Goal: Task Accomplishment & Management: Complete application form

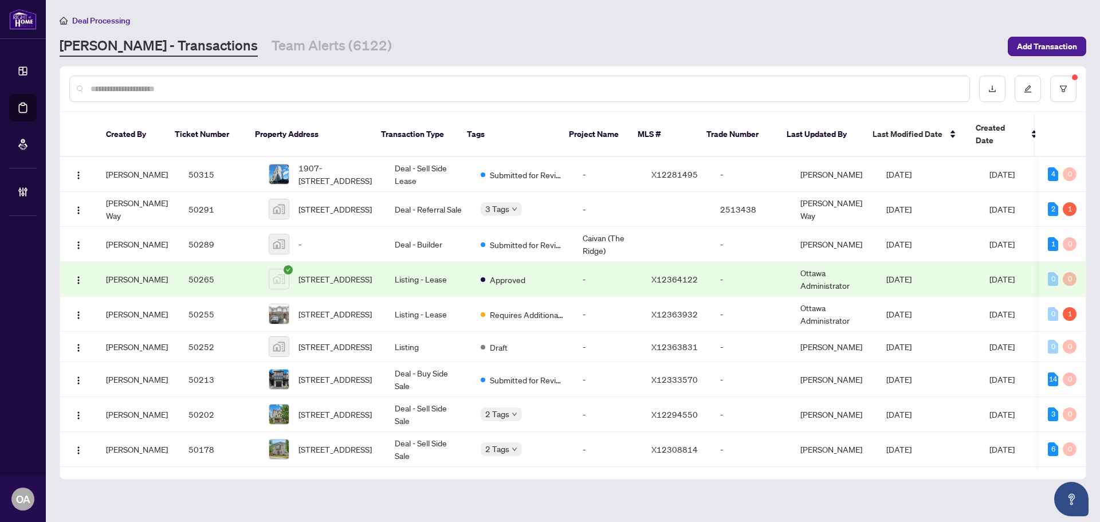
click at [341, 68] on div at bounding box center [572, 88] width 1025 height 45
click at [336, 85] on input "text" at bounding box center [526, 88] width 870 height 13
click at [246, 91] on input "text" at bounding box center [526, 88] width 870 height 13
click at [242, 88] on input "text" at bounding box center [526, 88] width 870 height 13
click at [153, 86] on input "text" at bounding box center [526, 88] width 870 height 13
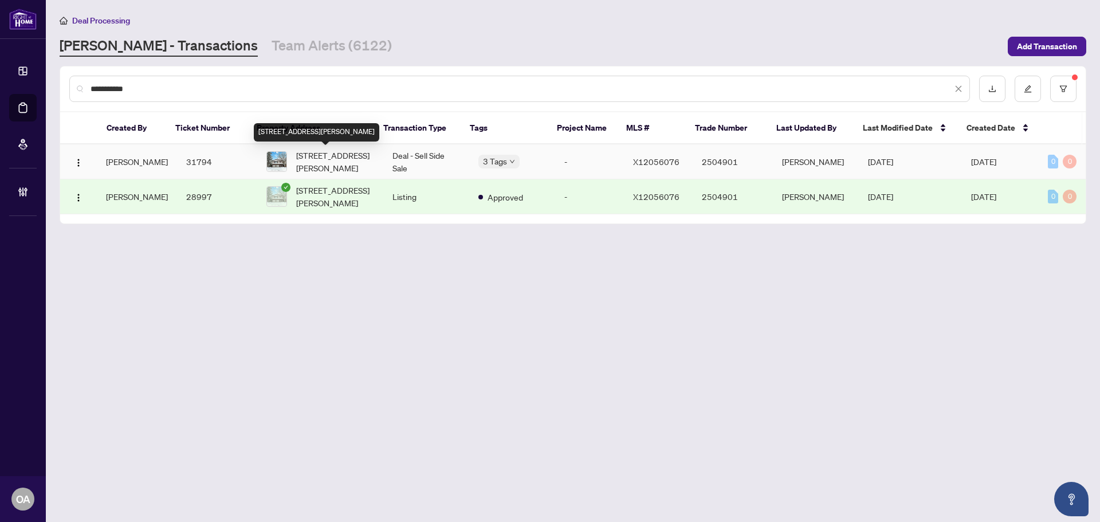
type input "**********"
click at [320, 159] on span "114 Shearer Cres, Kanata, Ontario K2L 3W1, Canada" at bounding box center [335, 161] width 78 height 25
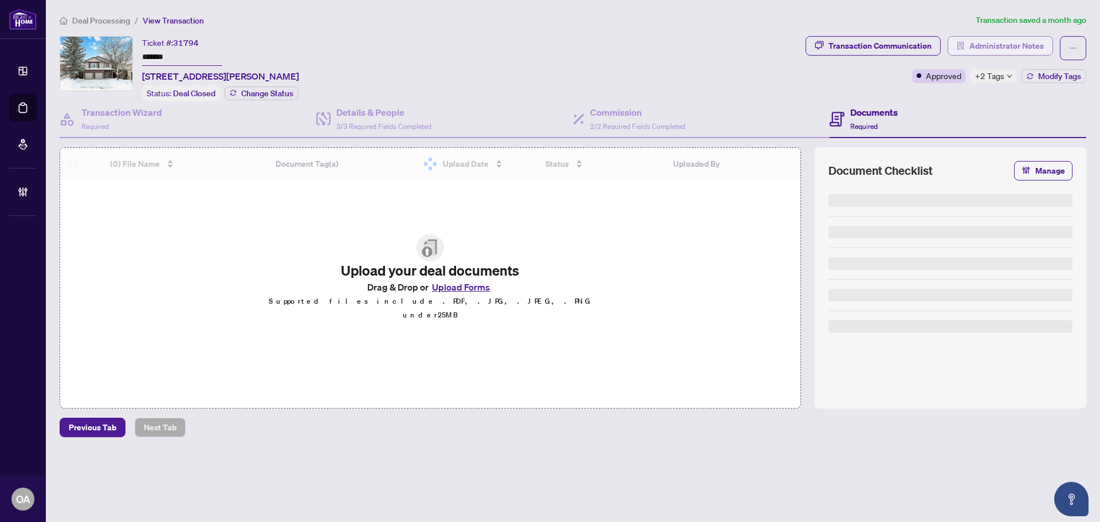
click at [976, 43] on span "Administrator Notes" at bounding box center [1006, 46] width 74 height 18
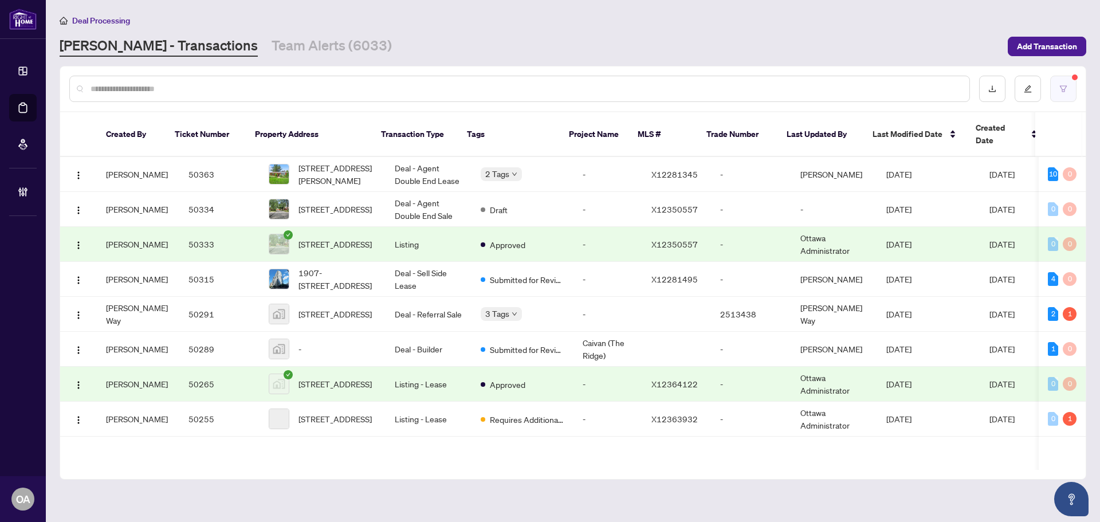
click at [1063, 92] on icon "filter" at bounding box center [1063, 89] width 8 height 8
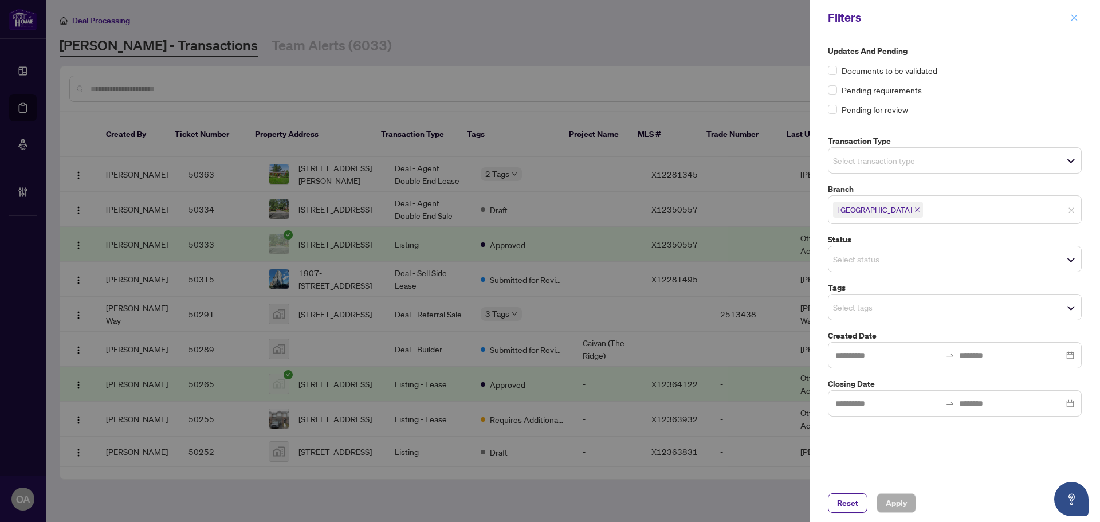
click at [1075, 12] on span "button" at bounding box center [1074, 18] width 8 height 18
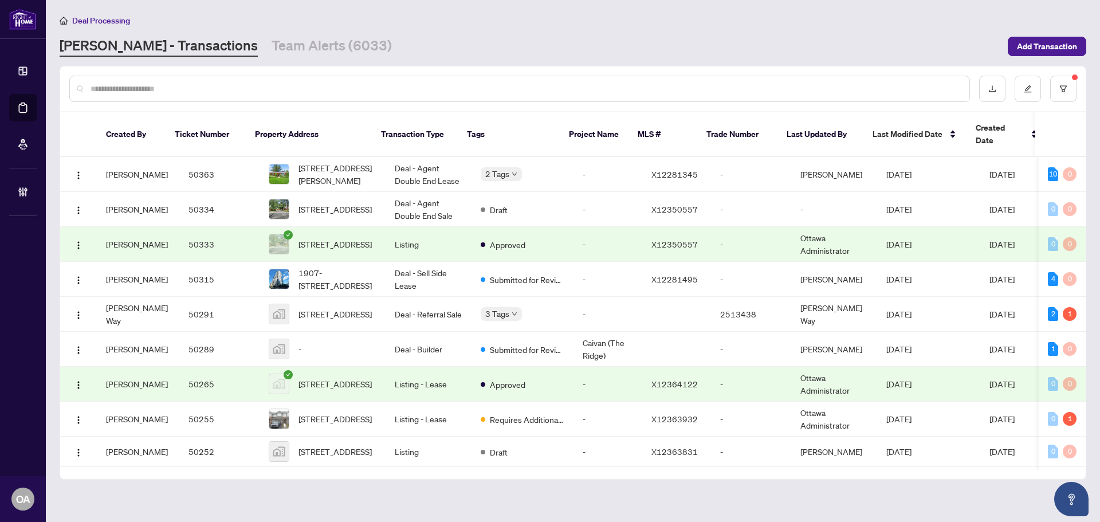
click at [316, 90] on input "text" at bounding box center [526, 88] width 870 height 13
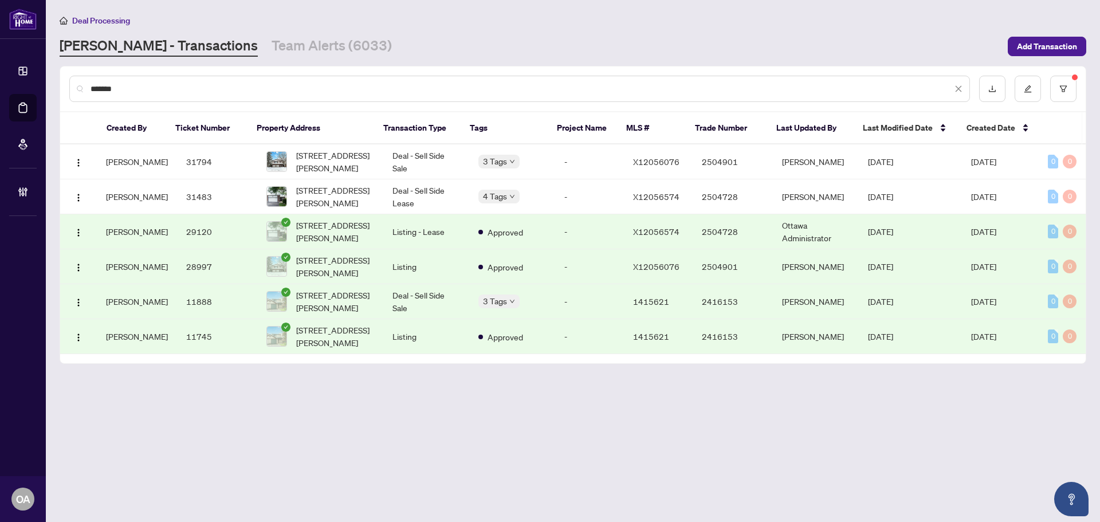
drag, startPoint x: 860, startPoint y: 462, endPoint x: 891, endPoint y: 459, distance: 31.1
click at [864, 461] on main "Deal Processing RAHR - Transactions Team Alerts (6033) Add Transaction ******* …" at bounding box center [573, 261] width 1054 height 522
click at [352, 92] on input "*******" at bounding box center [522, 88] width 862 height 13
drag, startPoint x: 84, startPoint y: 88, endPoint x: 67, endPoint y: 79, distance: 19.0
click at [68, 80] on div "*******" at bounding box center [572, 88] width 1025 height 45
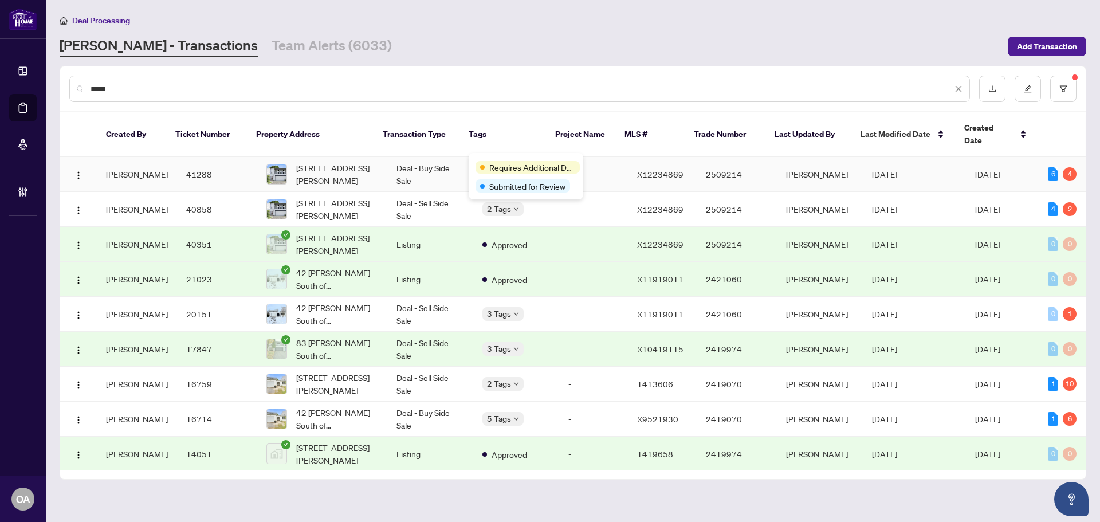
type input "*****"
click at [431, 158] on td "Deal - Buy Side Sale" at bounding box center [430, 174] width 86 height 35
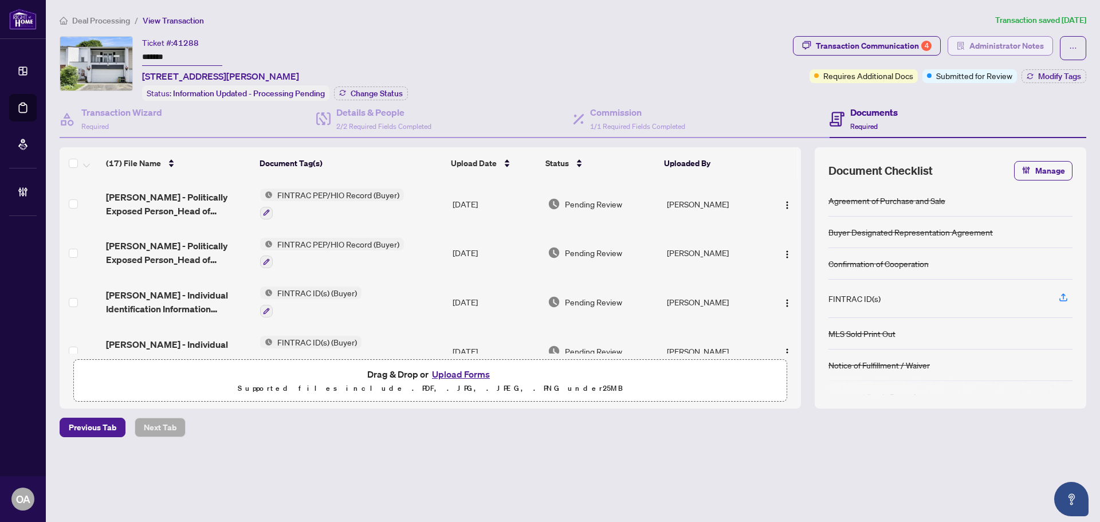
click at [994, 44] on span "Administrator Notes" at bounding box center [1006, 46] width 74 height 18
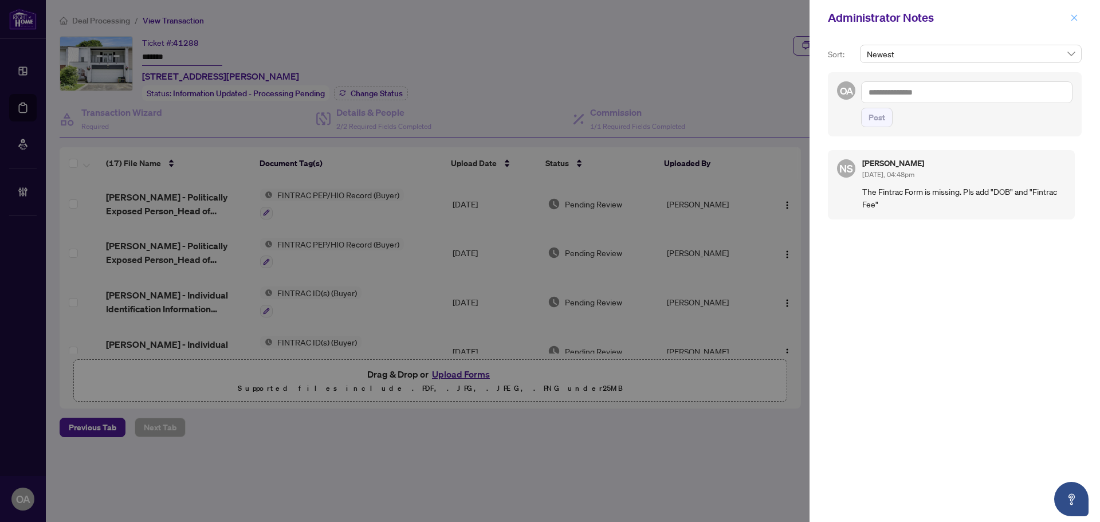
click at [1076, 17] on icon "close" at bounding box center [1074, 18] width 8 height 8
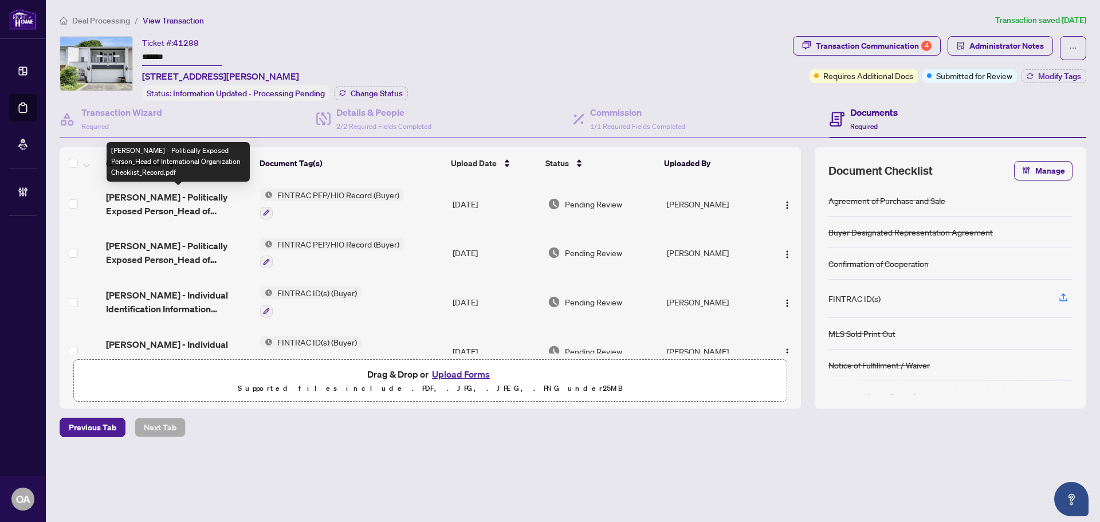
click at [178, 198] on span "Melisa FINTRAC - Politically Exposed Person_Head of International Organization …" at bounding box center [178, 203] width 145 height 27
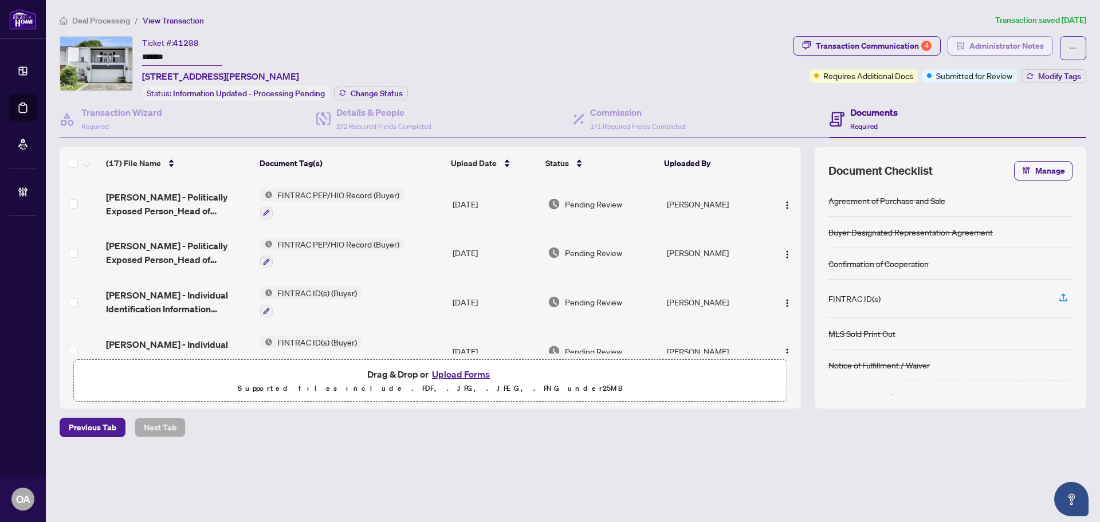
click at [1031, 48] on span "Administrator Notes" at bounding box center [1006, 46] width 74 height 18
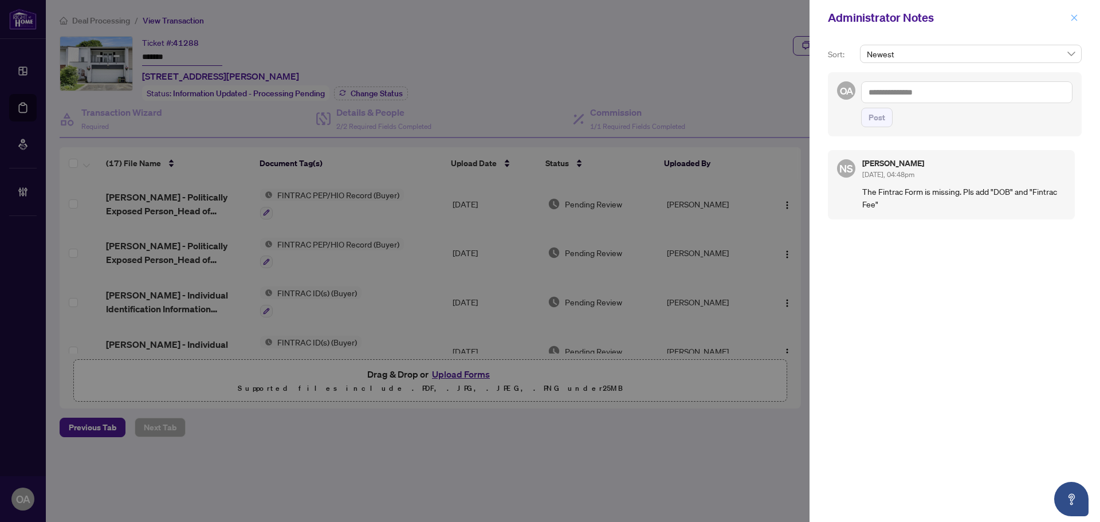
click at [1073, 17] on icon "close" at bounding box center [1074, 17] width 6 height 6
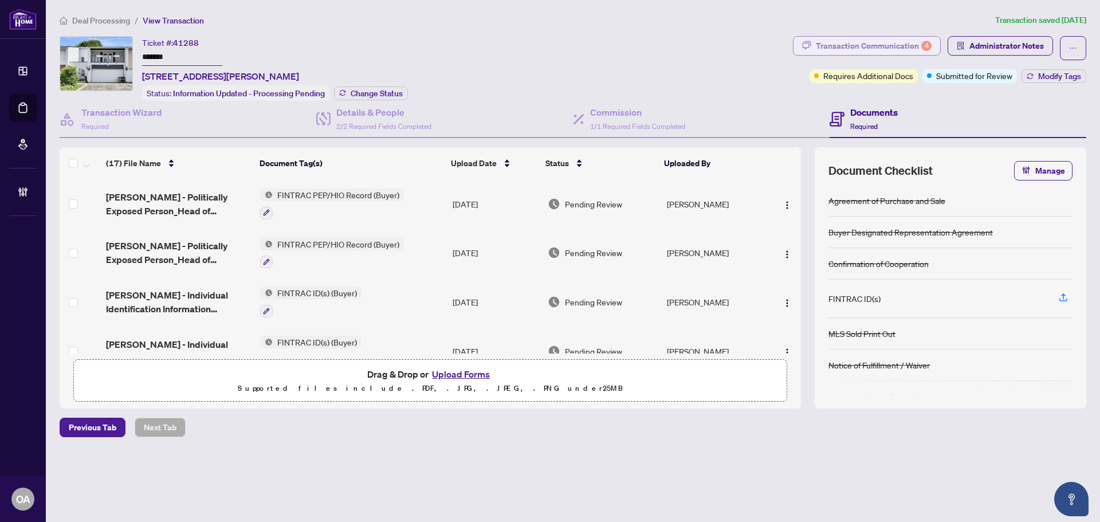
click at [886, 41] on div "Transaction Communication 4" at bounding box center [874, 46] width 116 height 18
type textarea "**********"
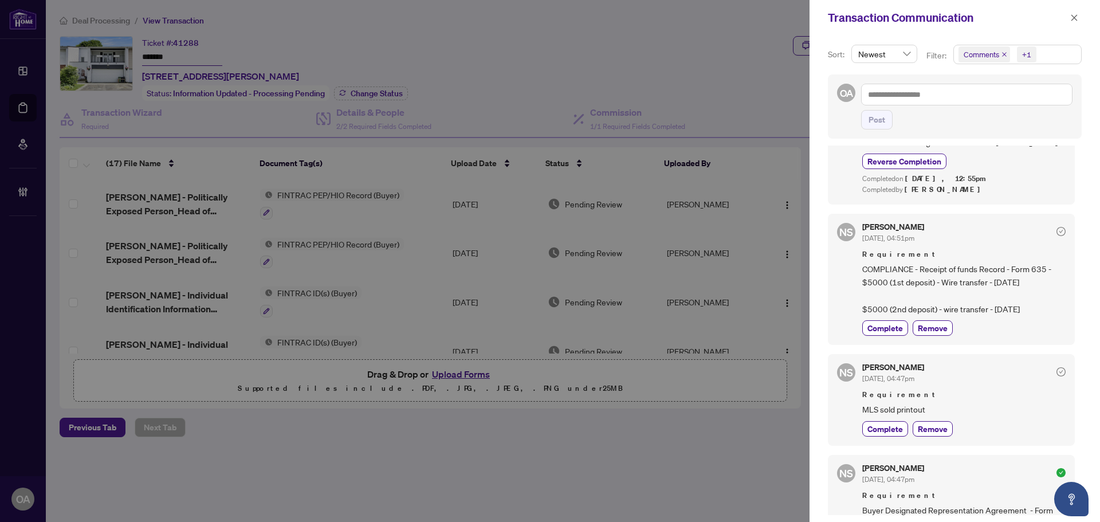
scroll to position [401, 0]
click at [1073, 19] on icon "close" at bounding box center [1074, 17] width 6 height 6
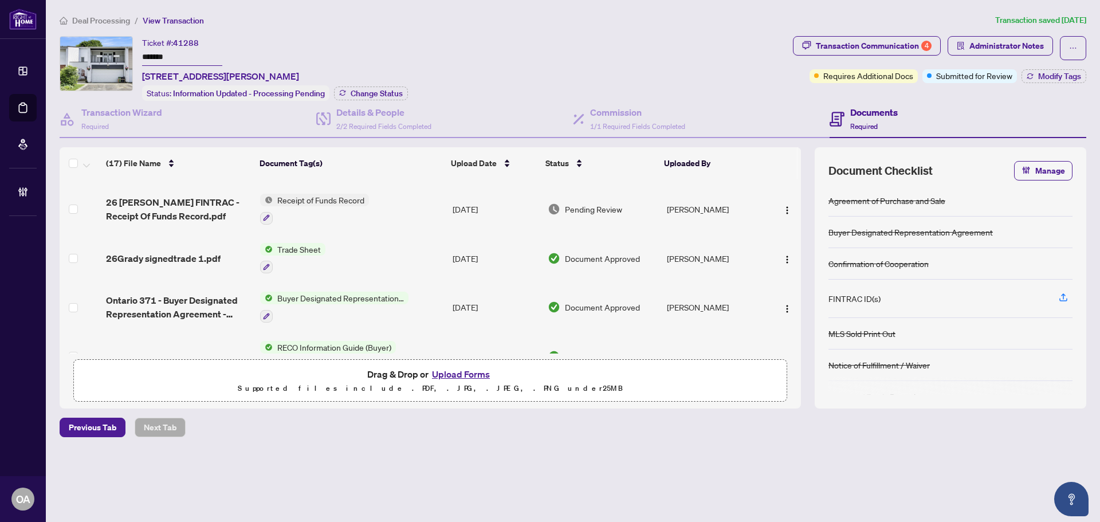
scroll to position [172, 0]
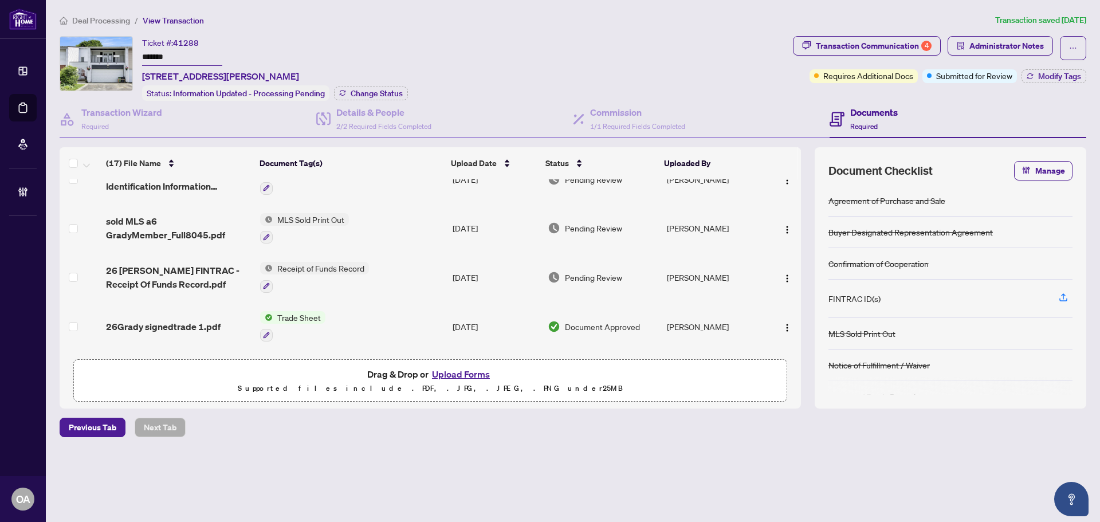
click at [989, 35] on div "Deal Processing / View Transaction Transaction saved 13 days ago Ticket #: 4128…" at bounding box center [573, 245] width 1036 height 463
click at [985, 52] on div "Submitted for Review" at bounding box center [968, 53] width 74 height 18
click at [1031, 41] on span "Administrator Notes" at bounding box center [1006, 46] width 74 height 18
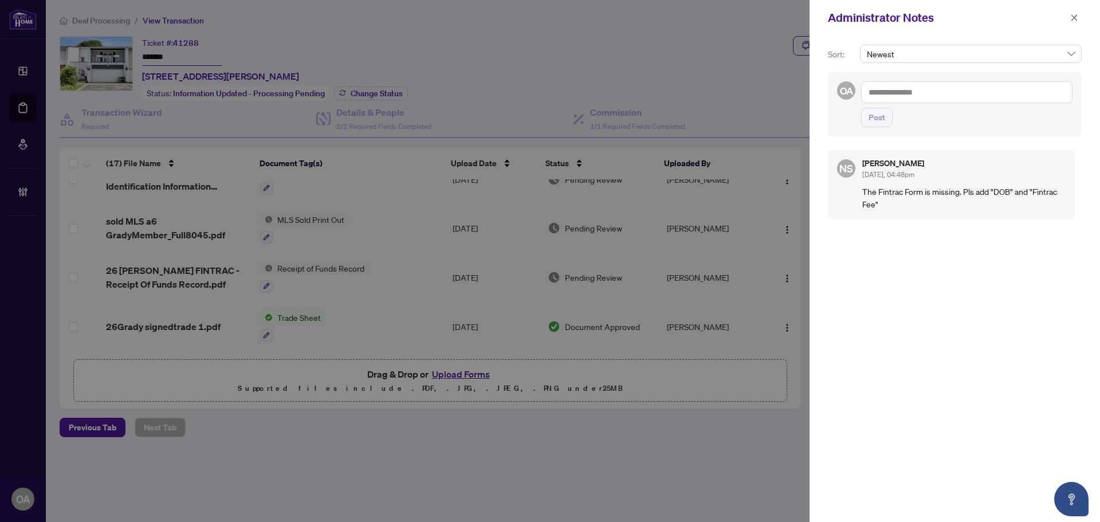
click at [911, 93] on textarea at bounding box center [966, 92] width 211 height 22
click at [906, 93] on li "Neena Sharma" at bounding box center [960, 100] width 137 height 19
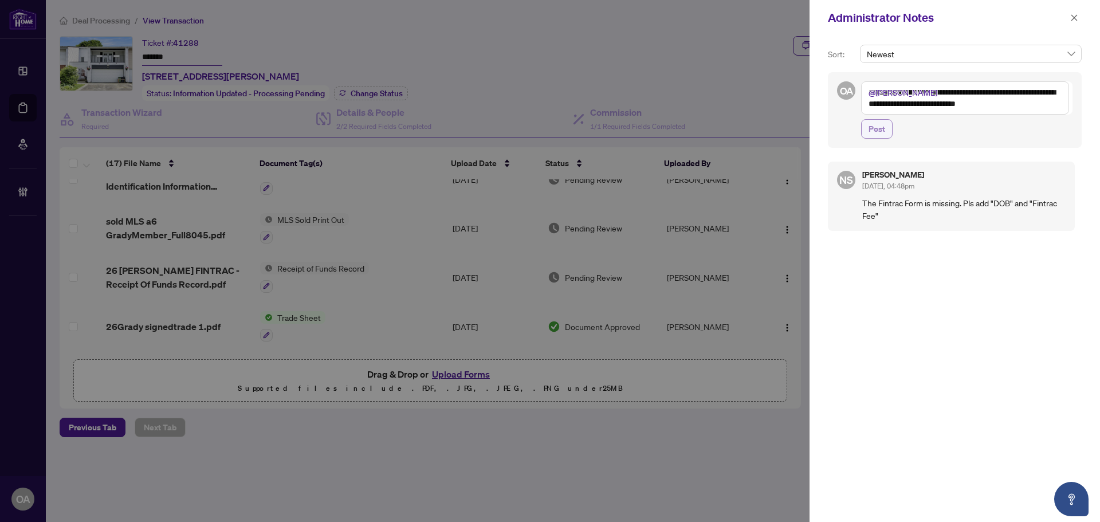
type textarea "**********"
click at [875, 132] on span "Post" at bounding box center [876, 129] width 17 height 18
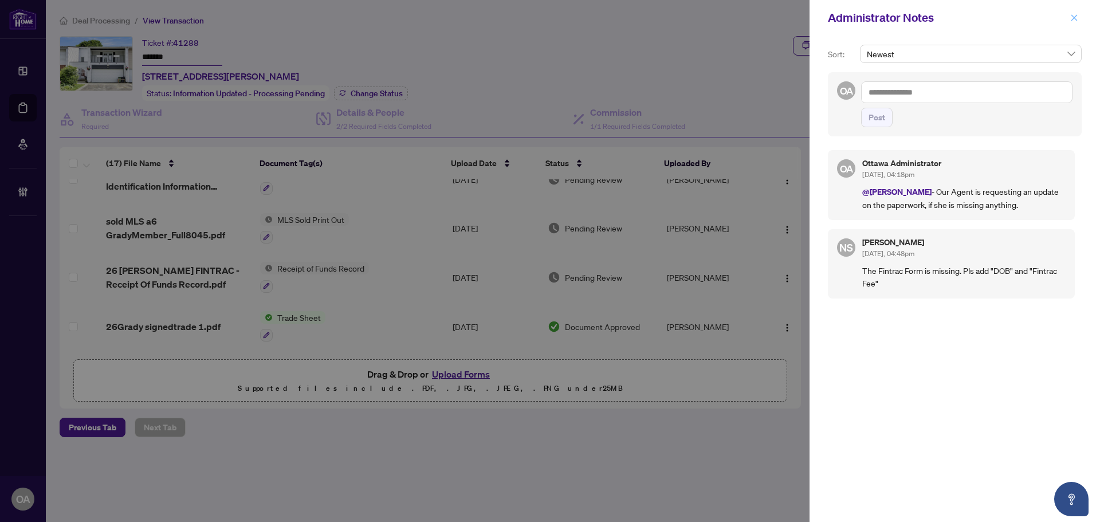
click at [1070, 17] on icon "close" at bounding box center [1074, 18] width 8 height 8
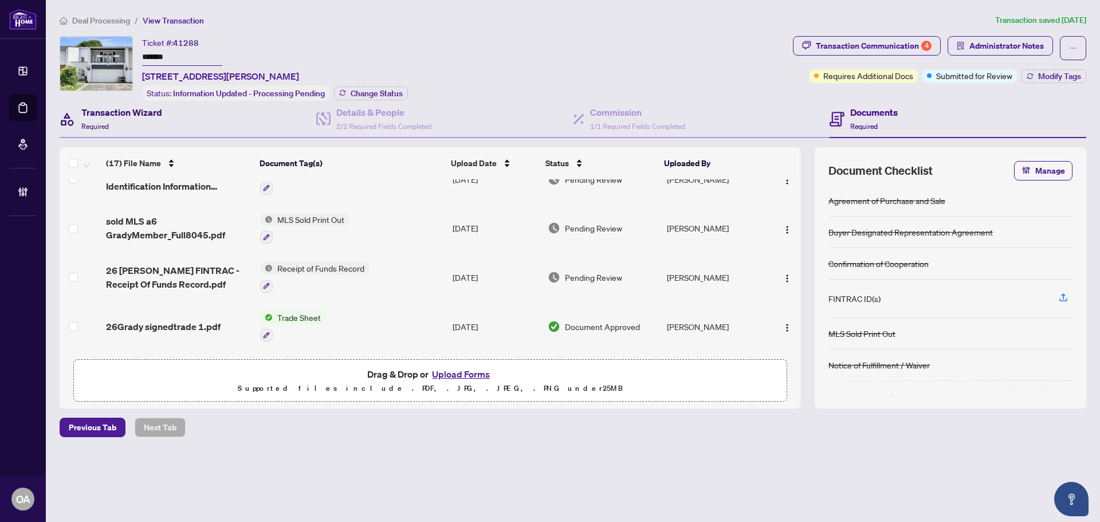
click at [112, 112] on h4 "Transaction Wizard" at bounding box center [121, 112] width 81 height 14
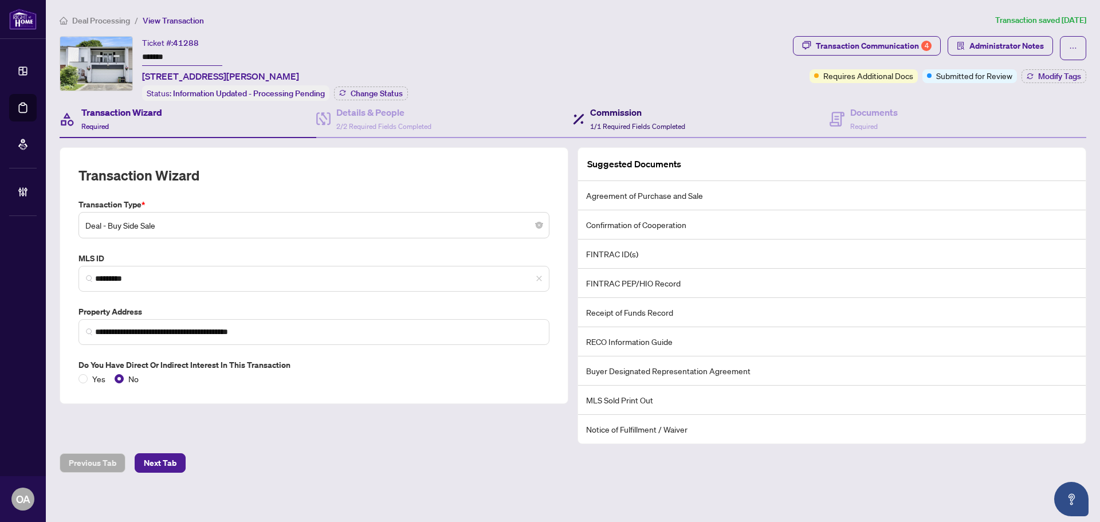
click at [637, 115] on h4 "Commission" at bounding box center [637, 112] width 95 height 14
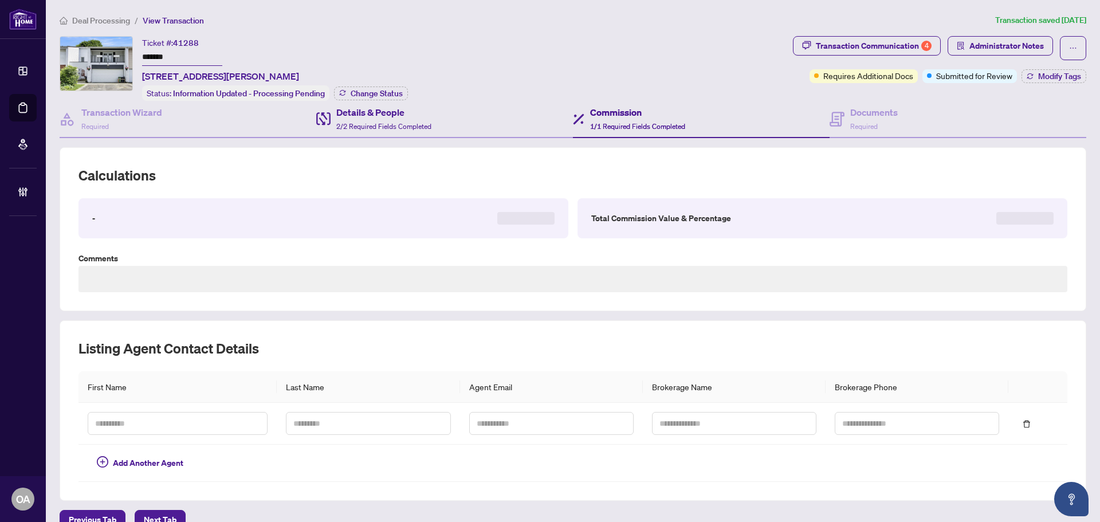
type textarea "**********"
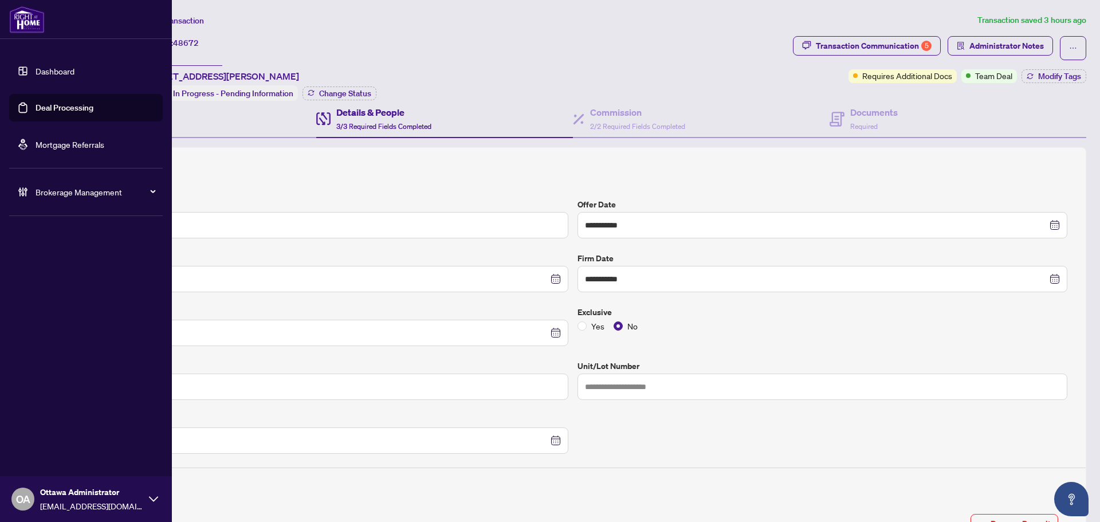
click at [36, 103] on link "Deal Processing" at bounding box center [65, 108] width 58 height 10
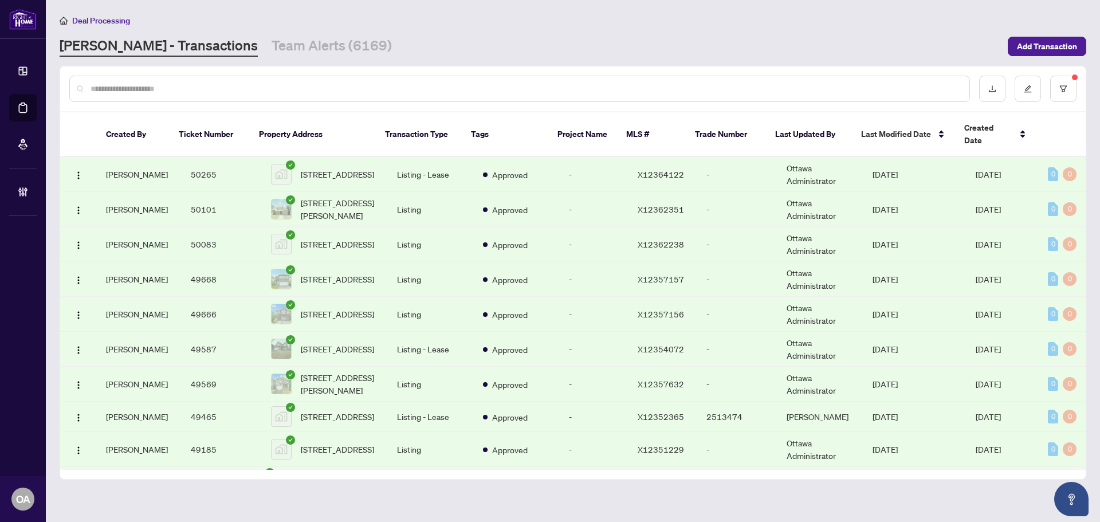
click at [261, 86] on input "text" at bounding box center [526, 88] width 870 height 13
drag, startPoint x: 265, startPoint y: 86, endPoint x: 289, endPoint y: 70, distance: 29.7
click at [264, 86] on input "text" at bounding box center [526, 88] width 870 height 13
click at [259, 88] on input "text" at bounding box center [526, 88] width 870 height 13
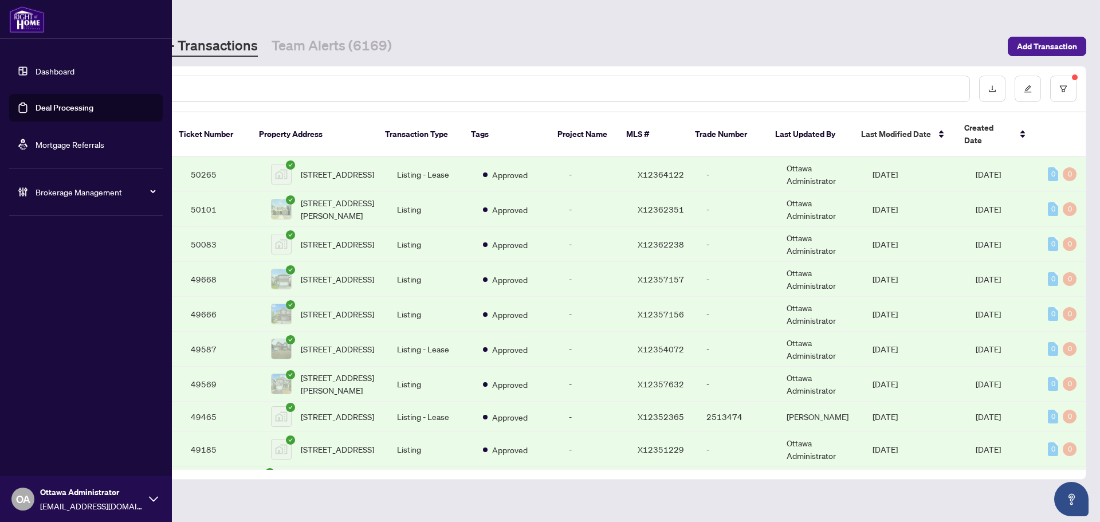
click at [52, 104] on link "Deal Processing" at bounding box center [65, 108] width 58 height 10
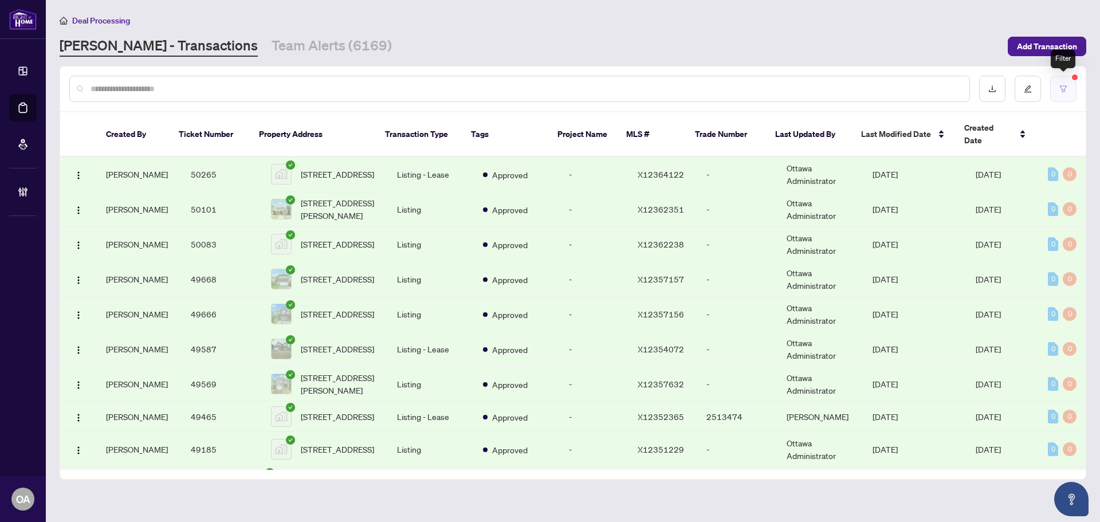
click at [1064, 93] on button "button" at bounding box center [1063, 89] width 26 height 26
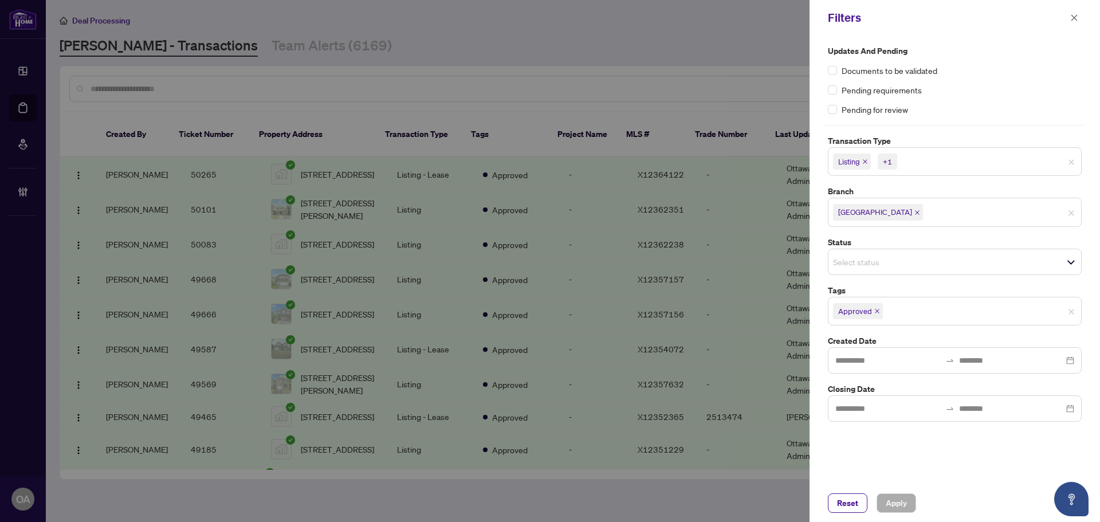
click at [888, 160] on div "+1" at bounding box center [887, 161] width 9 height 11
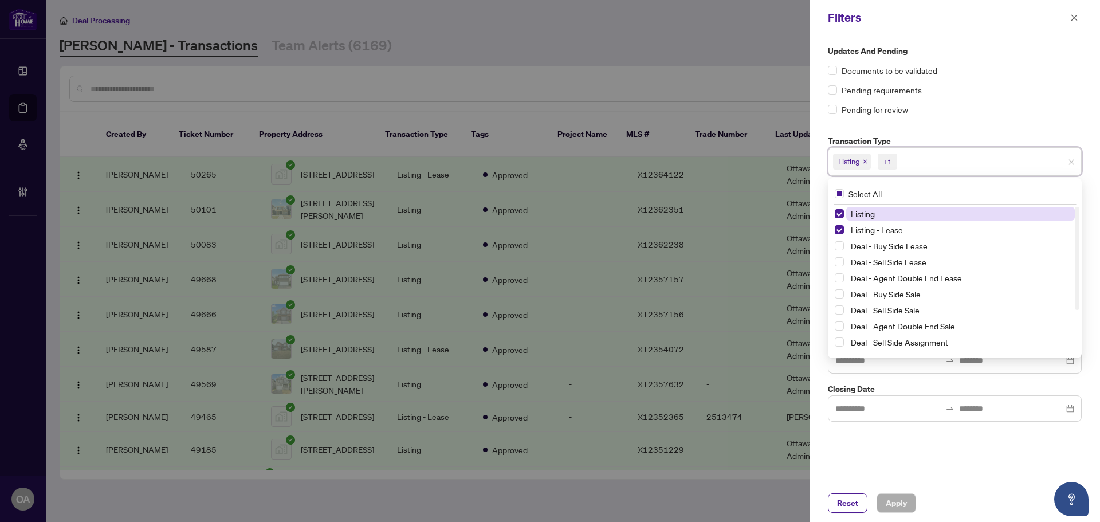
click at [972, 128] on div "Updates and Pending Documents to be validated Pending requirements Pending for …" at bounding box center [954, 233] width 261 height 377
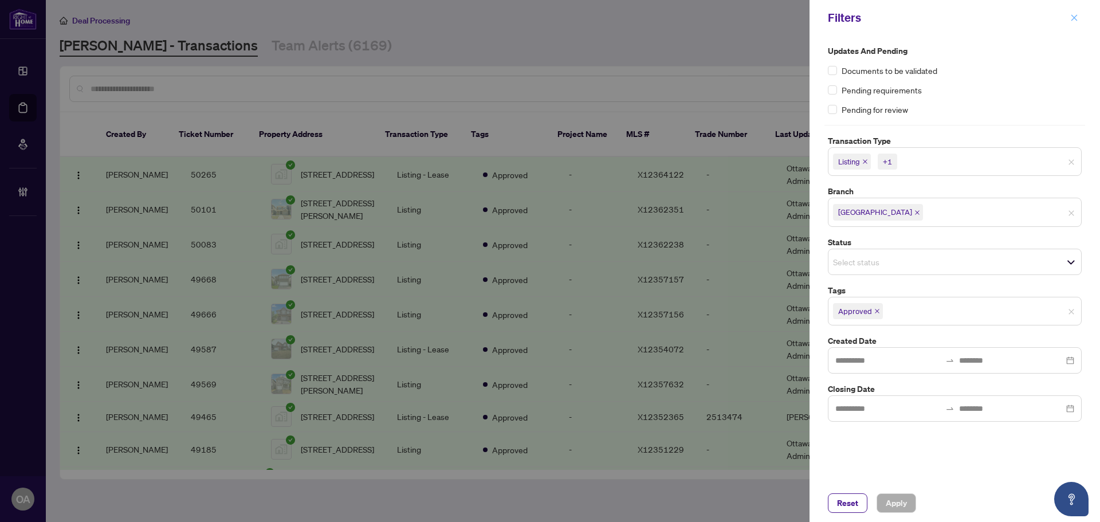
click at [1078, 17] on button "button" at bounding box center [1074, 18] width 15 height 14
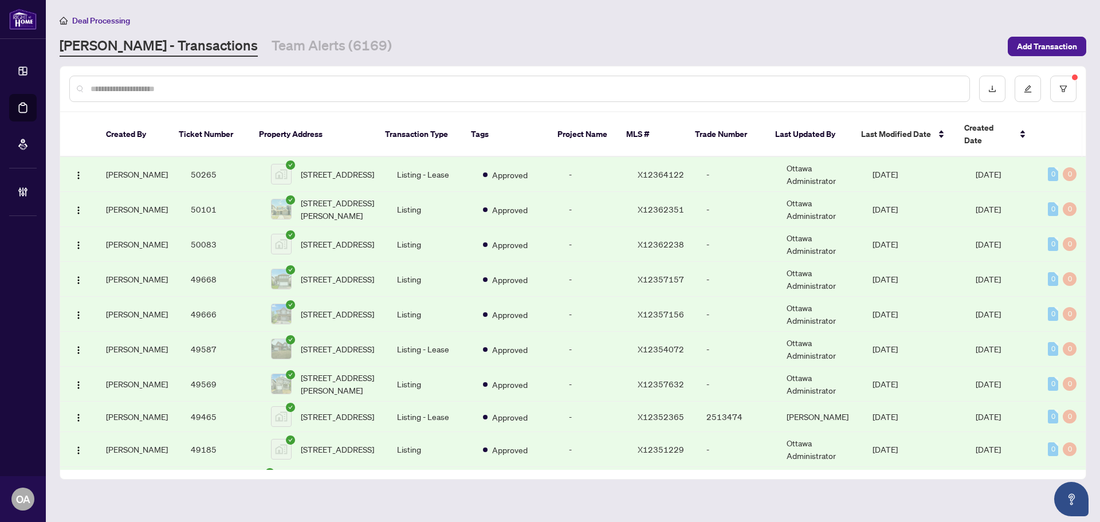
click at [155, 85] on input "text" at bounding box center [526, 88] width 870 height 13
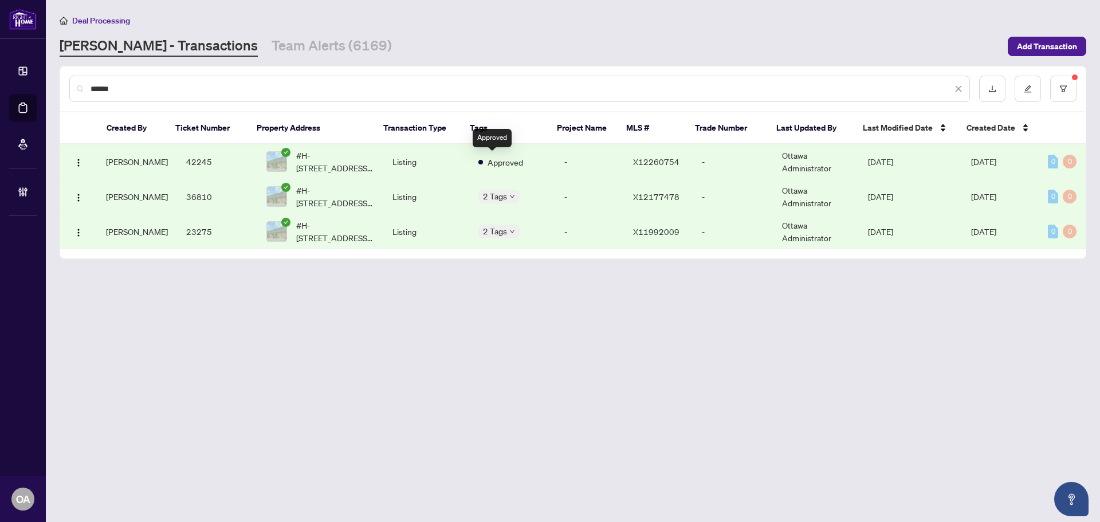
type input "******"
click at [496, 162] on span "Approved" at bounding box center [505, 162] width 36 height 13
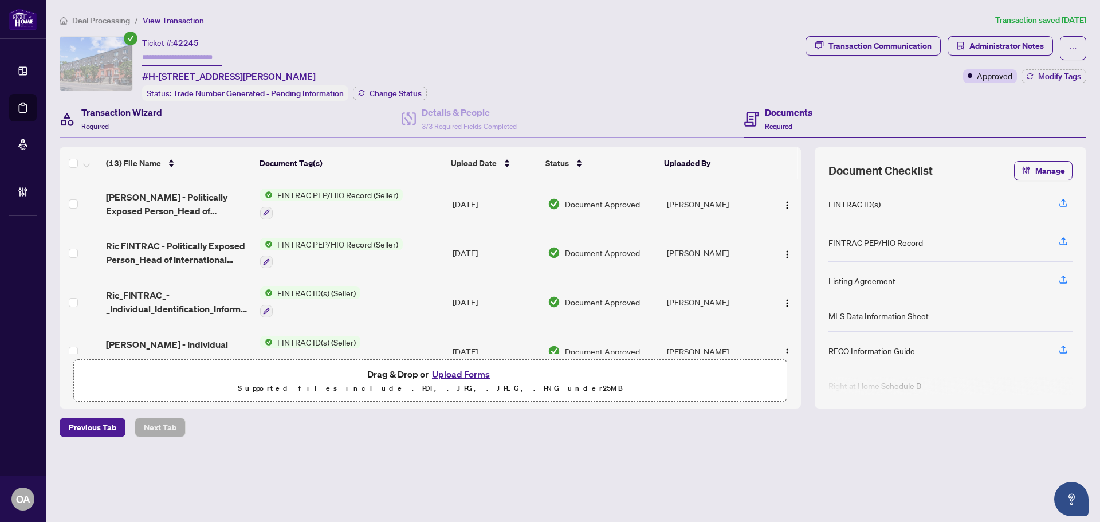
drag, startPoint x: 142, startPoint y: 118, endPoint x: 175, endPoint y: 120, distance: 32.7
click at [142, 118] on div "Transaction Wizard Required" at bounding box center [121, 118] width 81 height 27
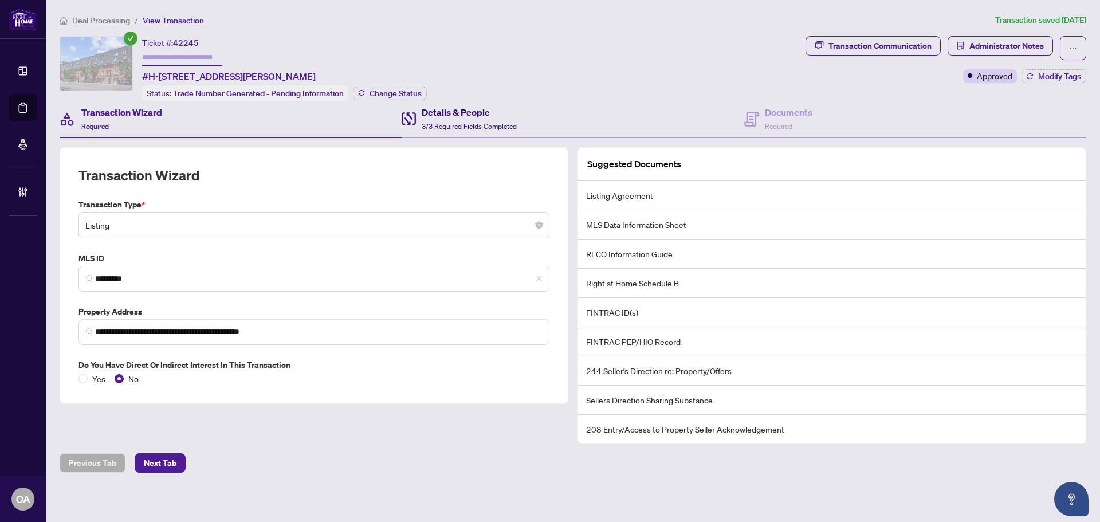
drag, startPoint x: 433, startPoint y: 117, endPoint x: 945, endPoint y: 81, distance: 512.9
click at [441, 119] on div "Details & People 3/3 Required Fields Completed" at bounding box center [469, 118] width 95 height 27
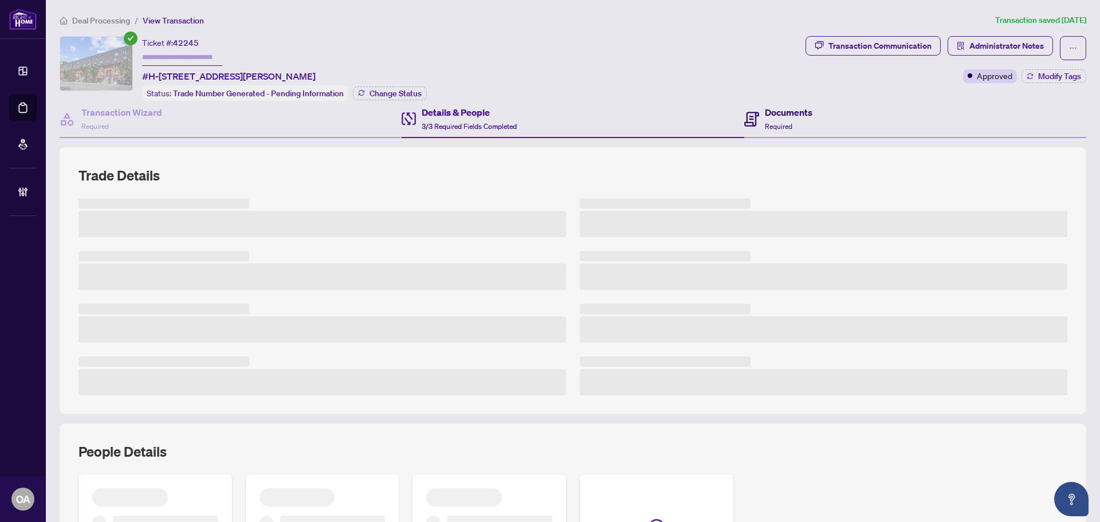
click at [790, 115] on h4 "Documents" at bounding box center [789, 112] width 48 height 14
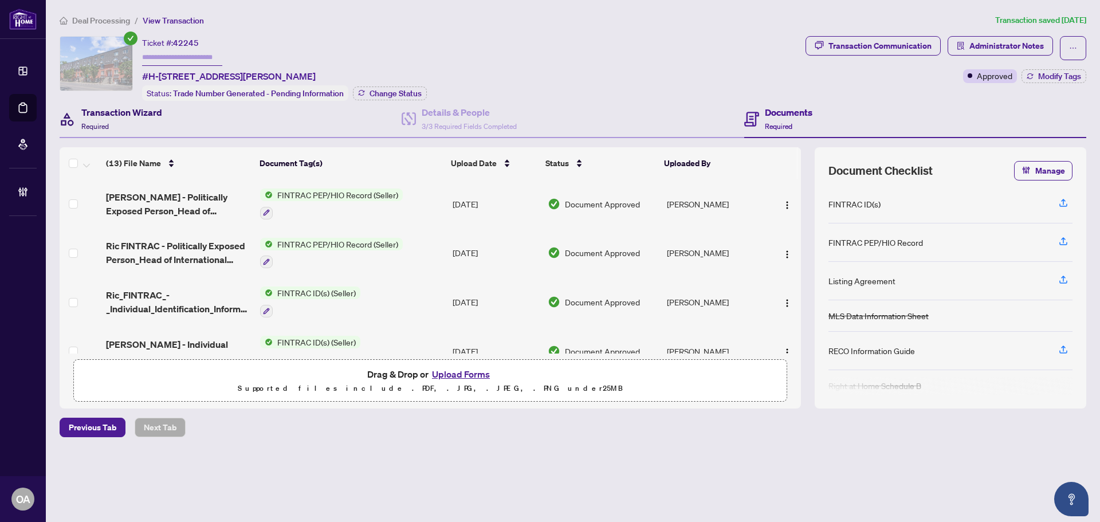
click at [117, 109] on h4 "Transaction Wizard" at bounding box center [121, 112] width 81 height 14
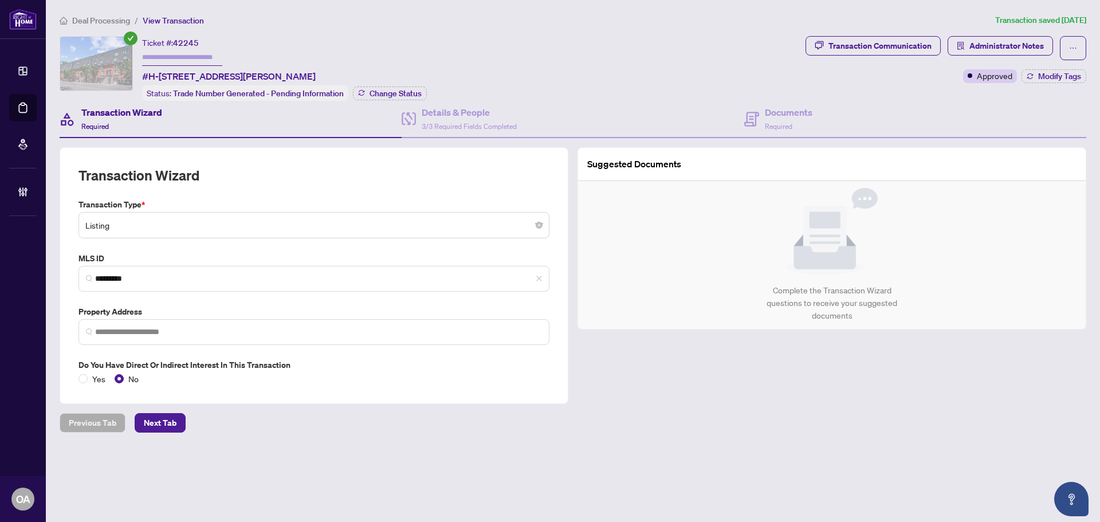
type input "**********"
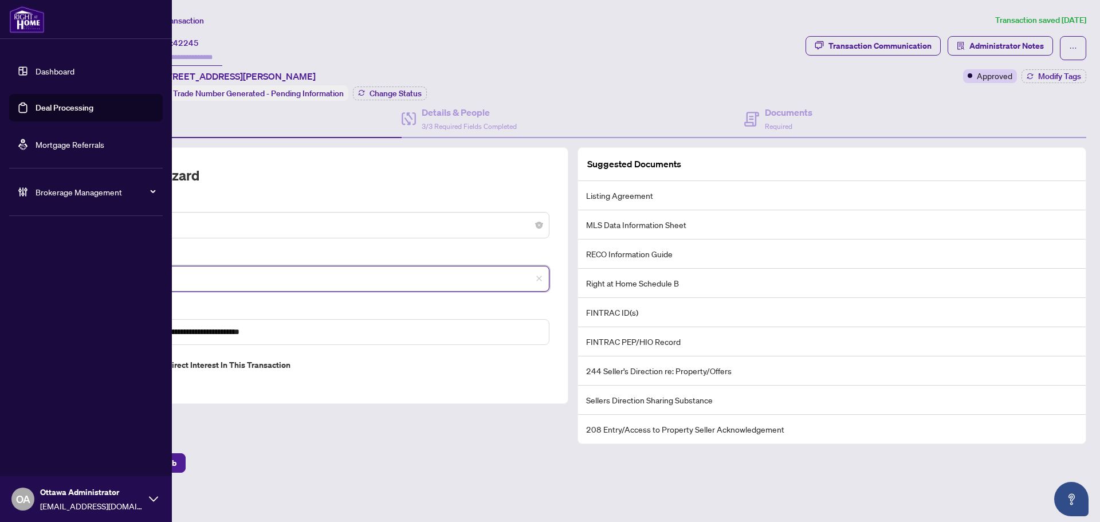
drag, startPoint x: 37, startPoint y: 262, endPoint x: 10, endPoint y: 258, distance: 27.2
click at [11, 258] on div "**********" at bounding box center [550, 261] width 1100 height 522
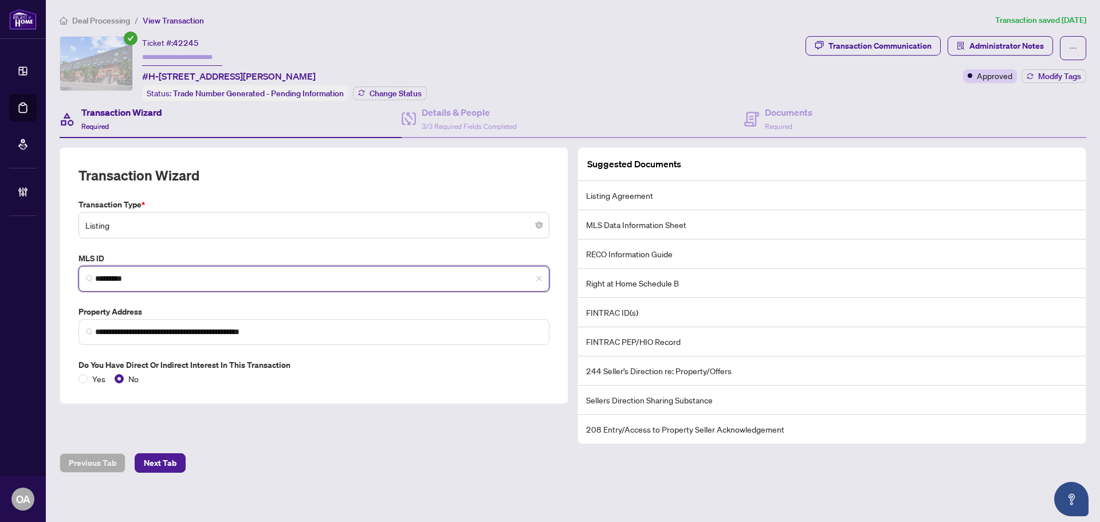
click at [147, 276] on input "*********" at bounding box center [318, 279] width 447 height 12
drag, startPoint x: 147, startPoint y: 277, endPoint x: 41, endPoint y: 267, distance: 106.4
click at [41, 267] on div "**********" at bounding box center [550, 261] width 1100 height 522
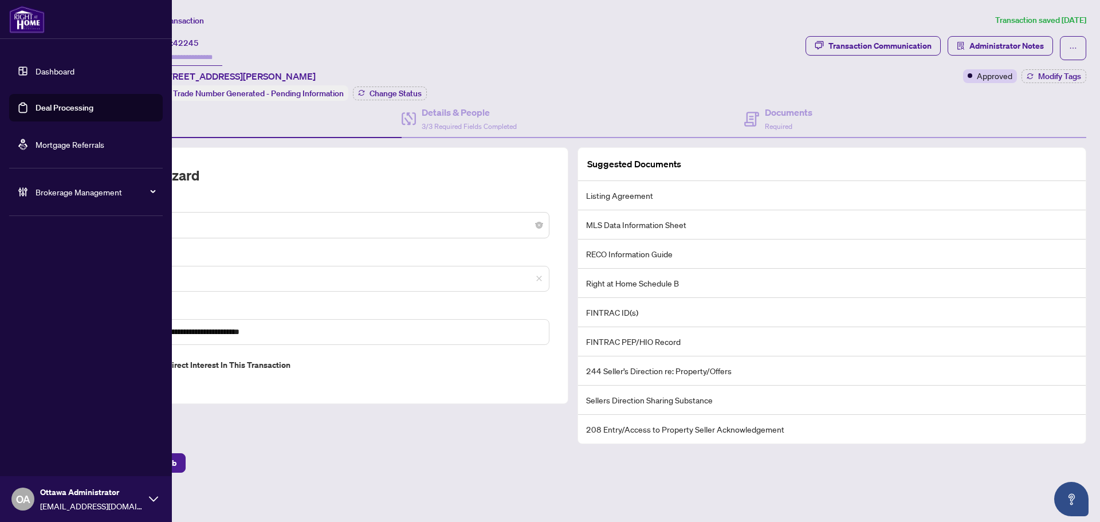
drag, startPoint x: 62, startPoint y: 106, endPoint x: 155, endPoint y: 66, distance: 100.9
click at [62, 106] on link "Deal Processing" at bounding box center [65, 108] width 58 height 10
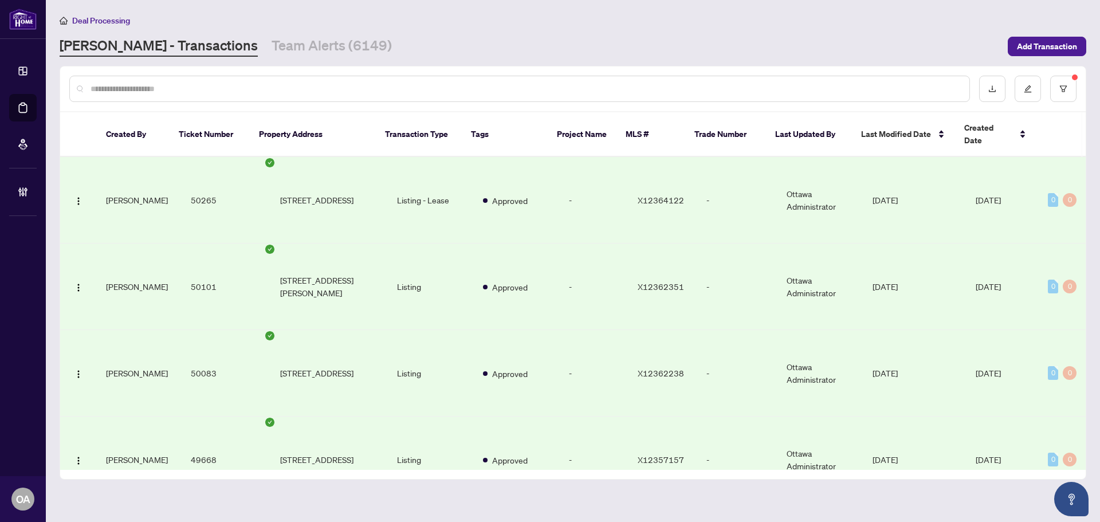
click at [361, 83] on input "text" at bounding box center [526, 88] width 870 height 13
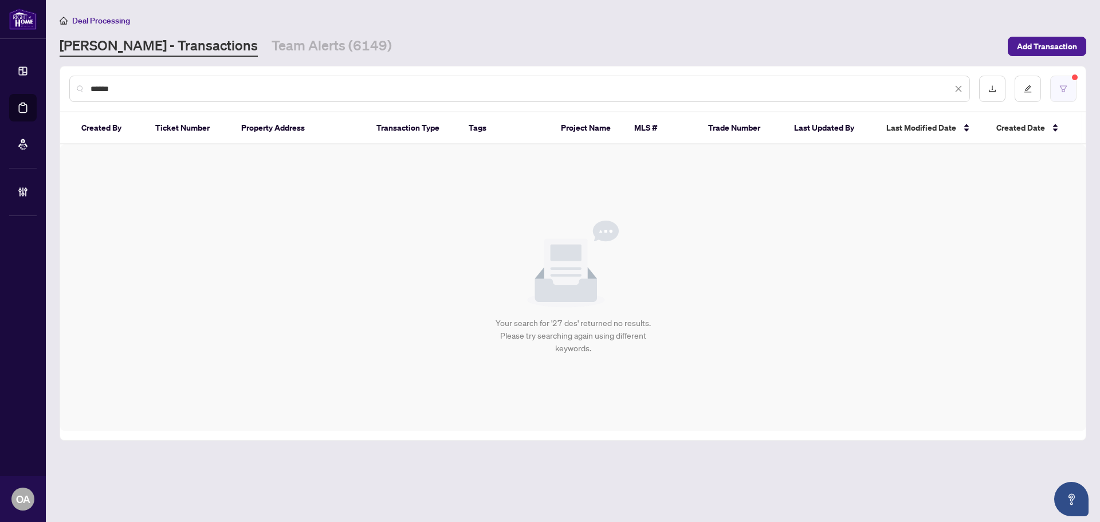
type input "******"
click at [1065, 93] on button "button" at bounding box center [1063, 89] width 26 height 26
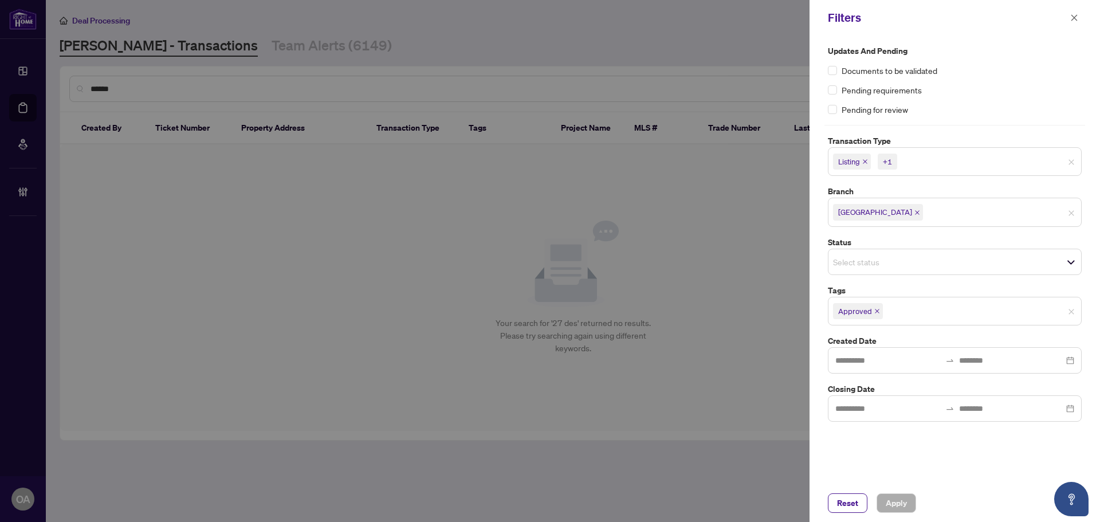
click at [886, 160] on div "+1" at bounding box center [887, 161] width 9 height 11
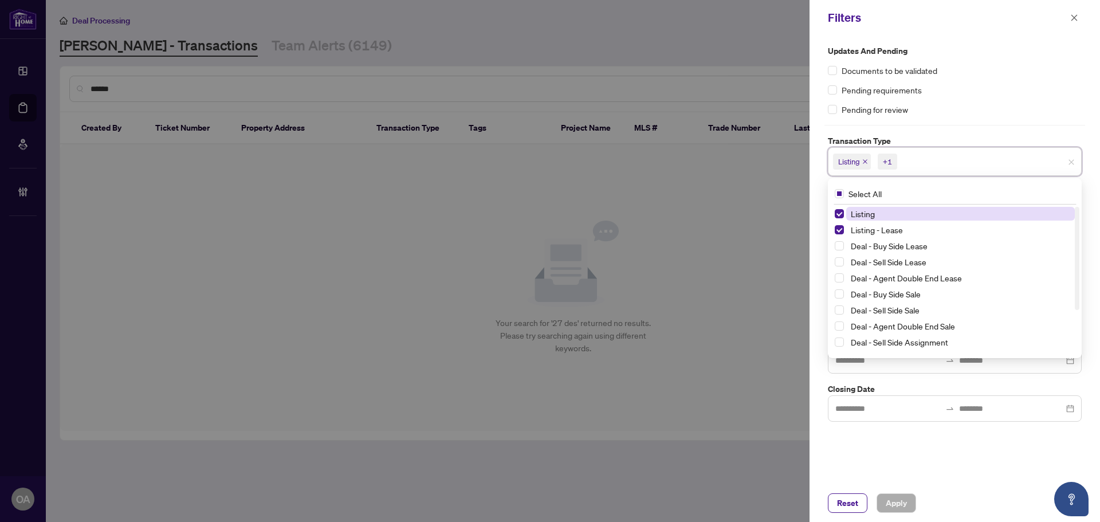
click at [864, 161] on icon "close" at bounding box center [865, 162] width 6 height 6
click at [888, 160] on icon "close" at bounding box center [891, 162] width 6 height 6
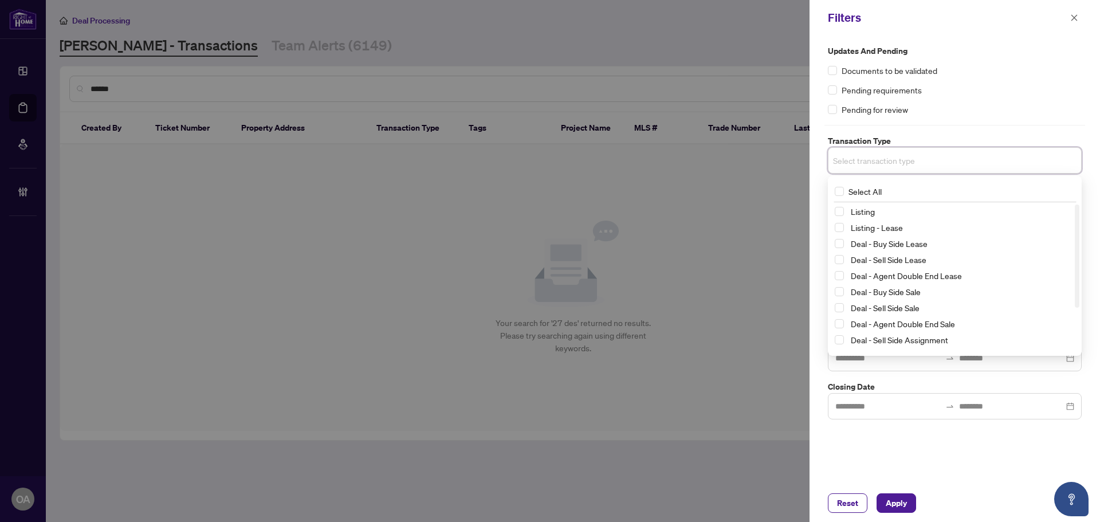
click at [935, 441] on div "Updates and Pending Documents to be validated Pending requirements Pending for …" at bounding box center [954, 260] width 290 height 449
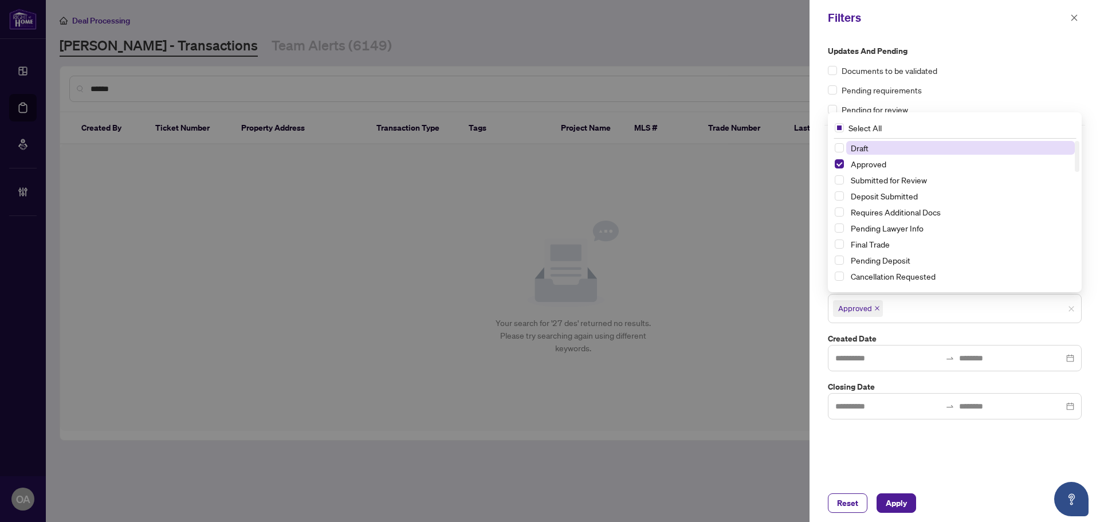
drag, startPoint x: 876, startPoint y: 314, endPoint x: 879, endPoint y: 329, distance: 14.7
click at [878, 321] on div "Approved" at bounding box center [955, 308] width 254 height 29
click at [876, 307] on icon "close" at bounding box center [877, 308] width 6 height 6
click at [906, 496] on span "Apply" at bounding box center [896, 503] width 21 height 18
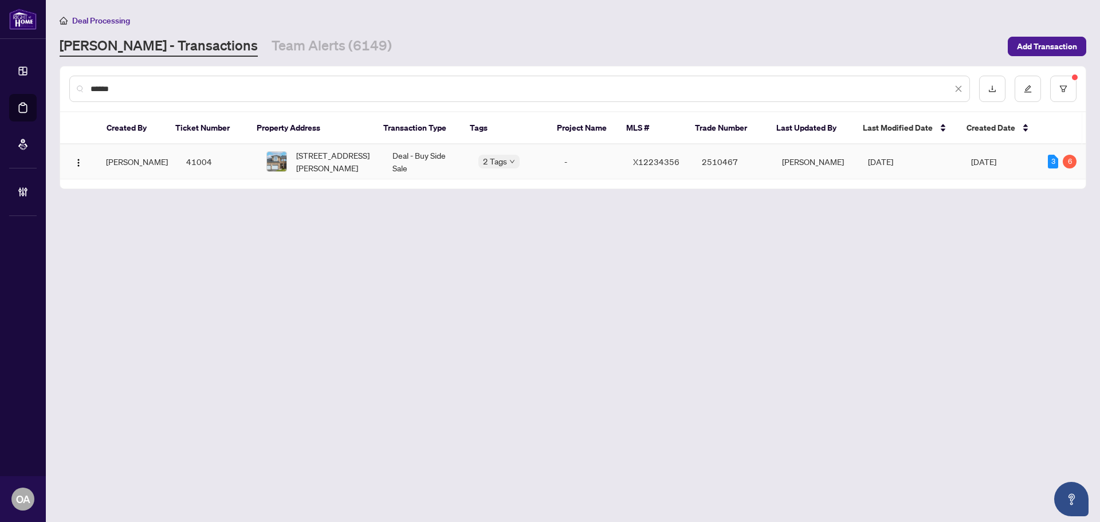
click at [343, 156] on span "[STREET_ADDRESS][PERSON_NAME]" at bounding box center [335, 161] width 78 height 25
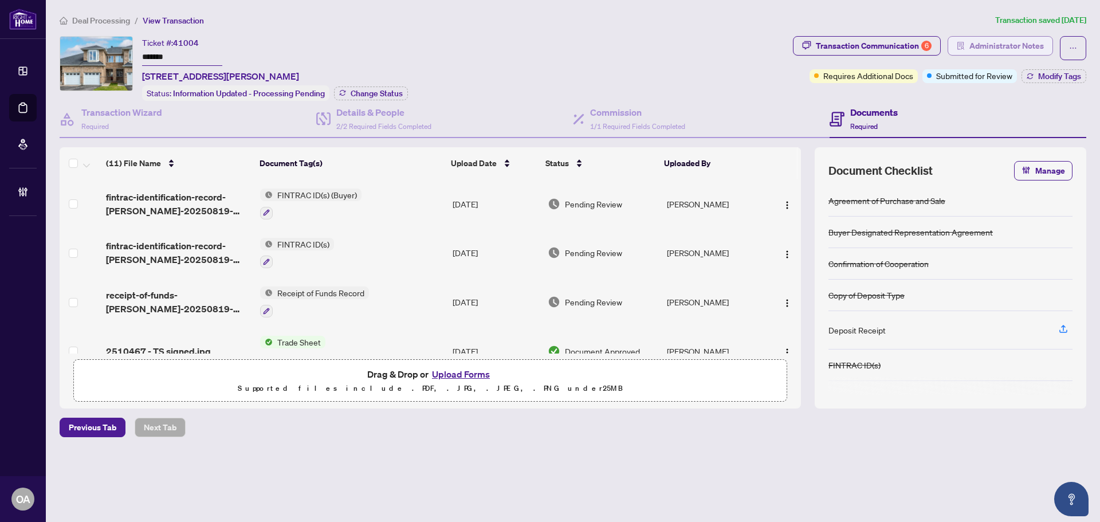
click at [997, 48] on span "Administrator Notes" at bounding box center [1006, 46] width 74 height 18
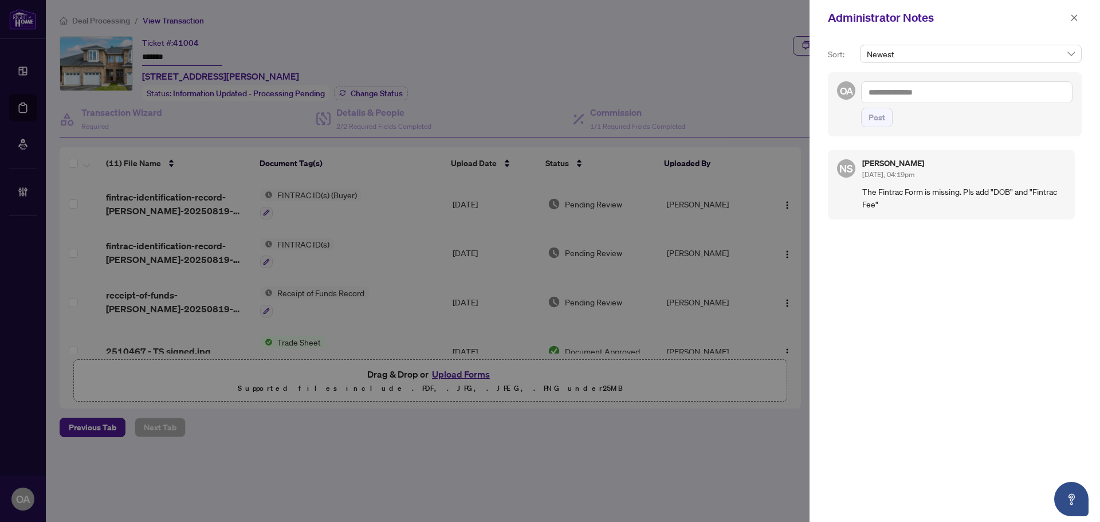
drag, startPoint x: 1068, startPoint y: 14, endPoint x: 1051, endPoint y: 15, distance: 17.3
click at [1072, 14] on button "button" at bounding box center [1074, 18] width 15 height 14
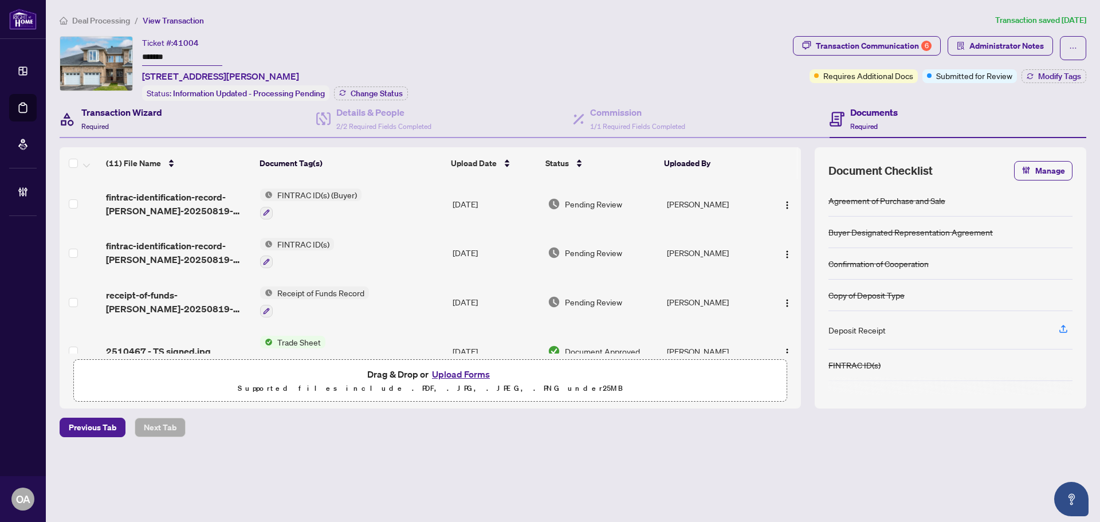
click at [131, 116] on h4 "Transaction Wizard" at bounding box center [121, 112] width 81 height 14
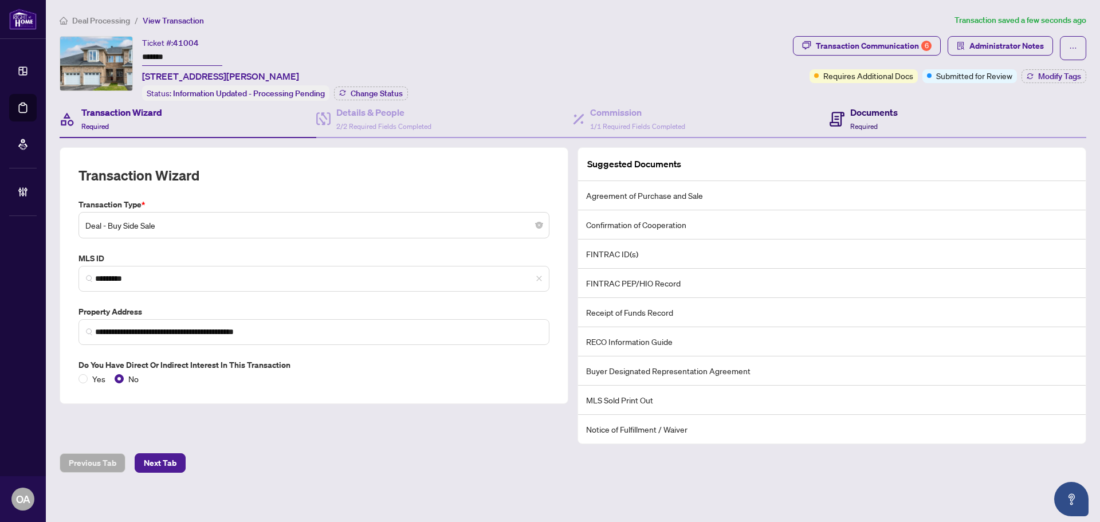
click at [881, 109] on h4 "Documents" at bounding box center [874, 112] width 48 height 14
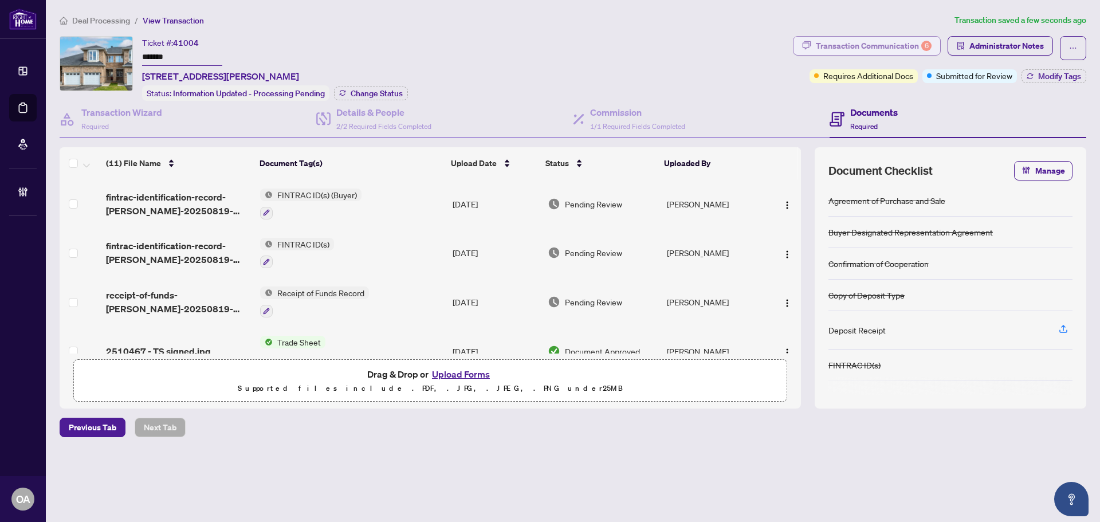
click at [895, 44] on div "Transaction Communication 6" at bounding box center [874, 46] width 116 height 18
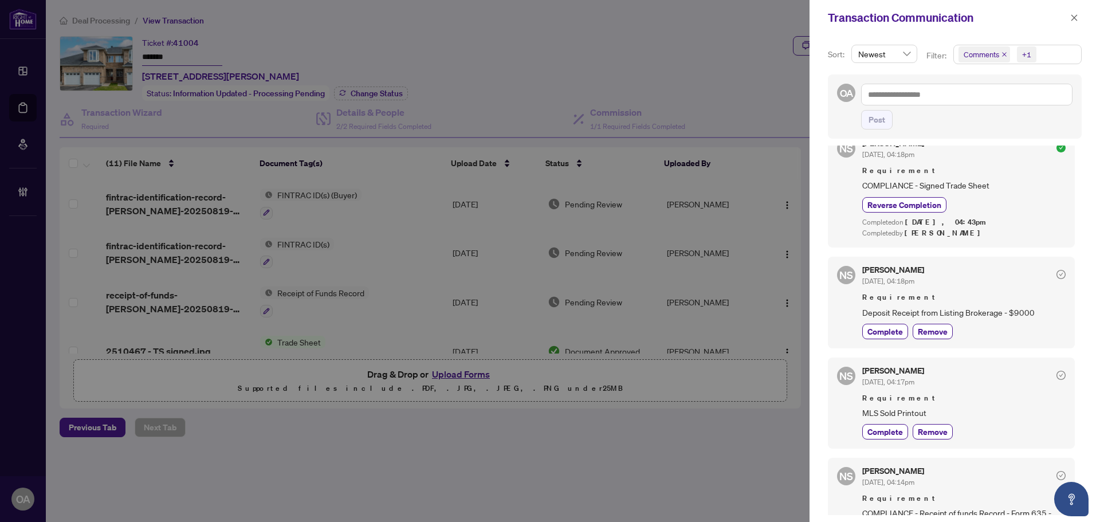
scroll to position [344, 0]
click at [1078, 14] on icon "close" at bounding box center [1074, 18] width 8 height 8
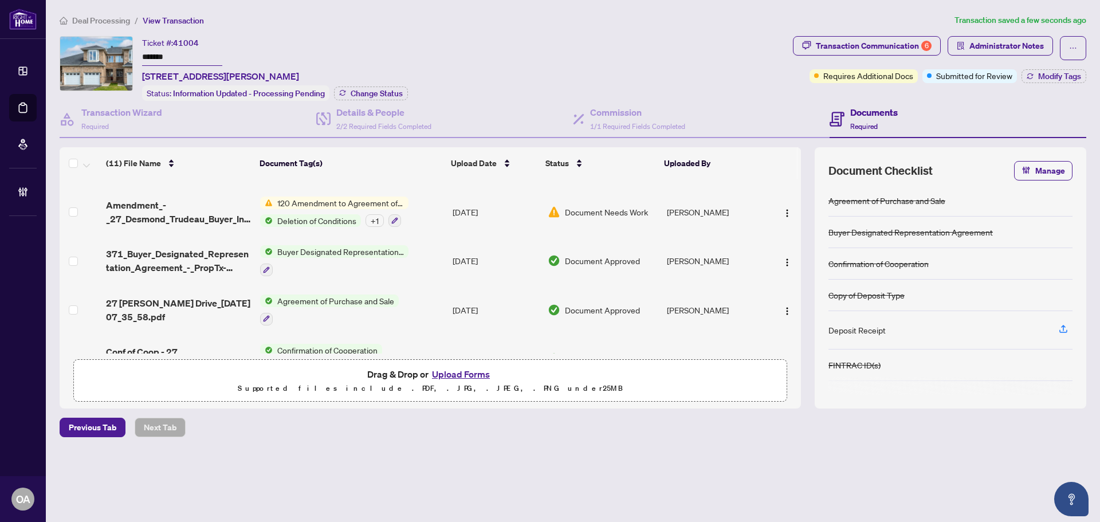
scroll to position [367, 0]
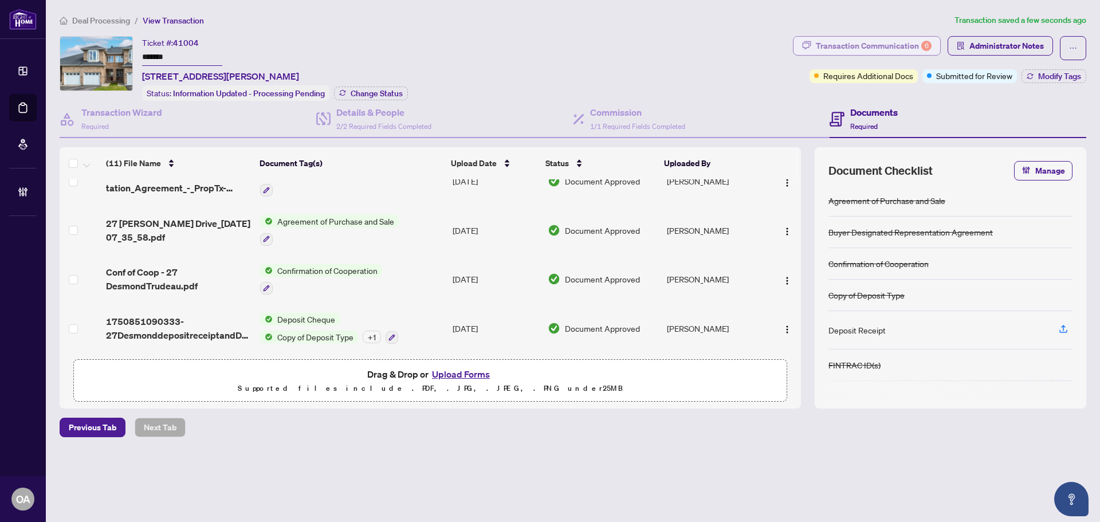
click at [926, 44] on div "6" at bounding box center [926, 46] width 10 height 10
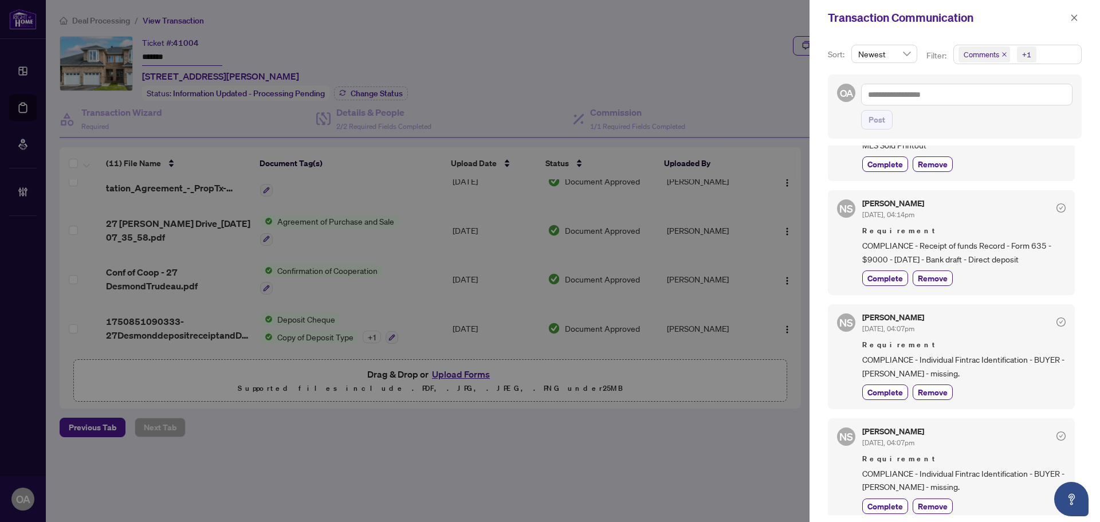
scroll to position [630, 0]
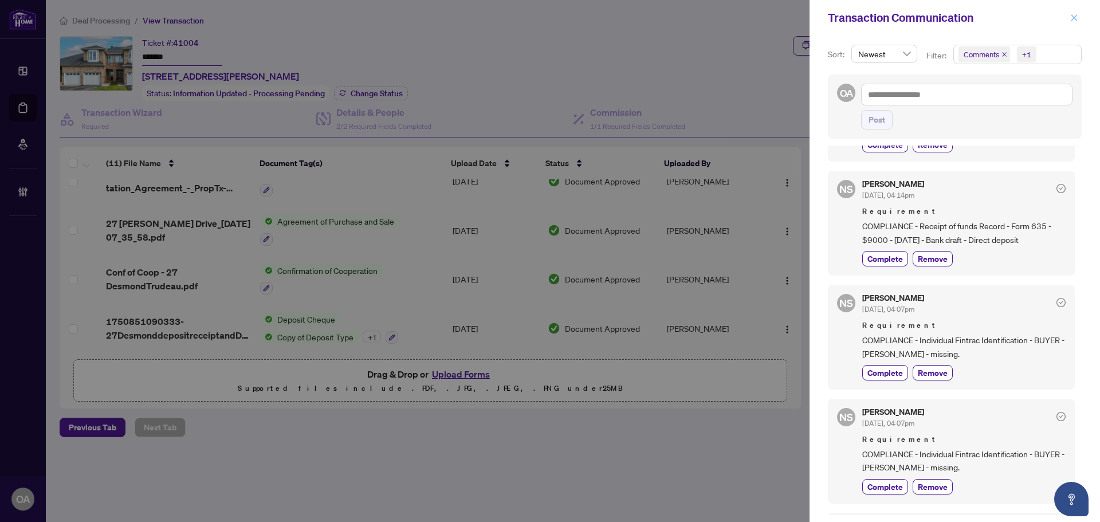
click at [1074, 14] on icon "close" at bounding box center [1074, 18] width 8 height 8
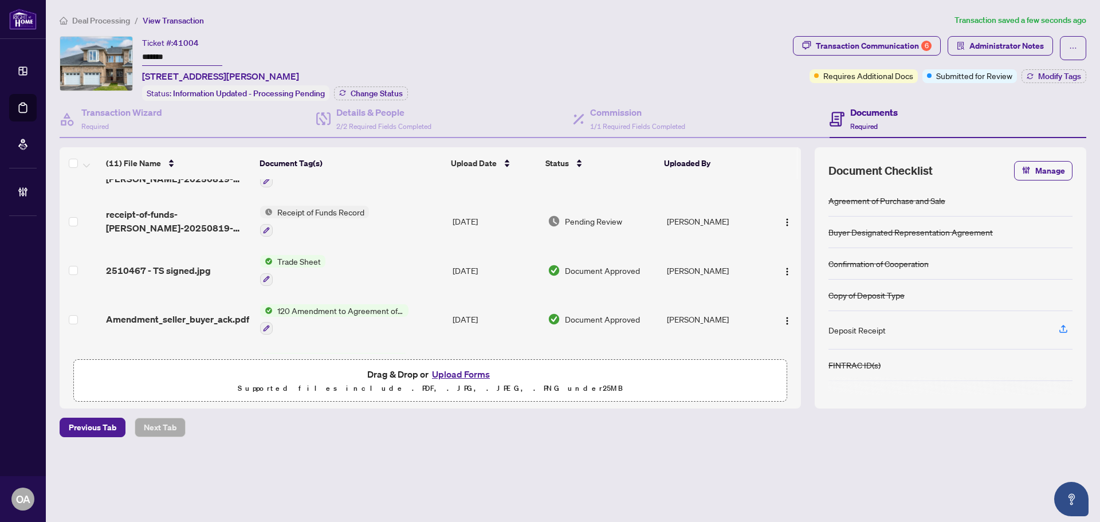
scroll to position [0, 0]
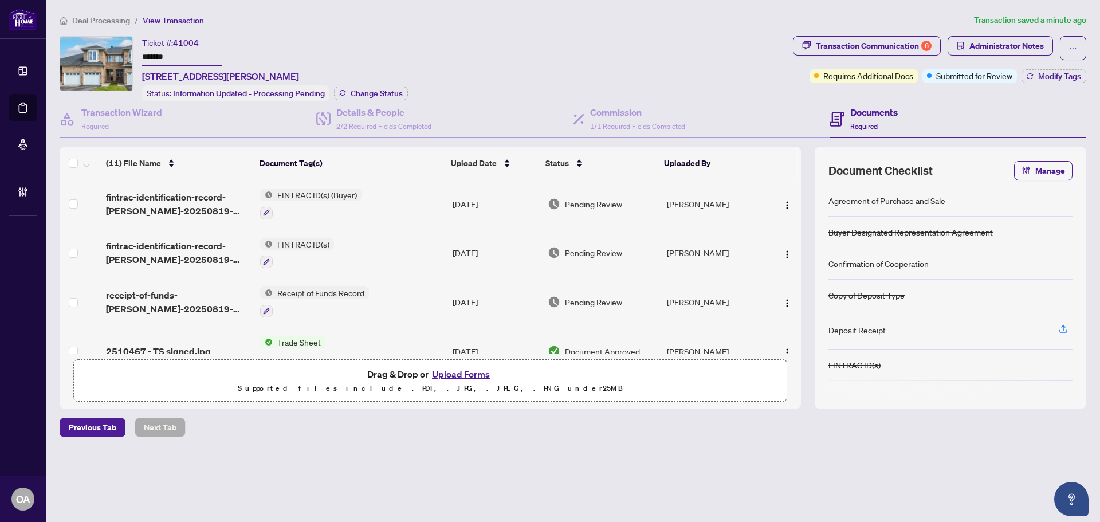
click at [793, 36] on button "Transaction Communication 6" at bounding box center [867, 45] width 148 height 19
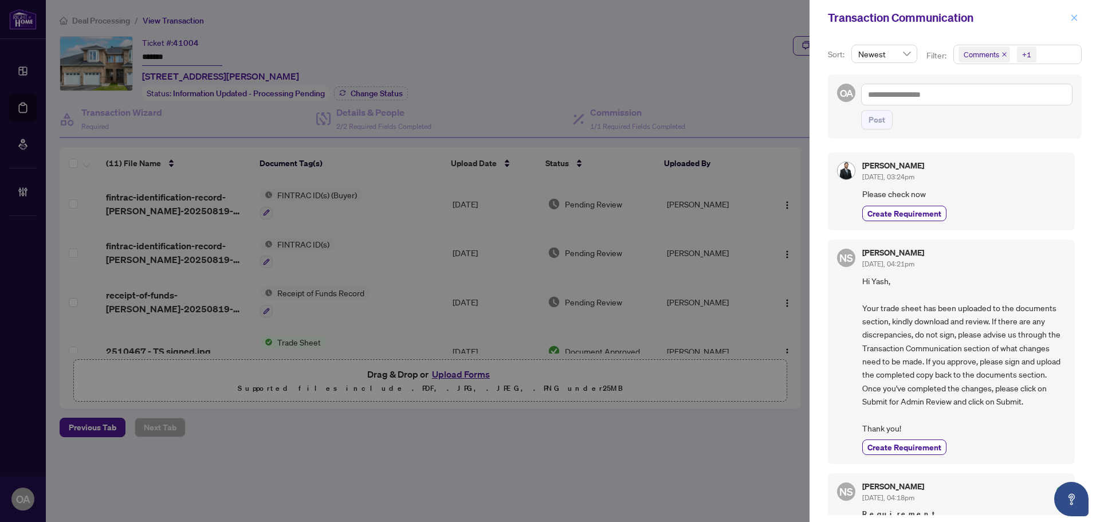
click at [1076, 17] on icon "close" at bounding box center [1074, 18] width 8 height 8
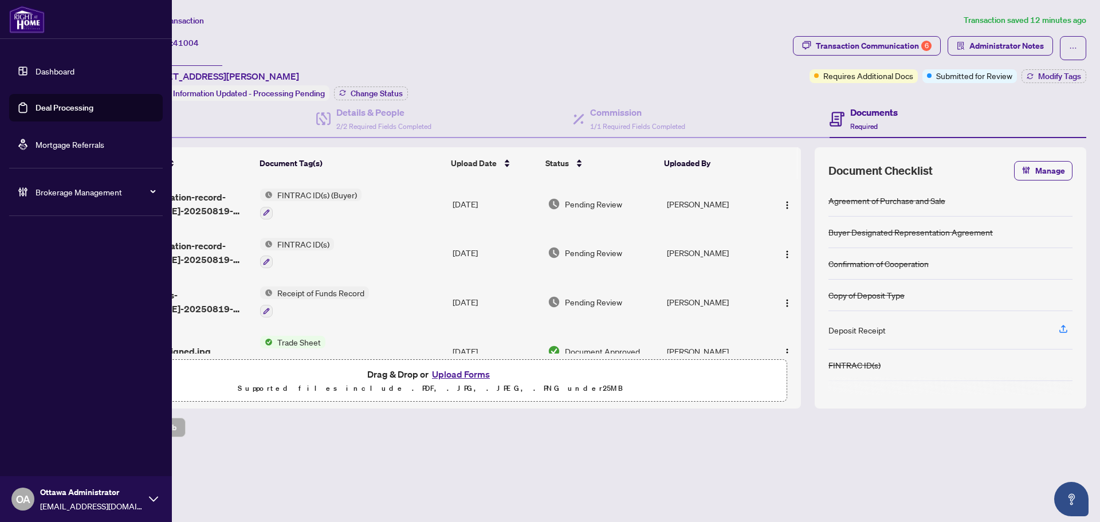
click at [55, 103] on link "Deal Processing" at bounding box center [65, 108] width 58 height 10
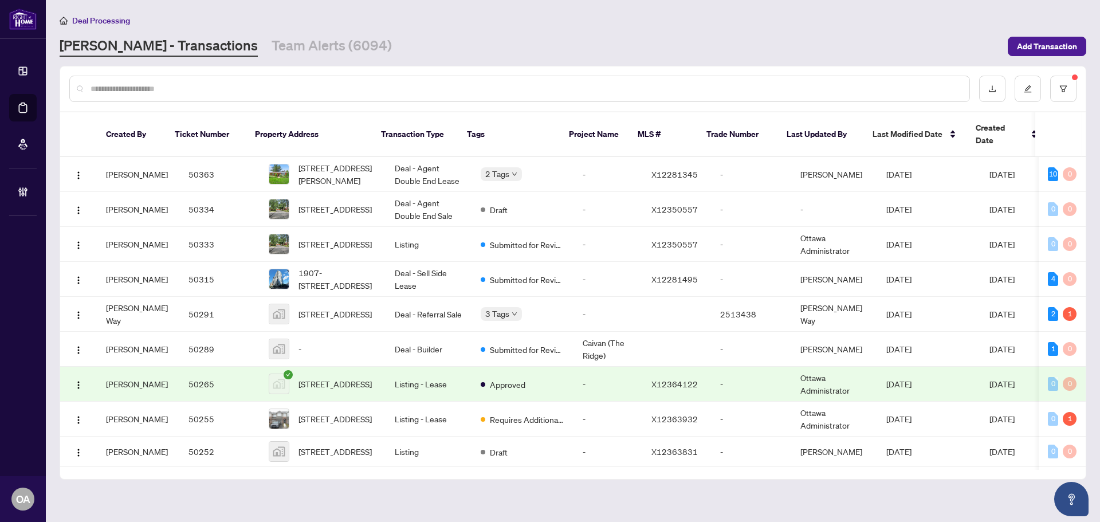
click at [430, 78] on div at bounding box center [519, 89] width 901 height 26
click at [429, 85] on input "text" at bounding box center [526, 88] width 870 height 13
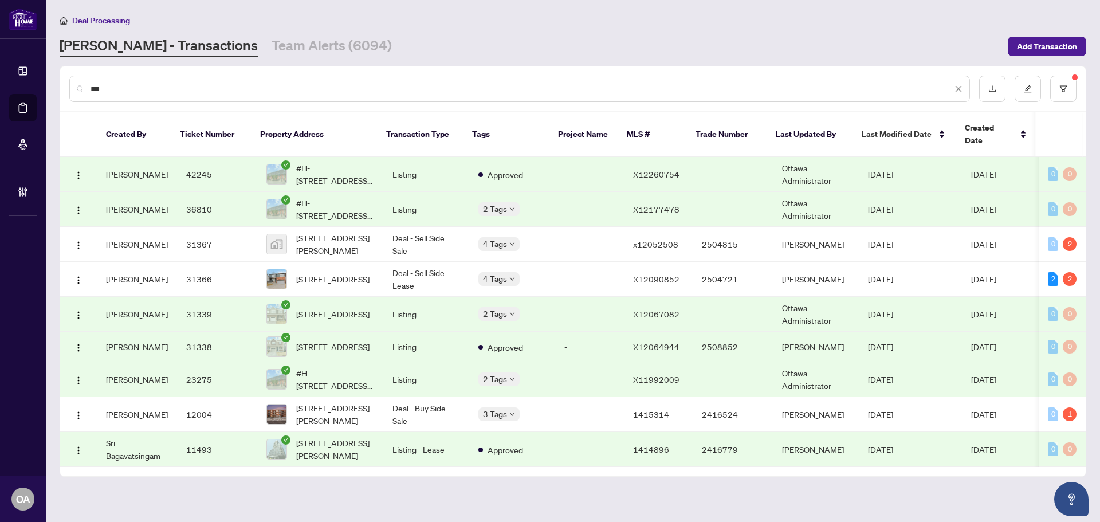
type input "***"
click at [349, 162] on span "#H-[STREET_ADDRESS][PERSON_NAME]" at bounding box center [335, 174] width 78 height 25
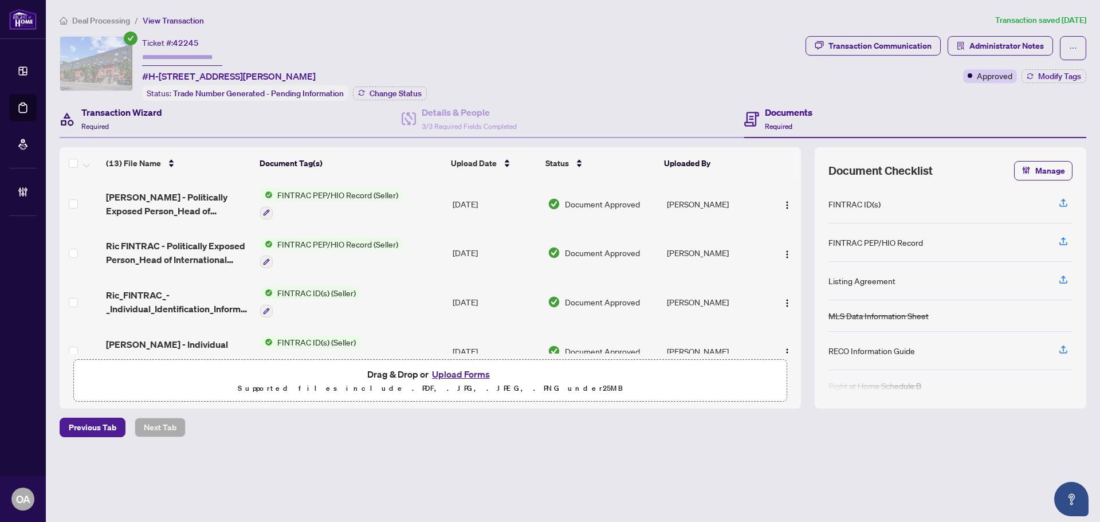
click at [152, 111] on h4 "Transaction Wizard" at bounding box center [121, 112] width 81 height 14
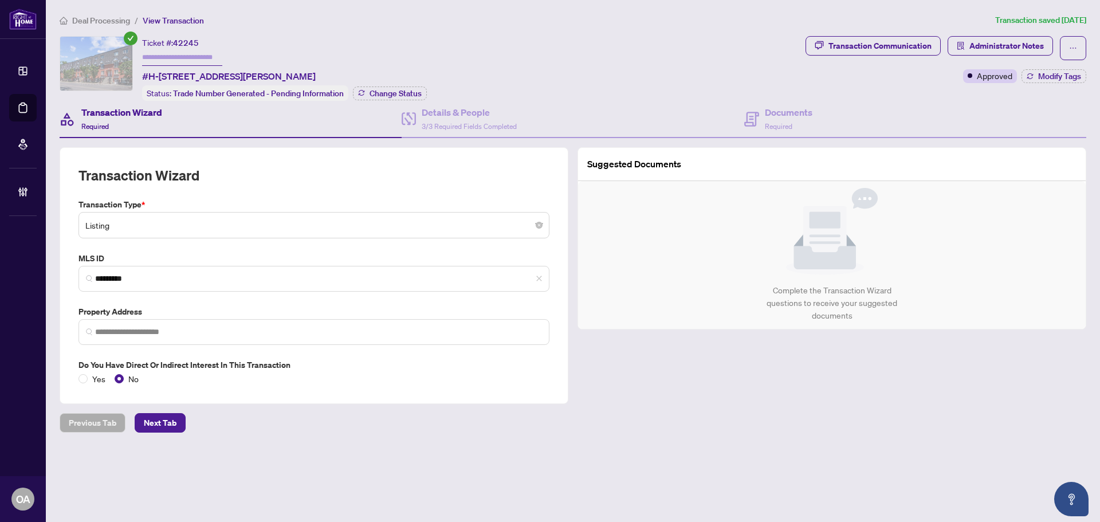
type input "**********"
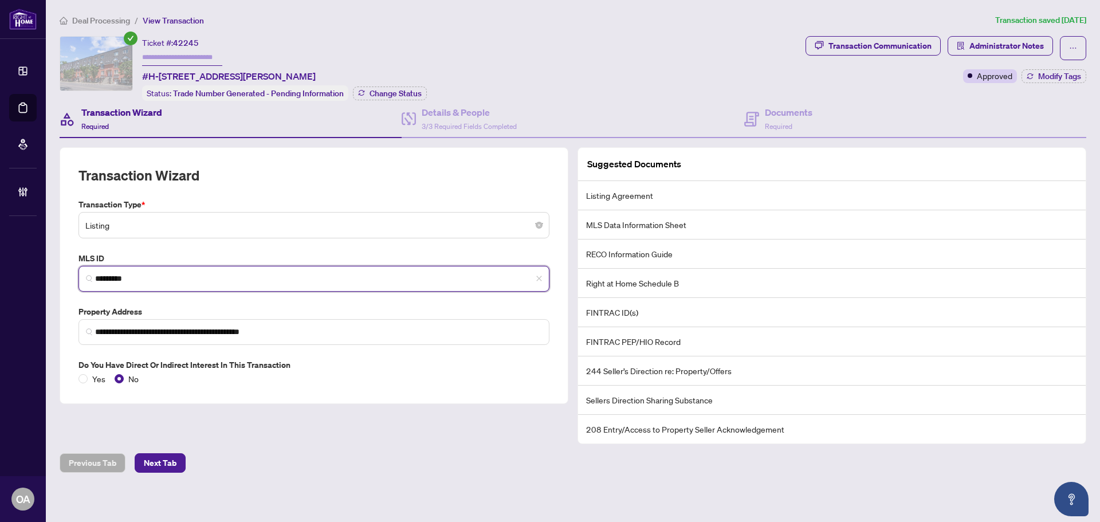
drag, startPoint x: 144, startPoint y: 276, endPoint x: 0, endPoint y: 274, distance: 144.4
click at [0, 274] on div "**********" at bounding box center [550, 261] width 1100 height 522
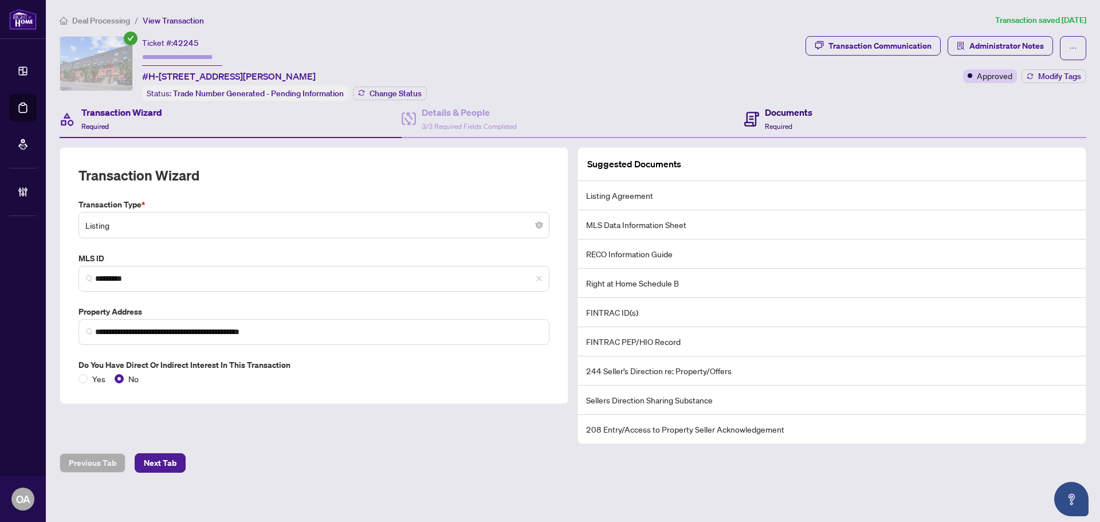
click at [785, 108] on h4 "Documents" at bounding box center [789, 112] width 48 height 14
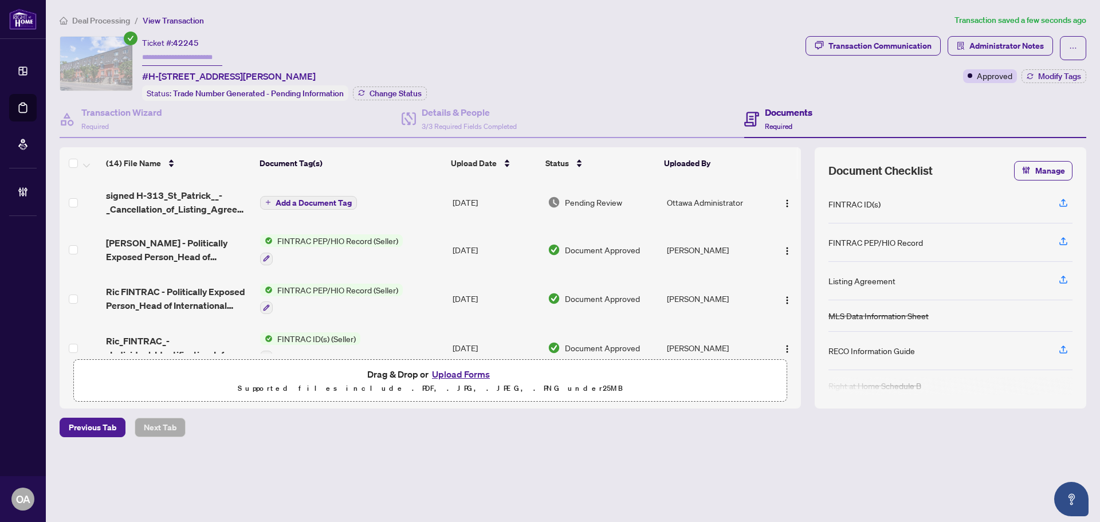
click at [347, 203] on span "Add a Document Tag" at bounding box center [314, 203] width 76 height 8
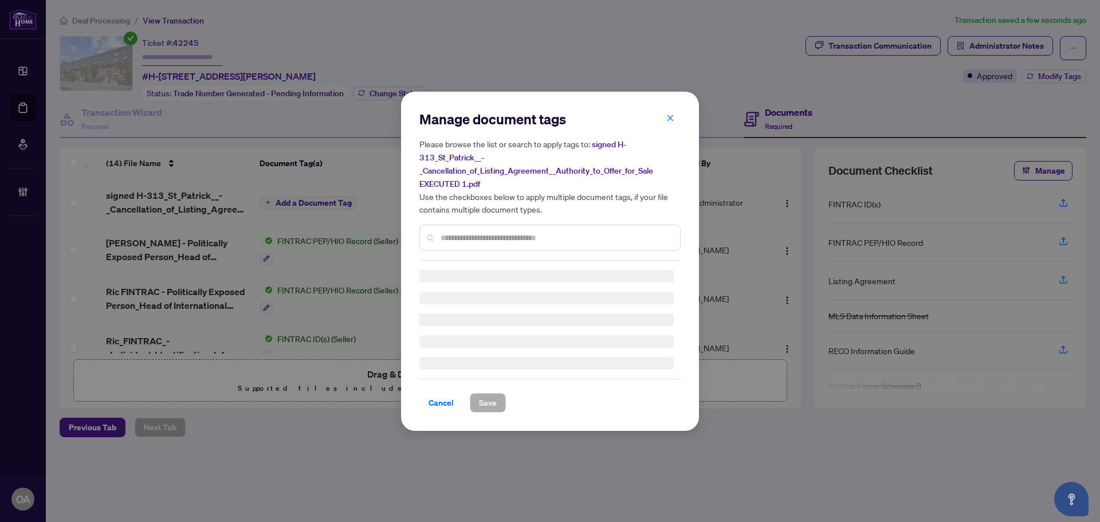
click at [546, 231] on input "text" at bounding box center [556, 237] width 230 height 13
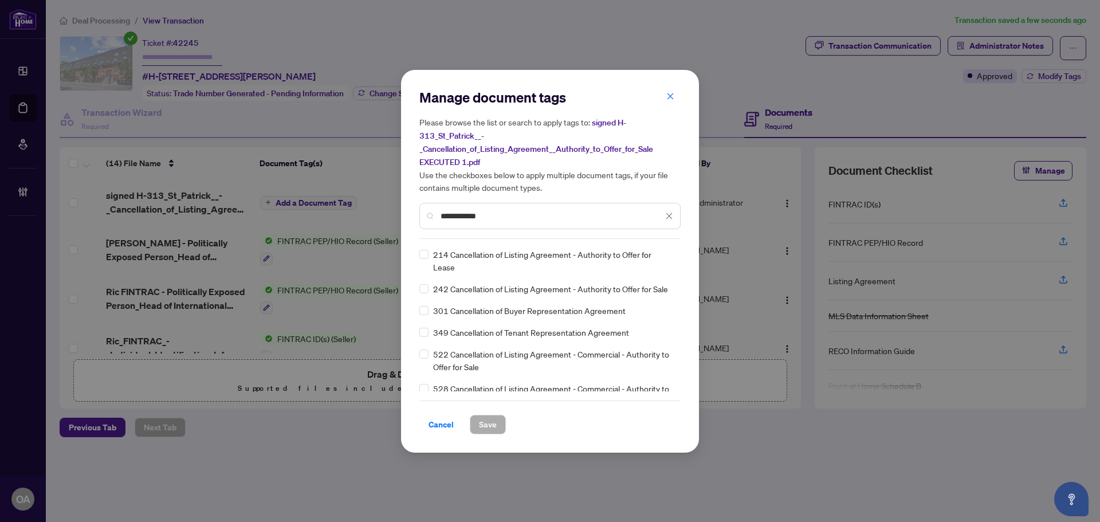
type input "**********"
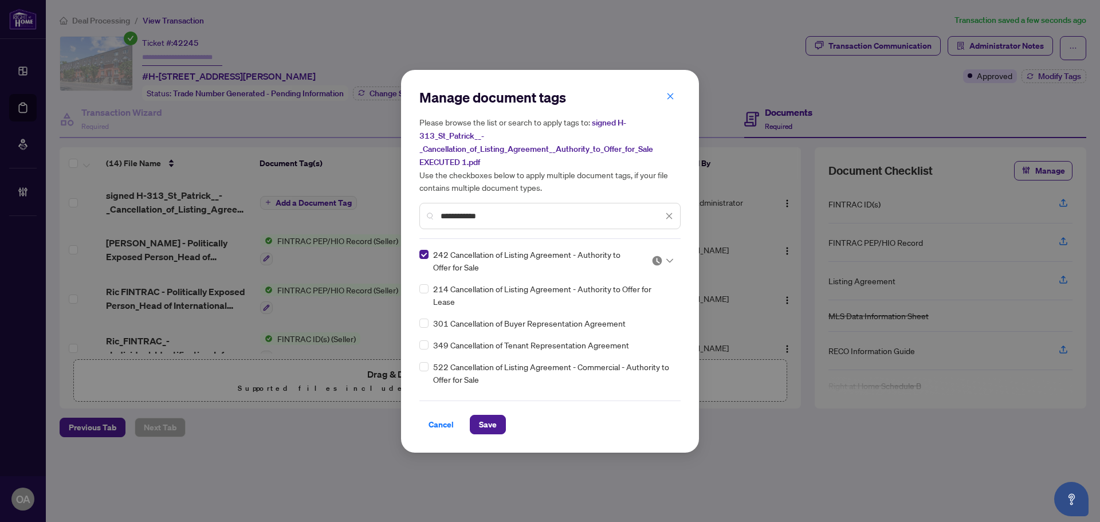
click at [665, 255] on div at bounding box center [662, 260] width 22 height 11
click at [638, 316] on div "Approved" at bounding box center [624, 315] width 73 height 13
click at [671, 100] on icon "close" at bounding box center [670, 96] width 8 height 8
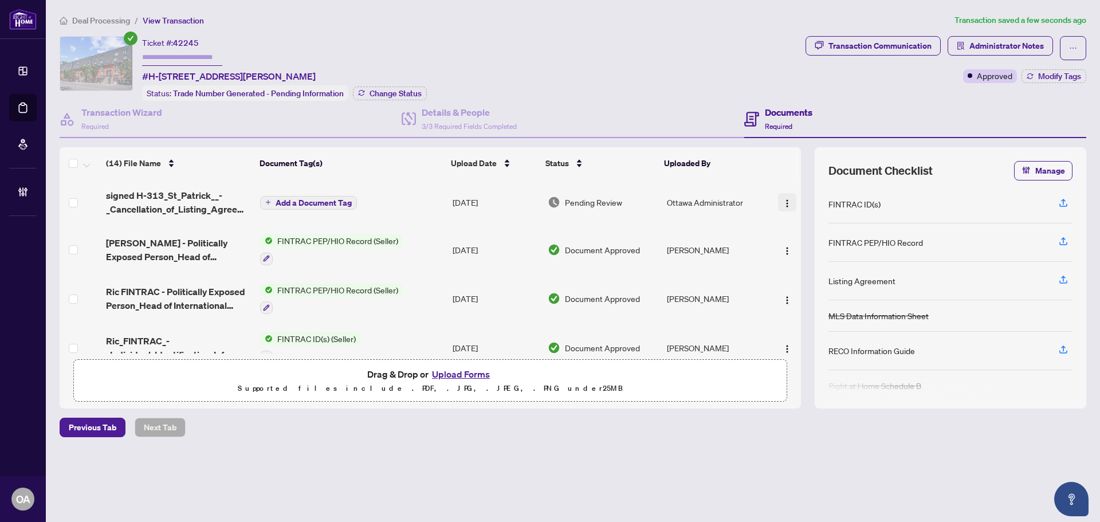
click at [783, 202] on img "button" at bounding box center [787, 203] width 9 height 9
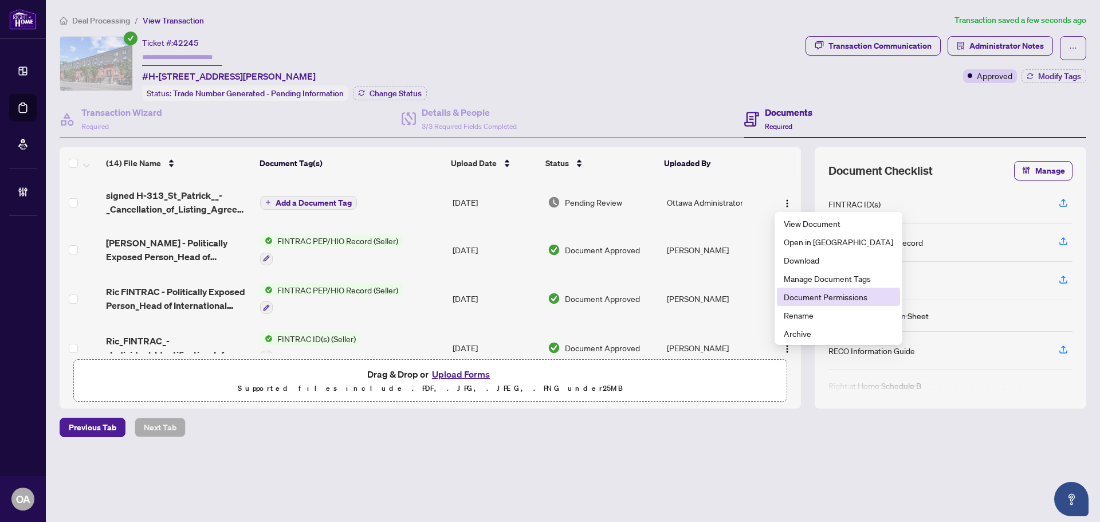
click at [817, 297] on span "Document Permissions" at bounding box center [838, 296] width 109 height 13
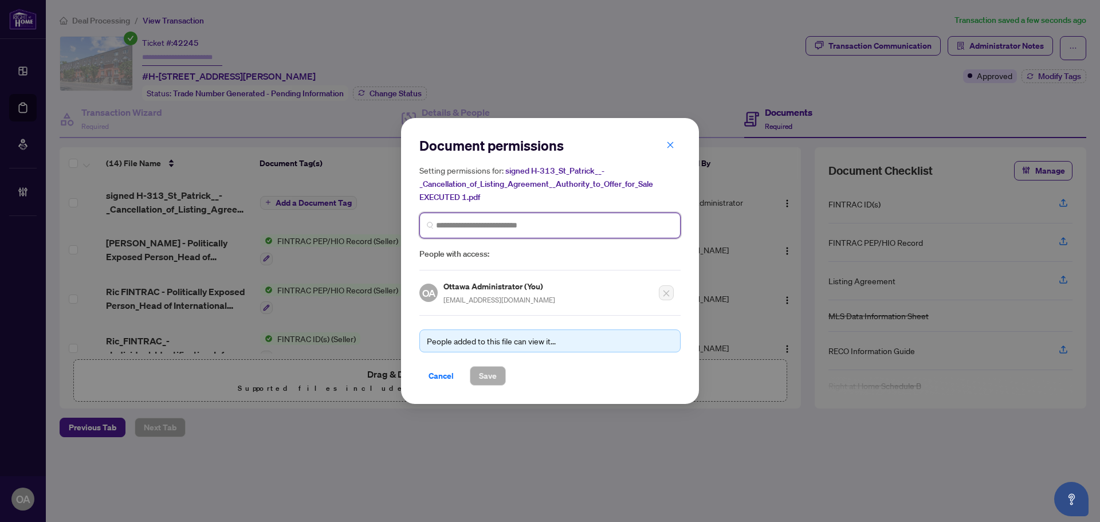
click at [532, 225] on input "search" at bounding box center [554, 225] width 237 height 12
type input "*****"
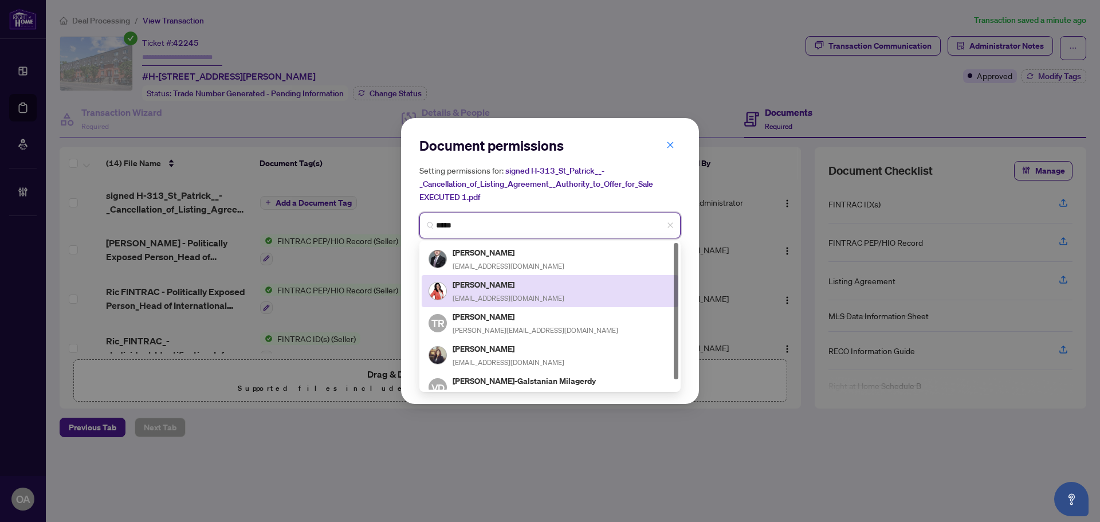
click at [502, 294] on span "[EMAIL_ADDRESS][DOMAIN_NAME]" at bounding box center [509, 298] width 112 height 9
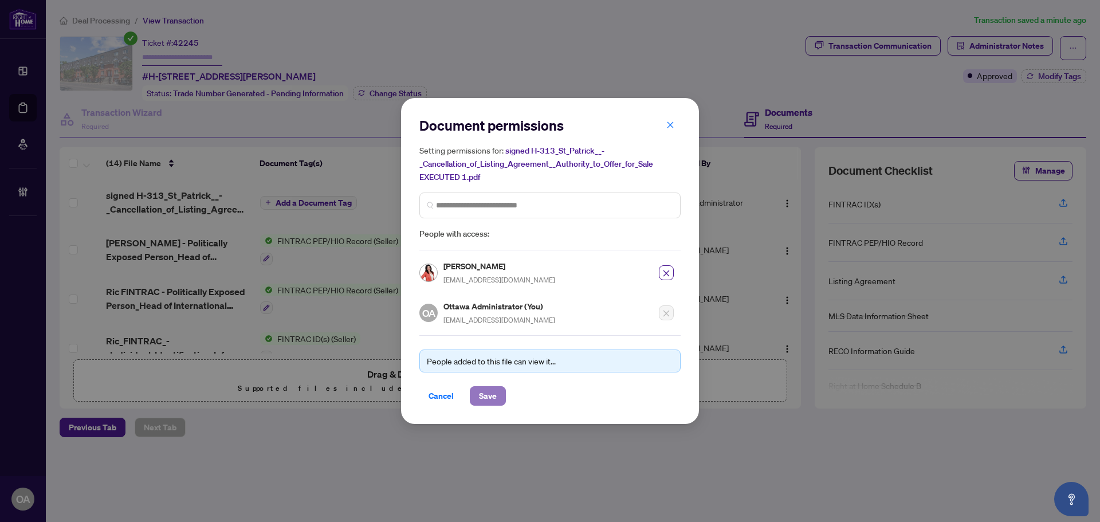
click at [478, 395] on button "Save" at bounding box center [488, 395] width 36 height 19
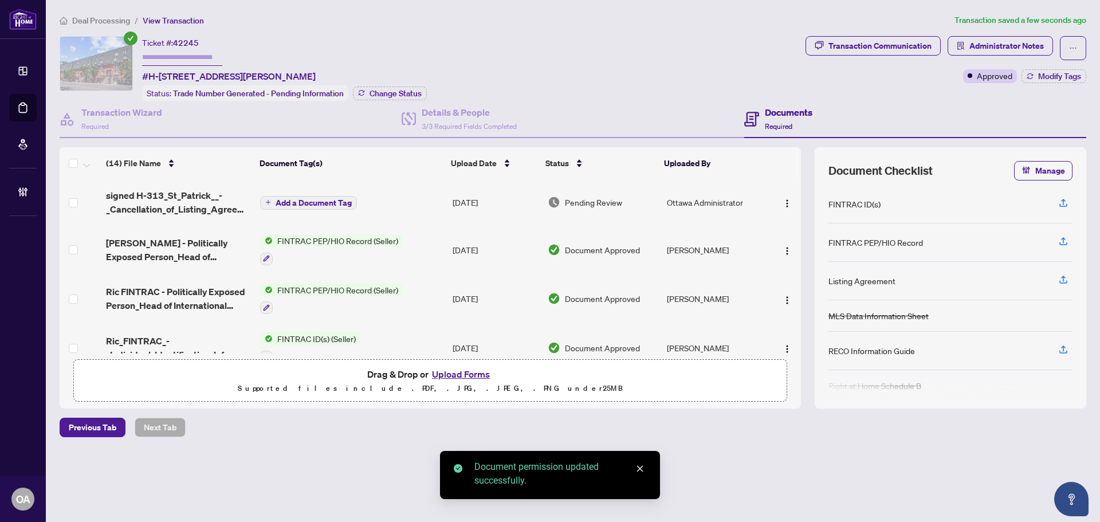
click at [314, 192] on td "Add a Document Tag" at bounding box center [351, 202] width 192 height 46
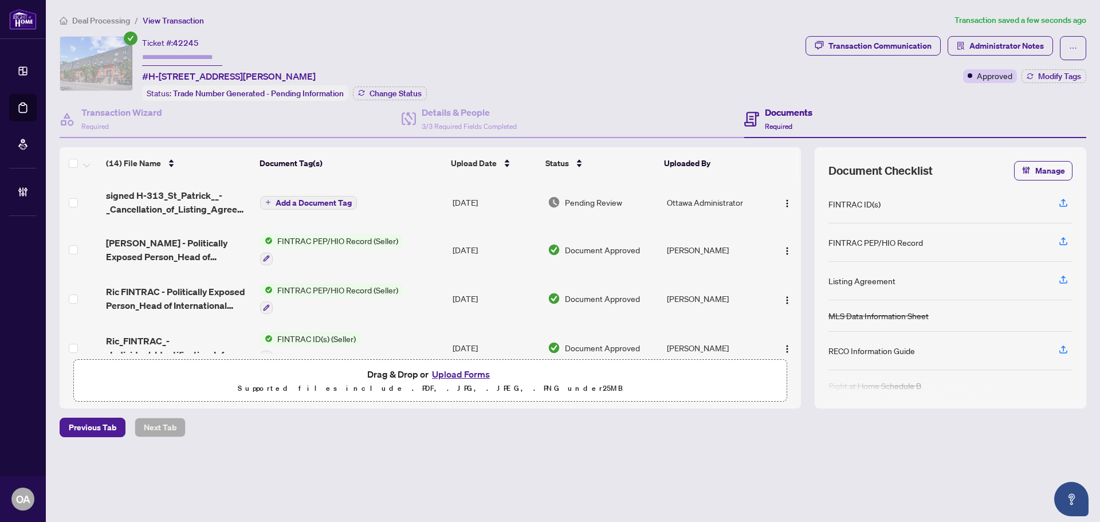
click at [320, 200] on span "Add a Document Tag" at bounding box center [314, 203] width 76 height 8
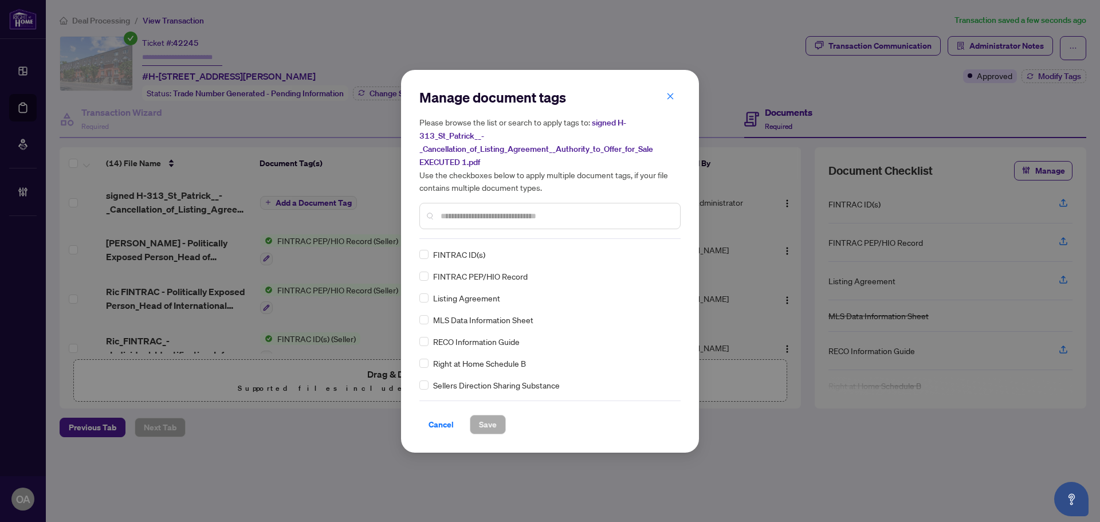
click at [517, 213] on input "text" at bounding box center [556, 216] width 230 height 13
click at [528, 219] on input "text" at bounding box center [556, 216] width 230 height 13
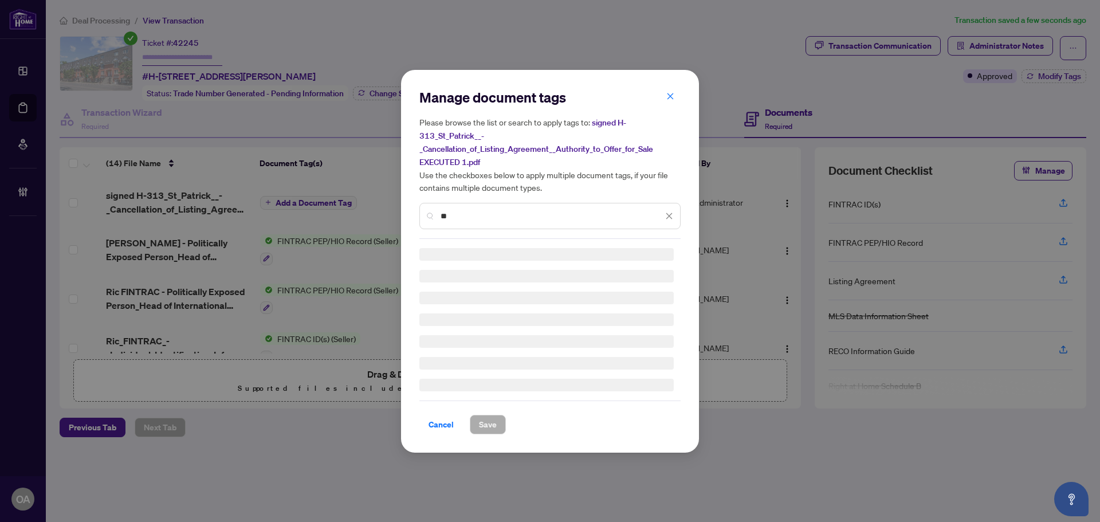
type input "*"
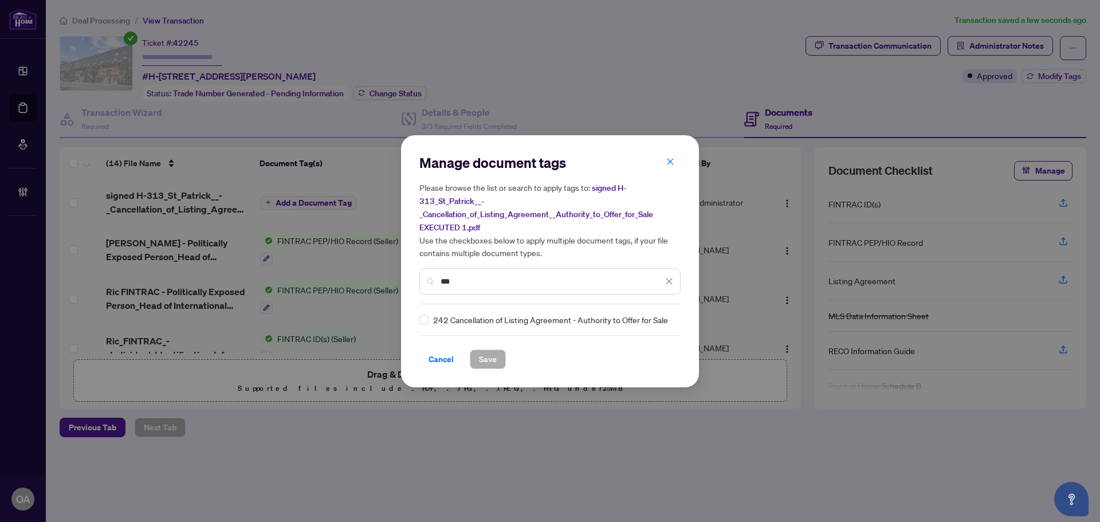
type input "***"
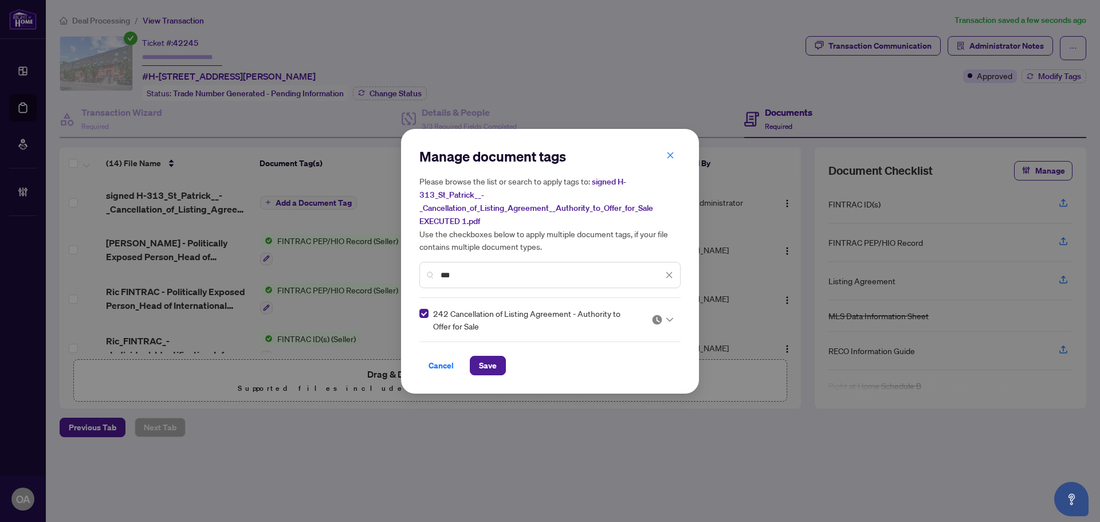
click at [668, 319] on icon at bounding box center [669, 319] width 7 height 4
click at [644, 371] on div "Approved" at bounding box center [627, 374] width 73 height 13
click at [490, 364] on span "Save" at bounding box center [488, 365] width 18 height 18
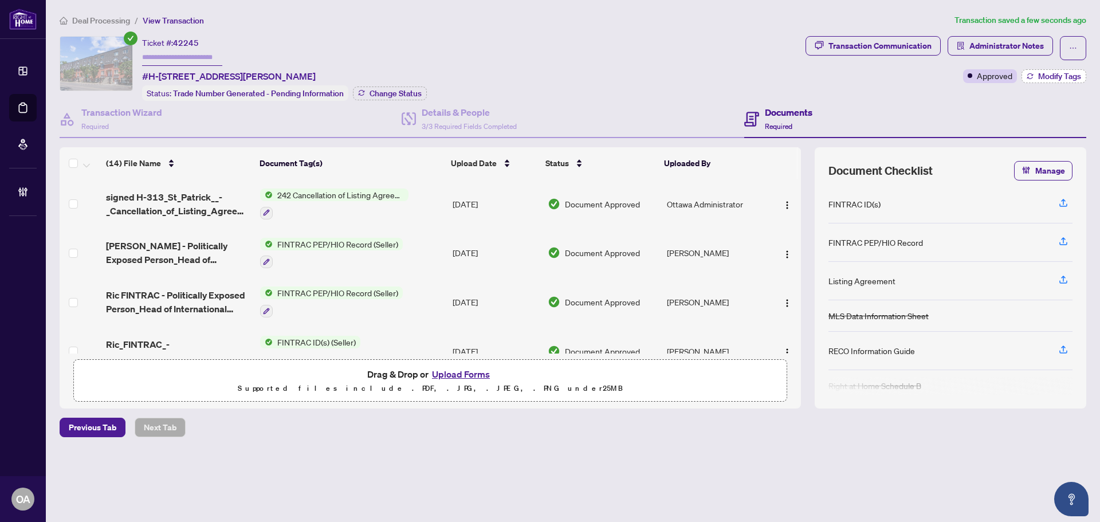
click at [1075, 74] on span "Modify Tags" at bounding box center [1059, 76] width 43 height 8
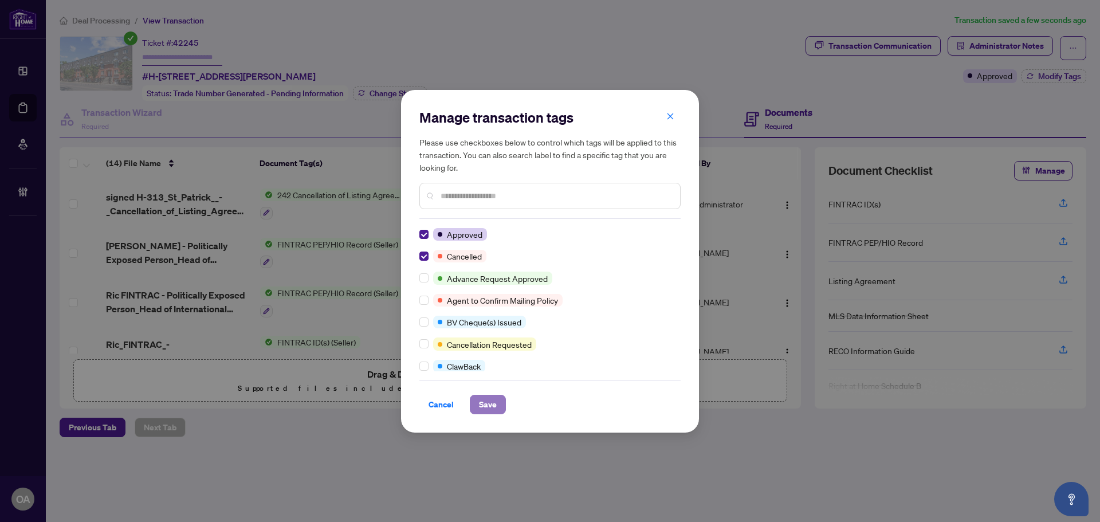
click at [485, 403] on span "Save" at bounding box center [488, 404] width 18 height 18
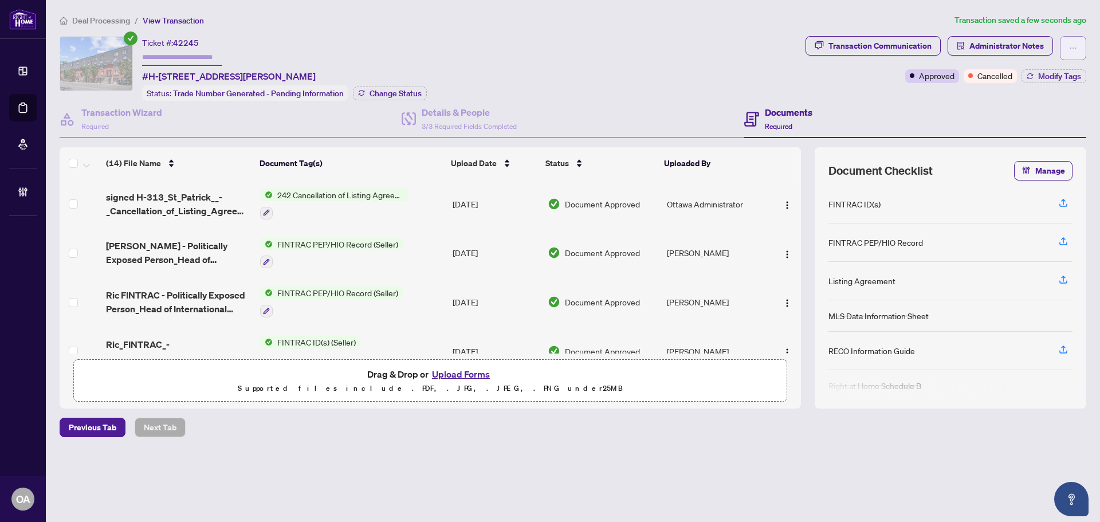
click at [1082, 46] on button "button" at bounding box center [1073, 48] width 26 height 24
click at [612, 62] on div "Ticket #: 42245 #H-[STREET_ADDRESS][PERSON_NAME] Status: Trade Number Generated…" at bounding box center [430, 68] width 741 height 65
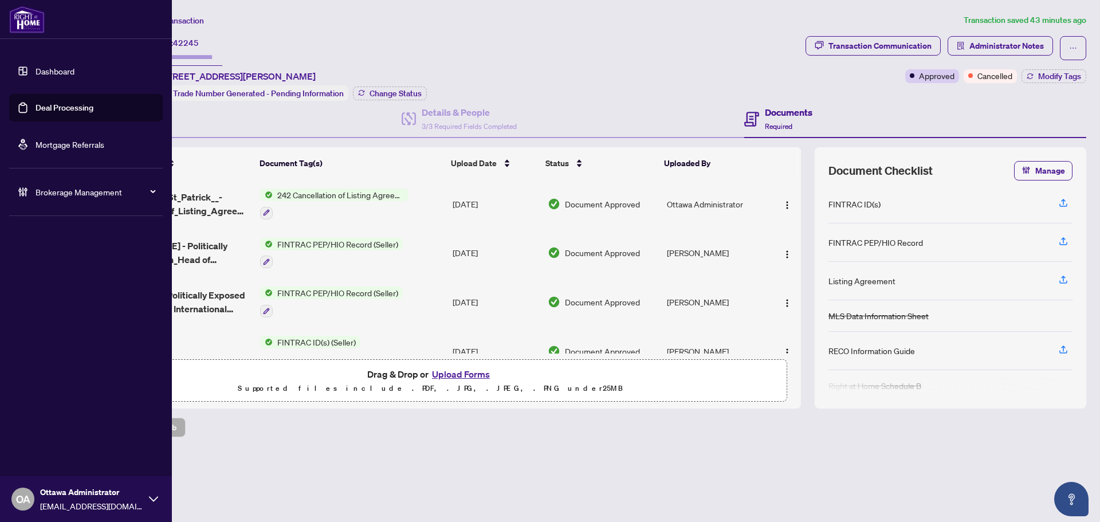
click at [48, 111] on link "Deal Processing" at bounding box center [65, 108] width 58 height 10
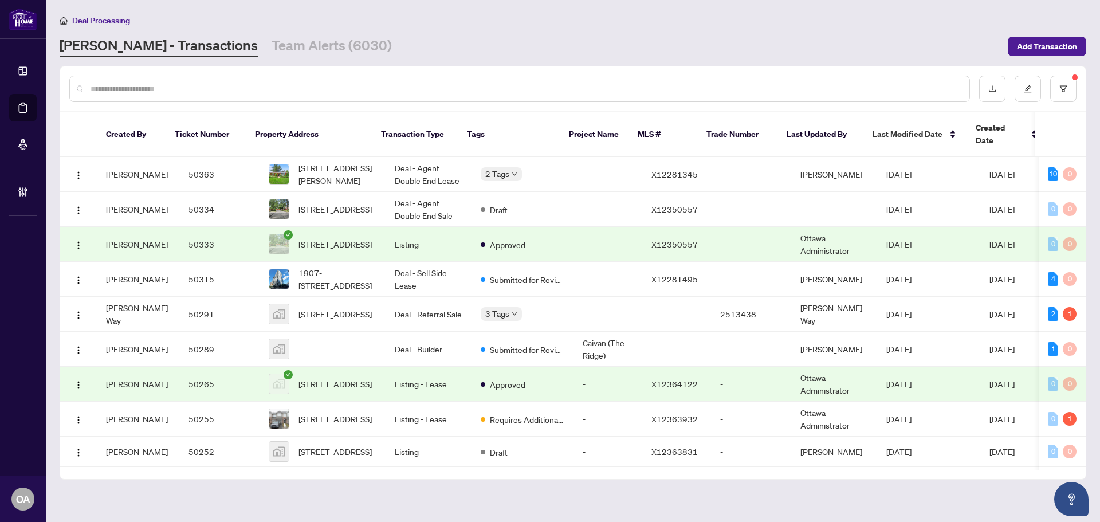
click at [280, 86] on input "text" at bounding box center [526, 88] width 870 height 13
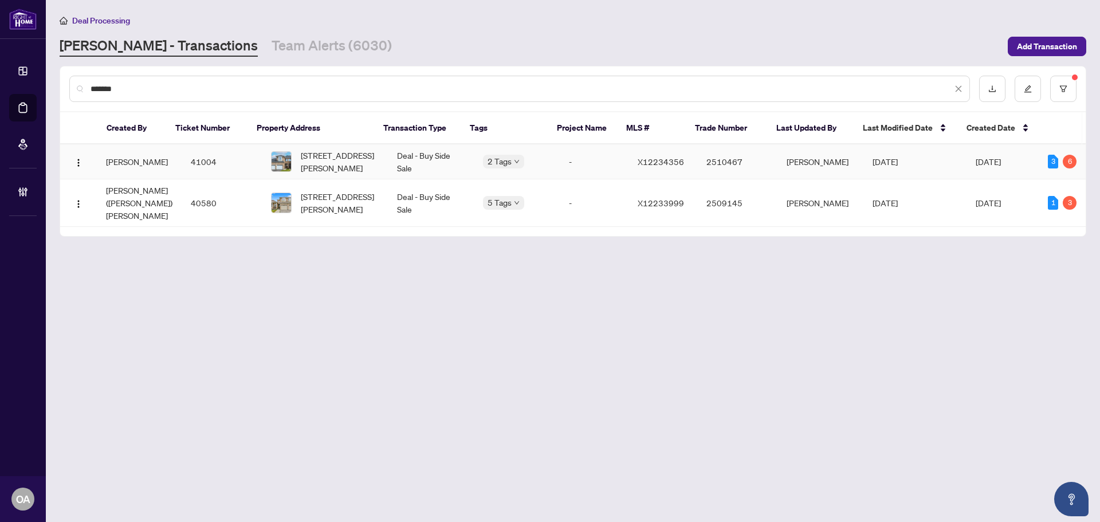
type input "*******"
click at [441, 159] on td "Deal - Buy Side Sale" at bounding box center [431, 161] width 86 height 35
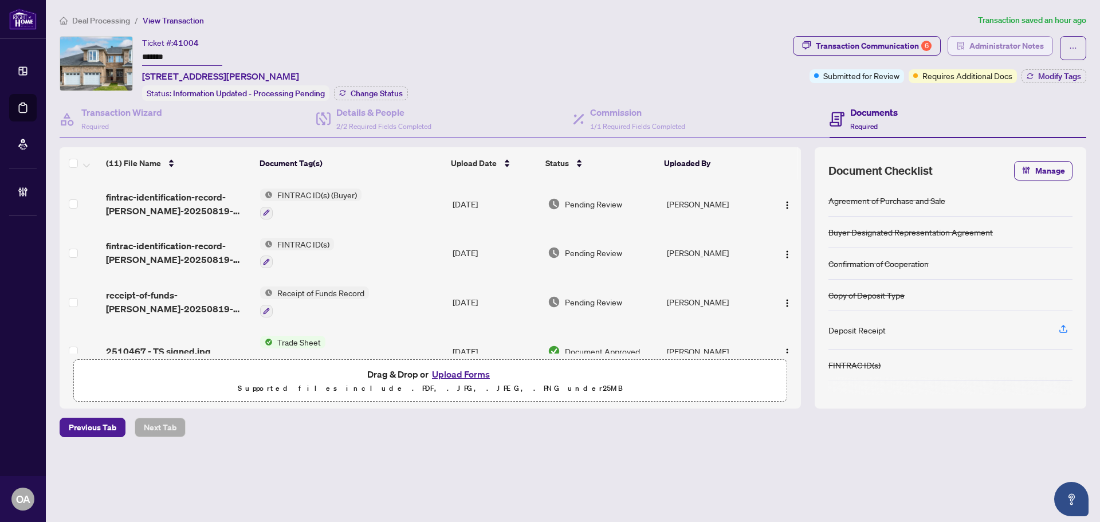
click at [990, 46] on span "Administrator Notes" at bounding box center [1006, 46] width 74 height 18
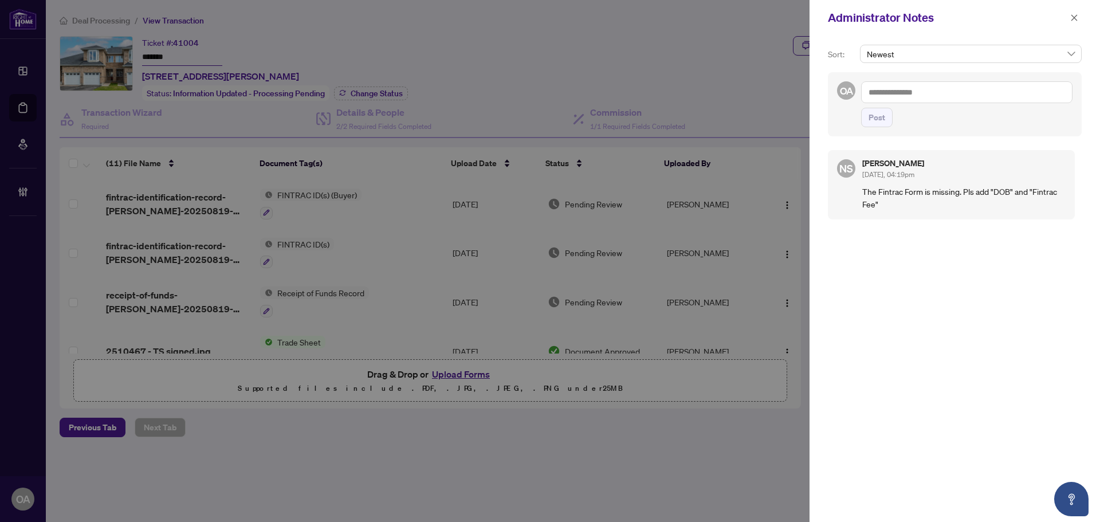
click at [964, 97] on textarea at bounding box center [966, 92] width 211 height 22
click at [869, 92] on textarea "**********" at bounding box center [966, 92] width 211 height 22
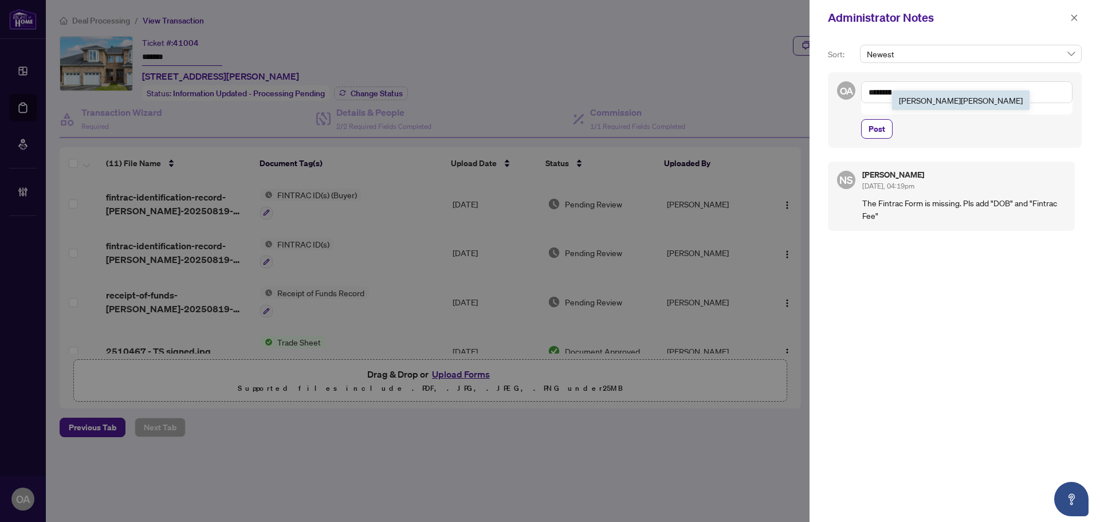
click at [895, 97] on li "Neena Sharma" at bounding box center [960, 100] width 137 height 19
click at [938, 108] on textarea "**********" at bounding box center [965, 97] width 208 height 33
click at [934, 91] on textarea "**********" at bounding box center [965, 97] width 208 height 33
click at [914, 103] on textarea "**********" at bounding box center [965, 97] width 208 height 33
type textarea "**********"
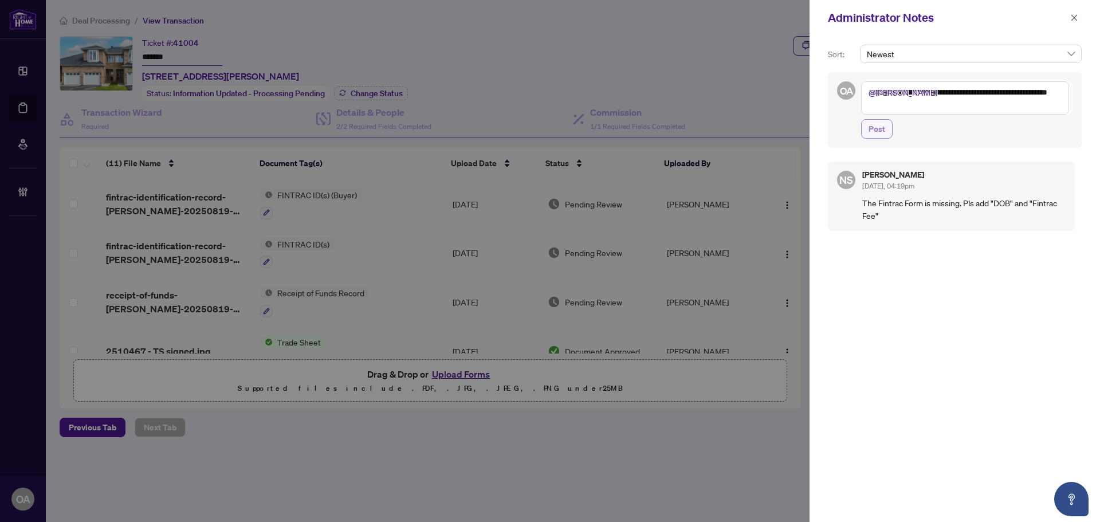
click at [871, 131] on span "Post" at bounding box center [876, 129] width 17 height 18
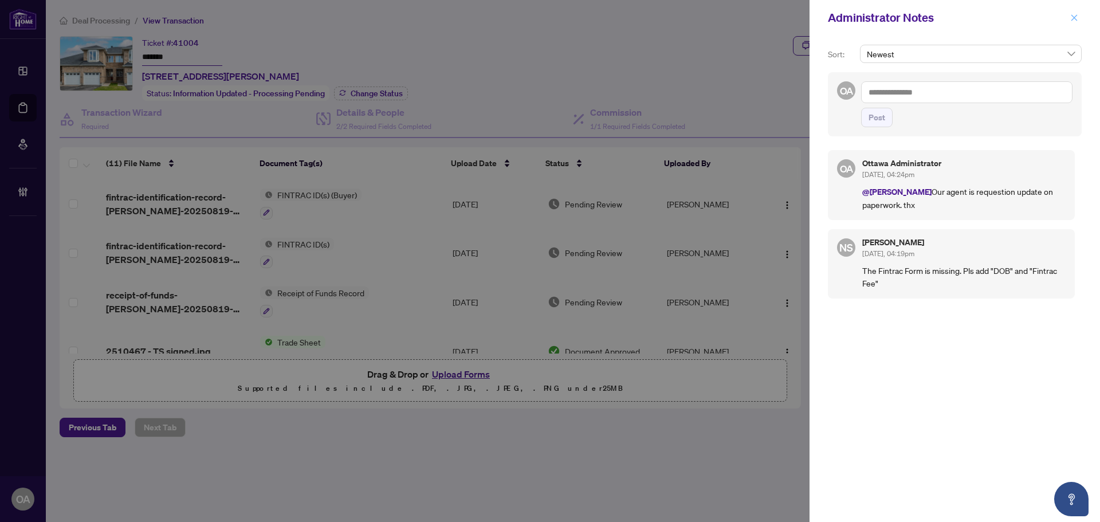
click at [1075, 22] on span "button" at bounding box center [1074, 18] width 8 height 18
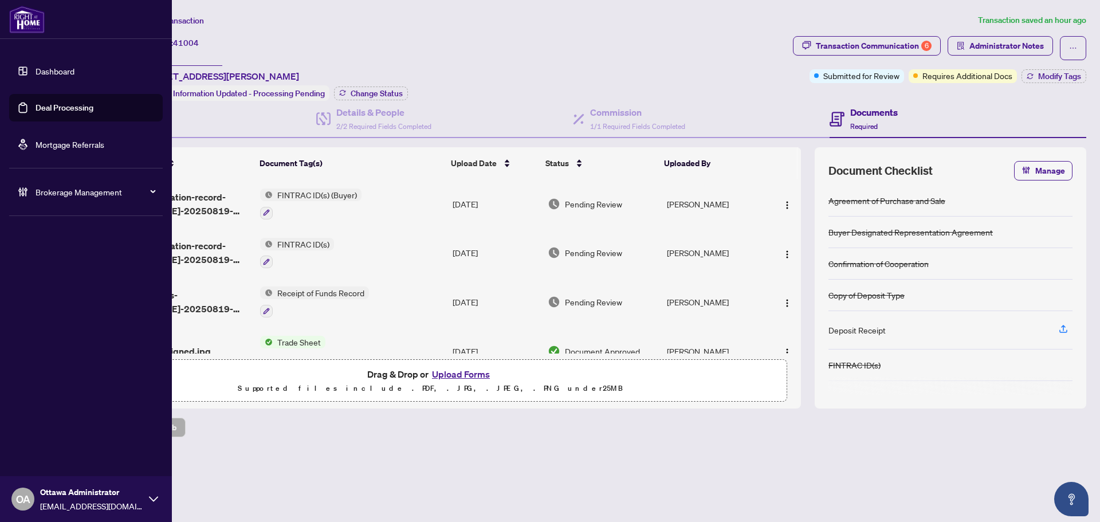
click at [36, 104] on link "Deal Processing" at bounding box center [65, 108] width 58 height 10
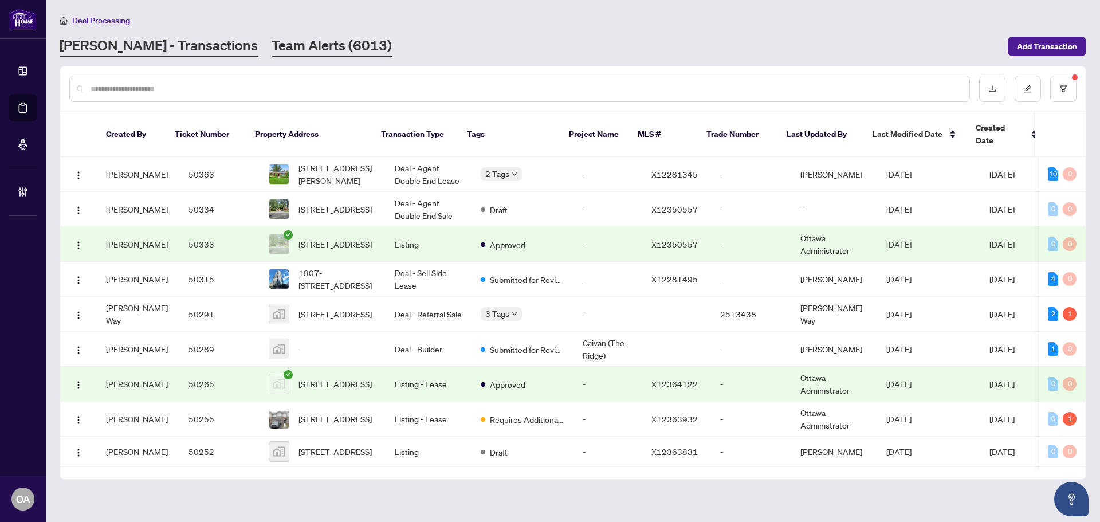
click at [272, 49] on link "Team Alerts (6013)" at bounding box center [332, 46] width 120 height 21
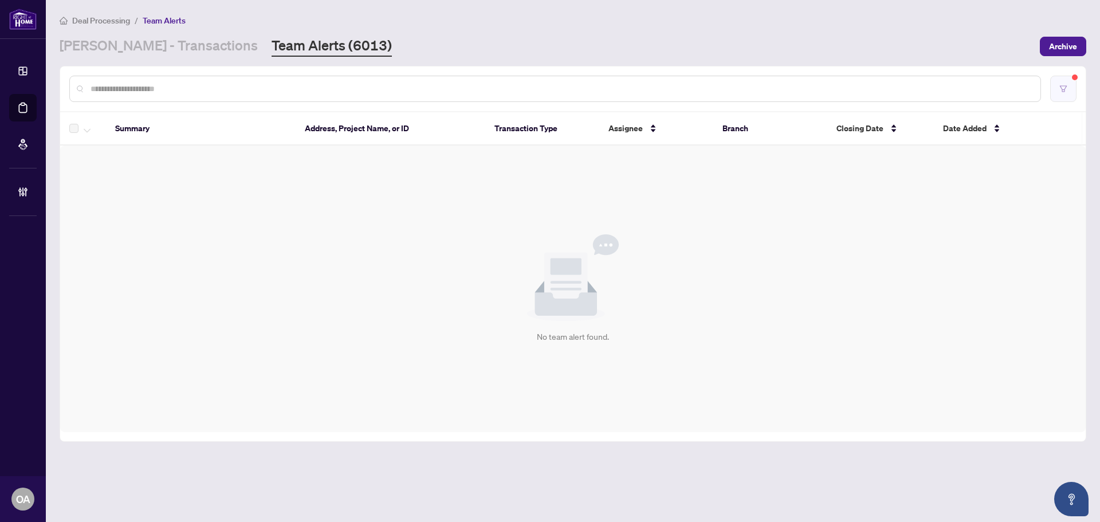
click at [1055, 93] on button "button" at bounding box center [1063, 89] width 26 height 26
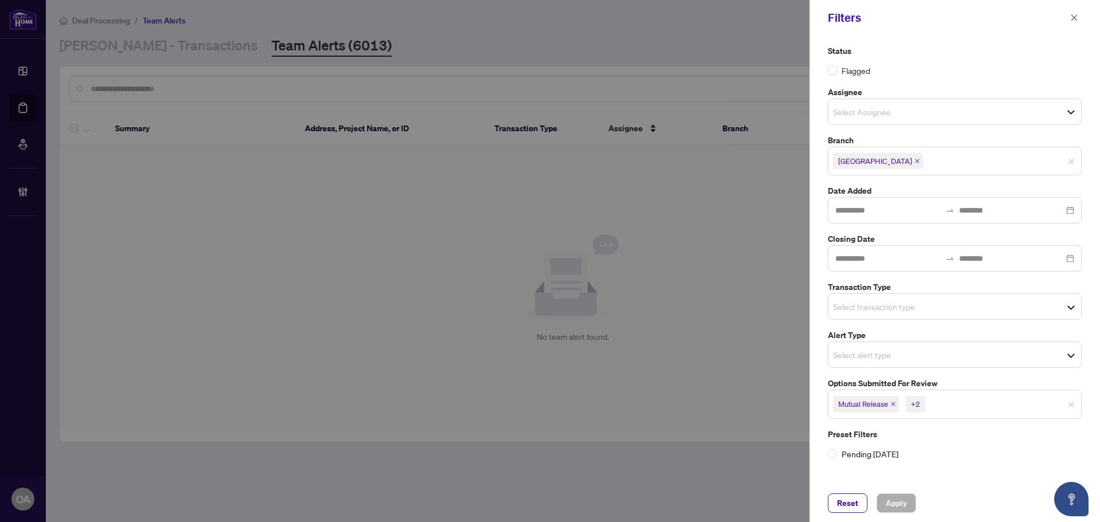
click at [894, 404] on icon "close" at bounding box center [893, 404] width 5 height 5
click at [879, 401] on span "Cancellation" at bounding box center [858, 403] width 41 height 11
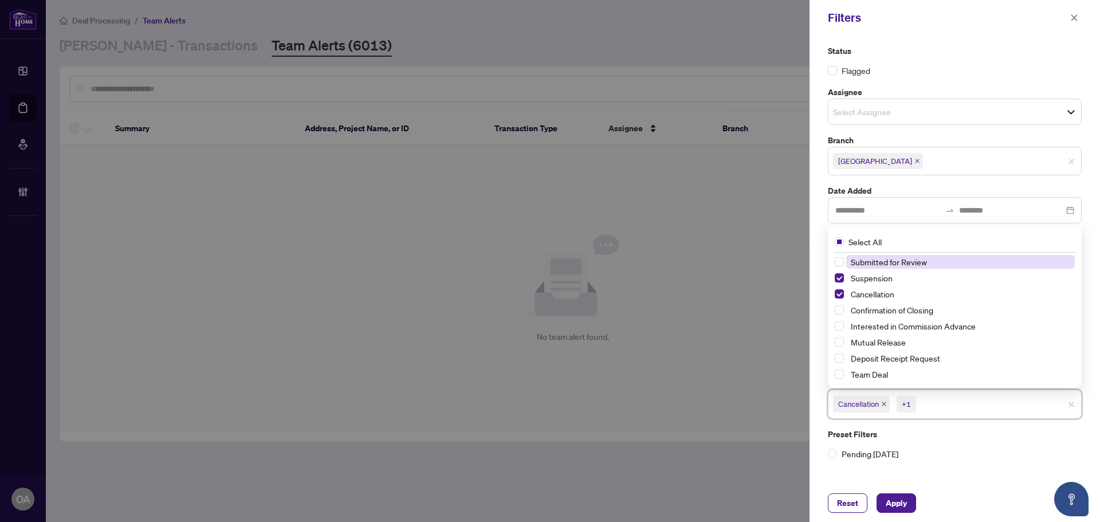
click at [884, 403] on icon "close" at bounding box center [884, 404] width 6 height 6
click at [882, 403] on icon "close" at bounding box center [881, 404] width 6 height 6
click at [952, 471] on div "Status Flagged Assignee Select Assignee Branch Ottawa Date Added Closing Date T…" at bounding box center [954, 260] width 290 height 449
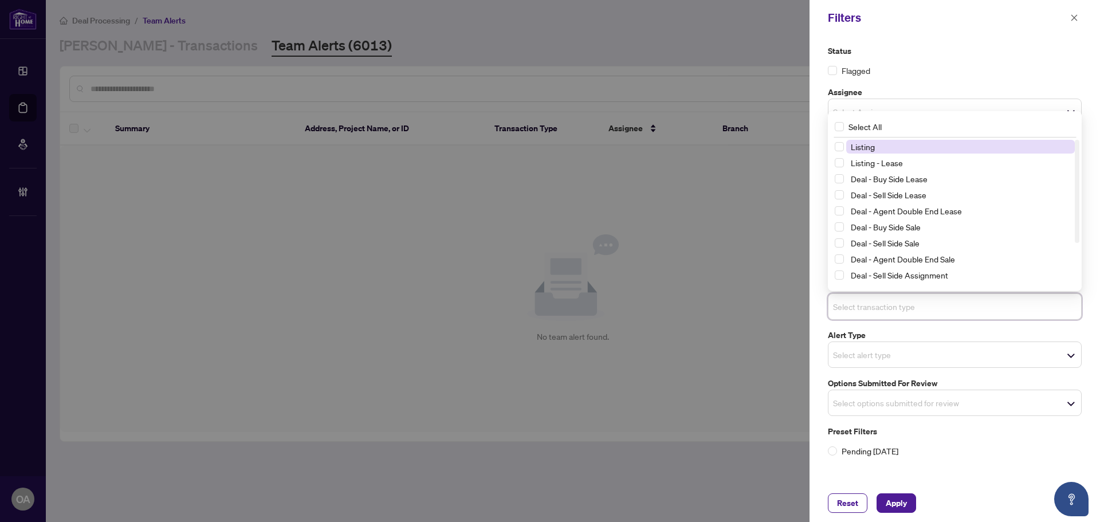
click at [853, 309] on input "search" at bounding box center [873, 307] width 80 height 14
click at [842, 146] on span "Select Listing" at bounding box center [839, 146] width 9 height 9
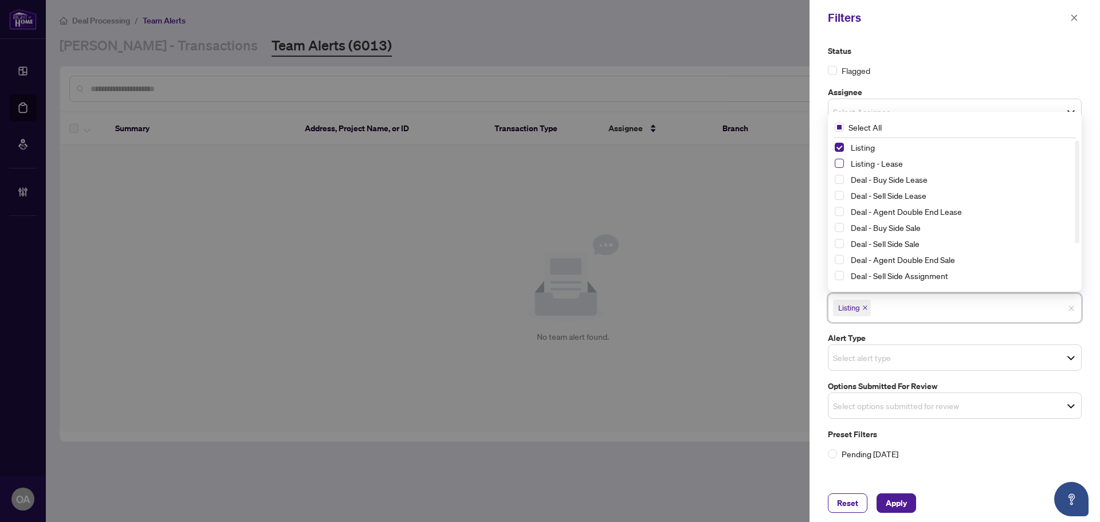
click at [839, 159] on span "Select Listing - Lease" at bounding box center [839, 163] width 9 height 9
click at [898, 499] on span "Apply" at bounding box center [896, 503] width 21 height 18
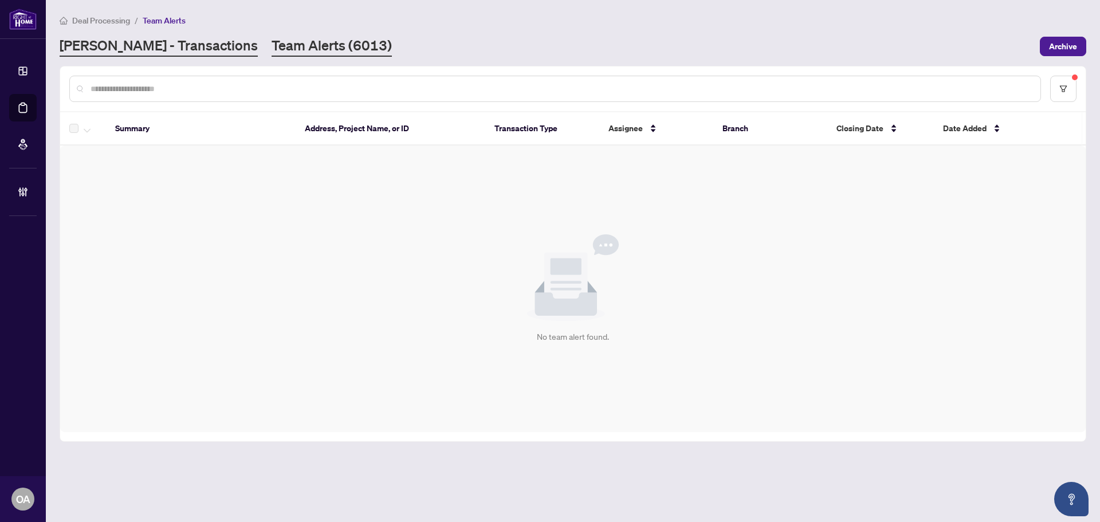
click at [174, 43] on link "[PERSON_NAME] - Transactions" at bounding box center [159, 46] width 198 height 21
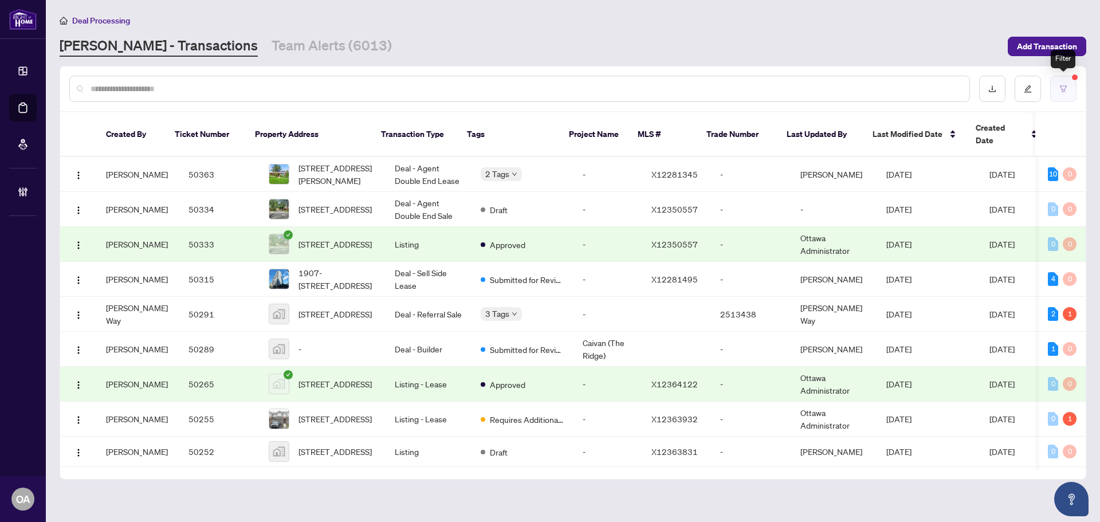
click at [1057, 86] on button "button" at bounding box center [1063, 89] width 26 height 26
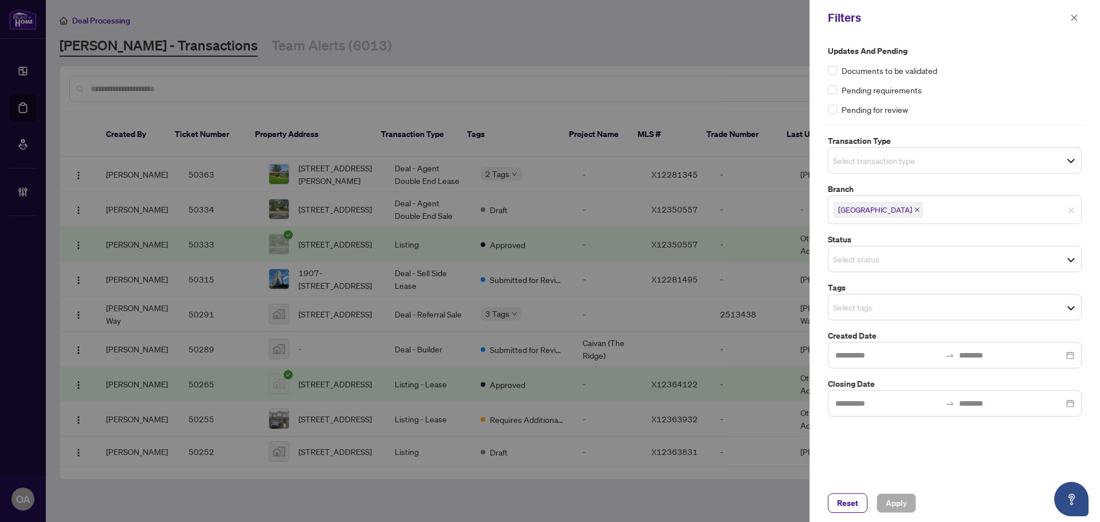
click at [863, 166] on input "search" at bounding box center [873, 161] width 80 height 14
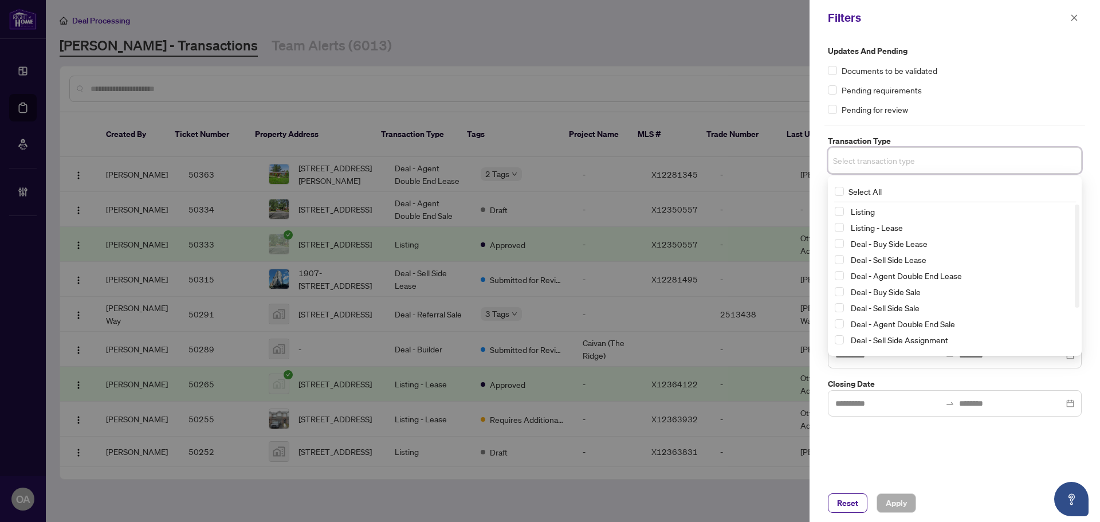
drag, startPoint x: 838, startPoint y: 210, endPoint x: 840, endPoint y: 224, distance: 14.5
click at [838, 214] on span "Select Listing" at bounding box center [839, 211] width 9 height 9
drag, startPoint x: 840, startPoint y: 226, endPoint x: 840, endPoint y: 236, distance: 10.3
click at [840, 226] on span "Select Listing - Lease" at bounding box center [839, 229] width 9 height 9
click at [964, 446] on div "Updates and Pending Documents to be validated Pending requirements Pending for …" at bounding box center [954, 260] width 290 height 449
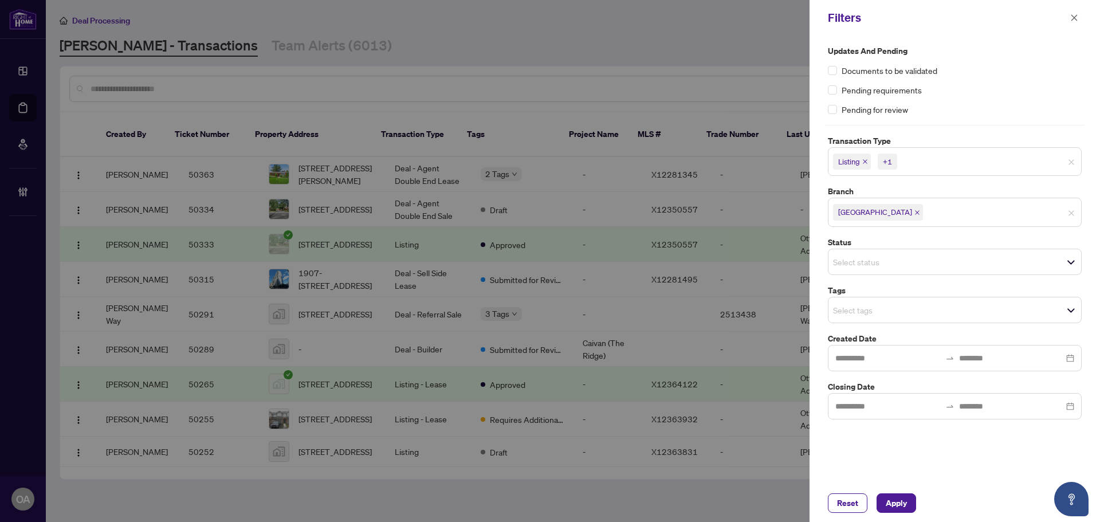
click at [842, 314] on input "search" at bounding box center [873, 310] width 80 height 14
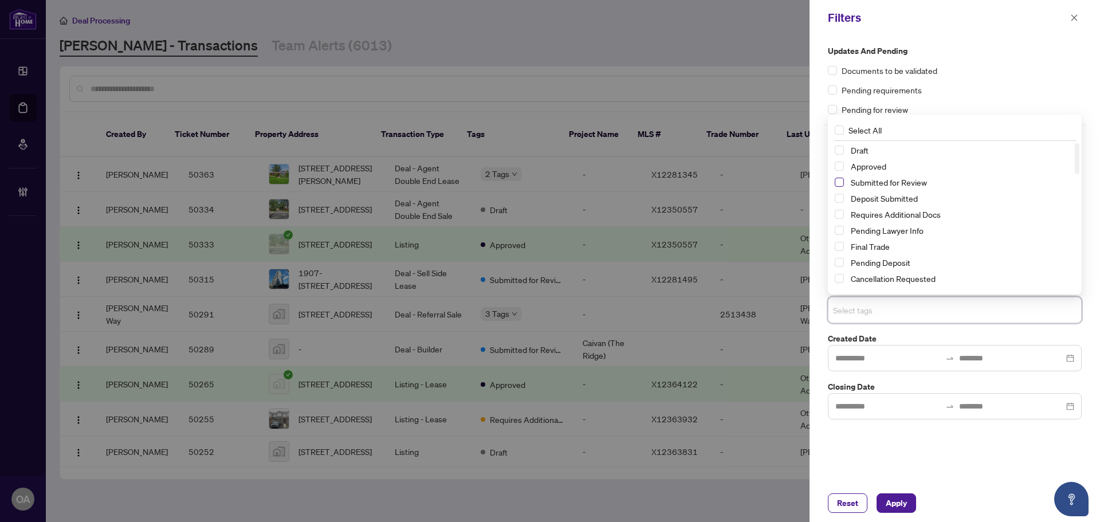
click at [837, 180] on span "Select Submitted for Review" at bounding box center [839, 182] width 9 height 9
click at [895, 502] on span "Apply" at bounding box center [896, 503] width 21 height 18
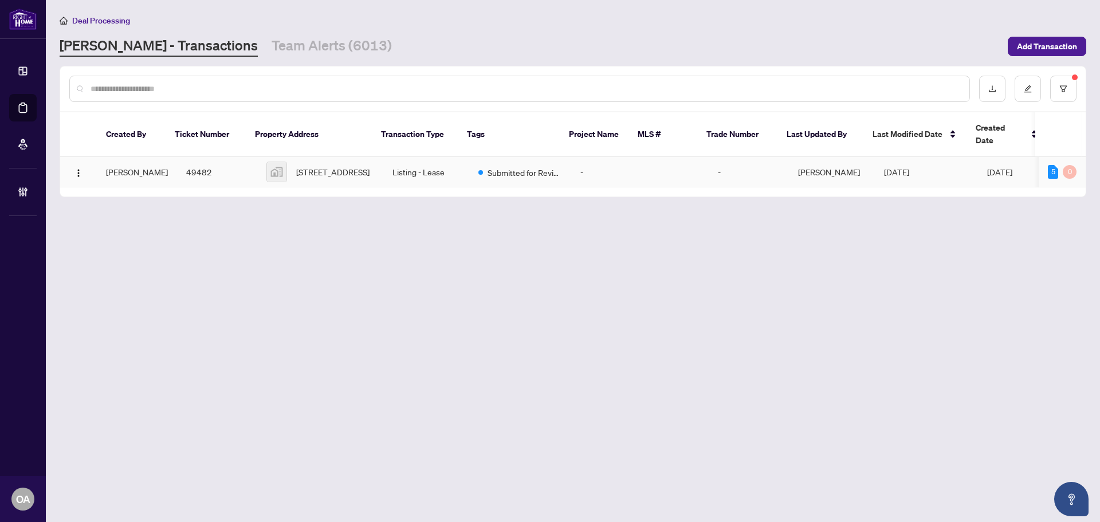
click at [186, 157] on td "49482" at bounding box center [217, 172] width 80 height 30
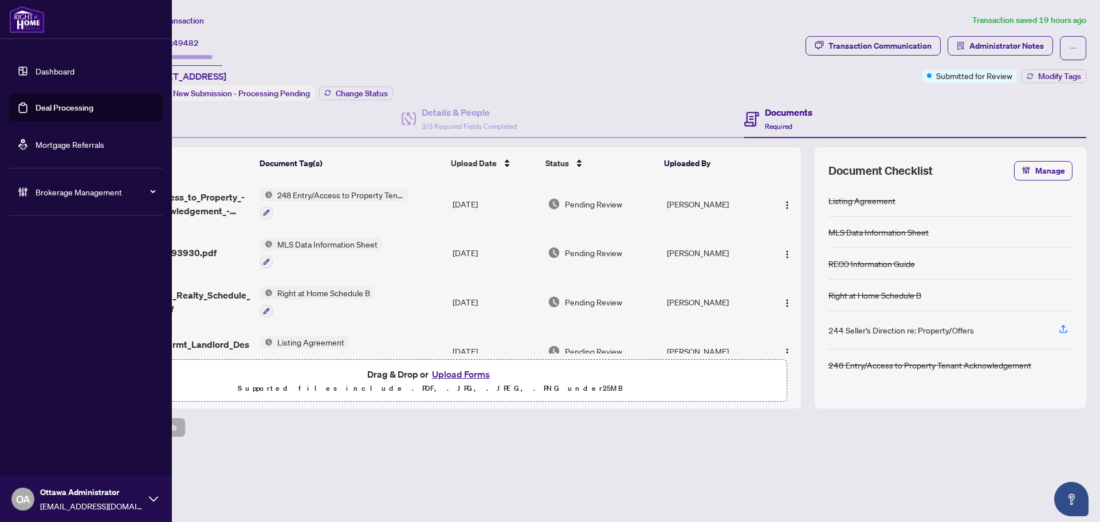
click at [56, 104] on link "Deal Processing" at bounding box center [65, 108] width 58 height 10
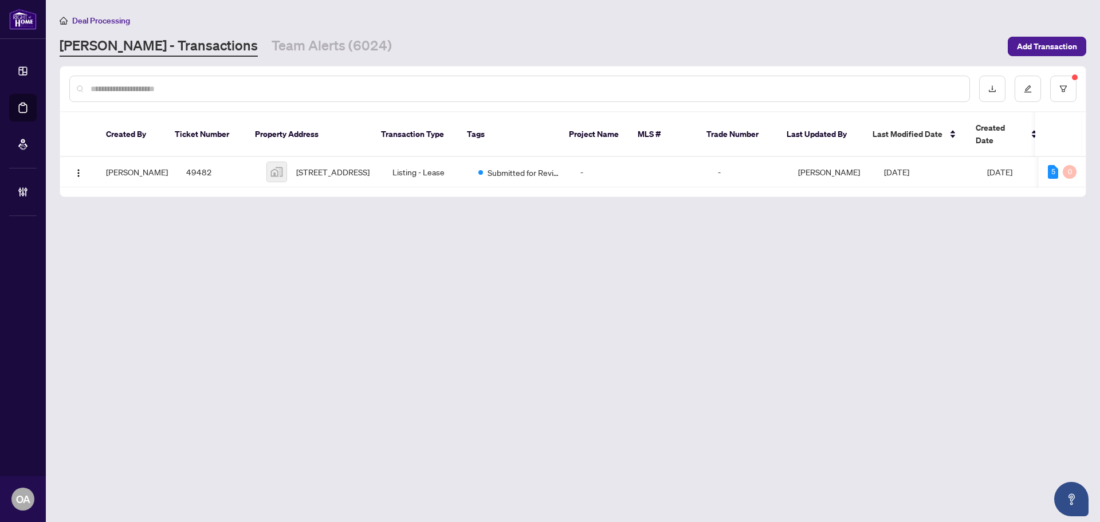
click at [562, 82] on input "text" at bounding box center [526, 88] width 870 height 13
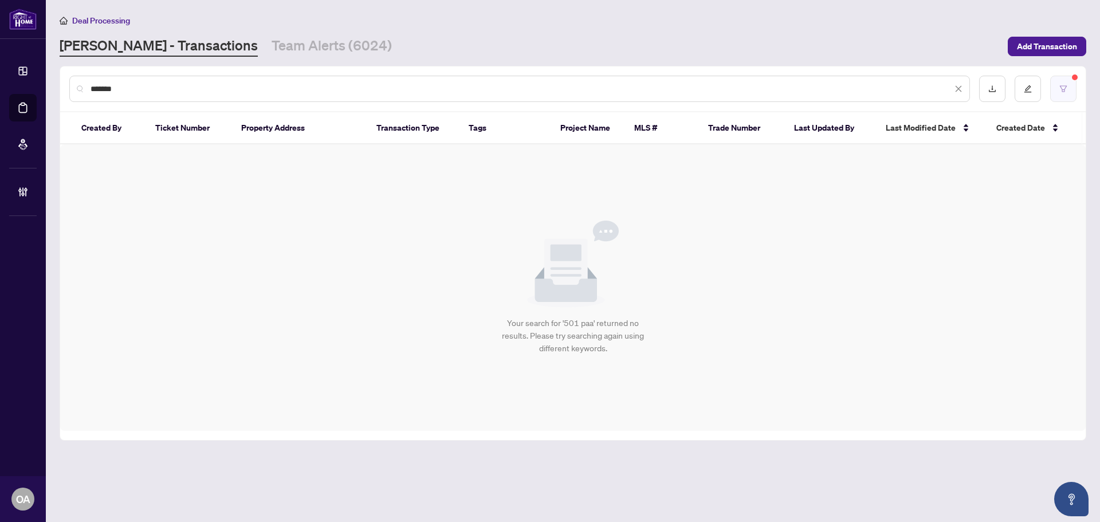
type input "*******"
click at [1060, 85] on icon "filter" at bounding box center [1063, 88] width 7 height 6
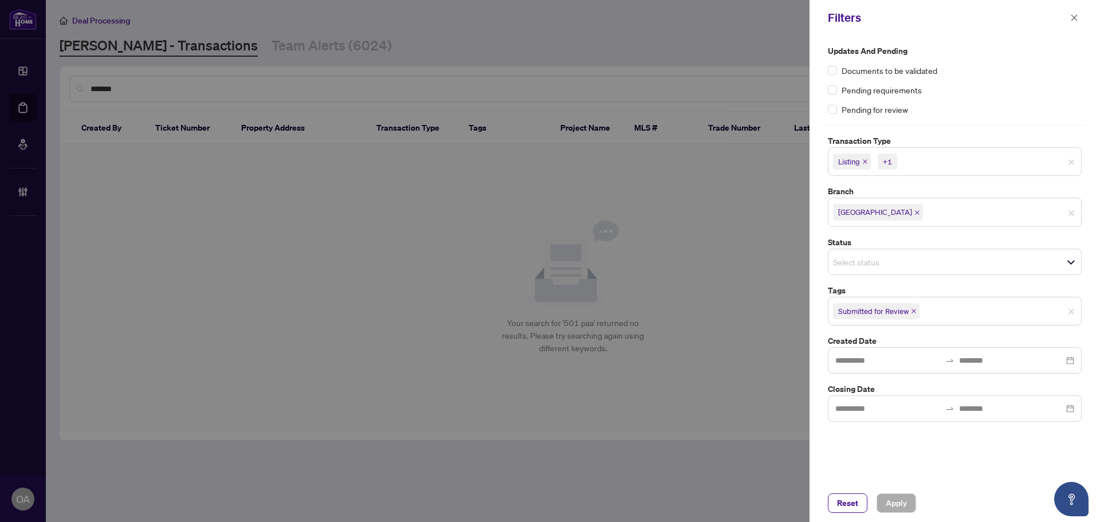
click at [909, 313] on span "Submitted for Review" at bounding box center [876, 311] width 86 height 16
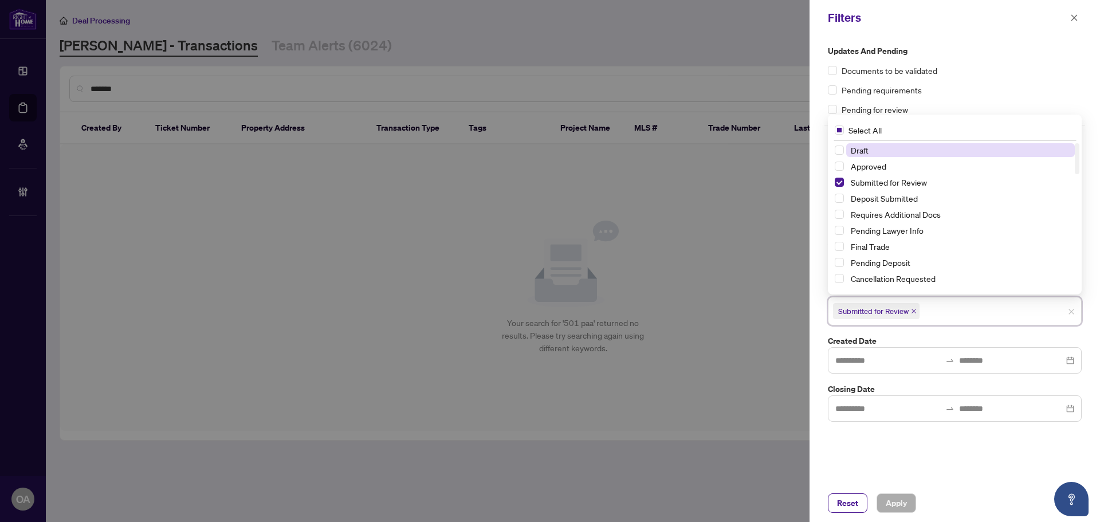
click at [915, 310] on icon "close" at bounding box center [913, 311] width 5 height 5
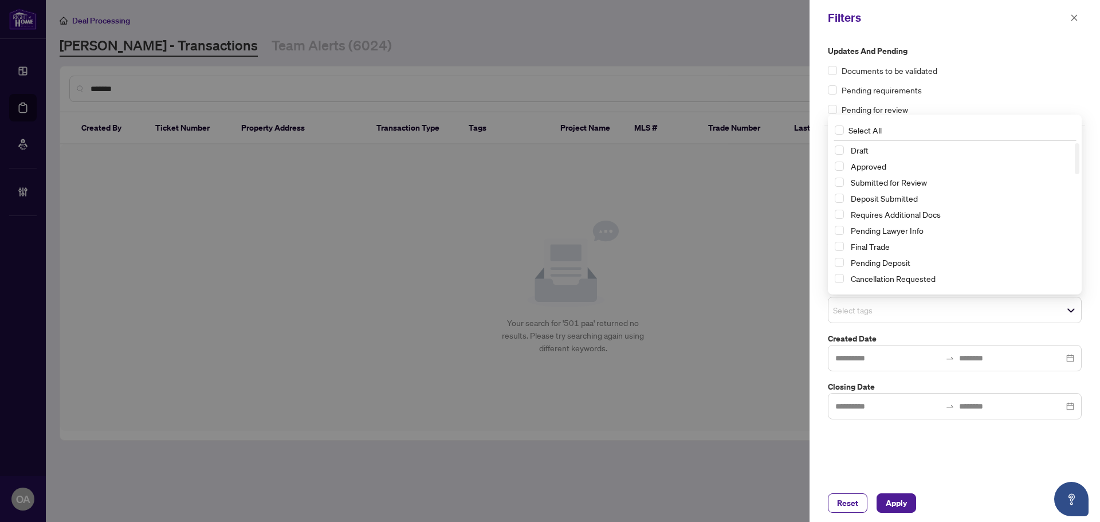
click at [986, 69] on div "Documents to be validated" at bounding box center [955, 70] width 254 height 13
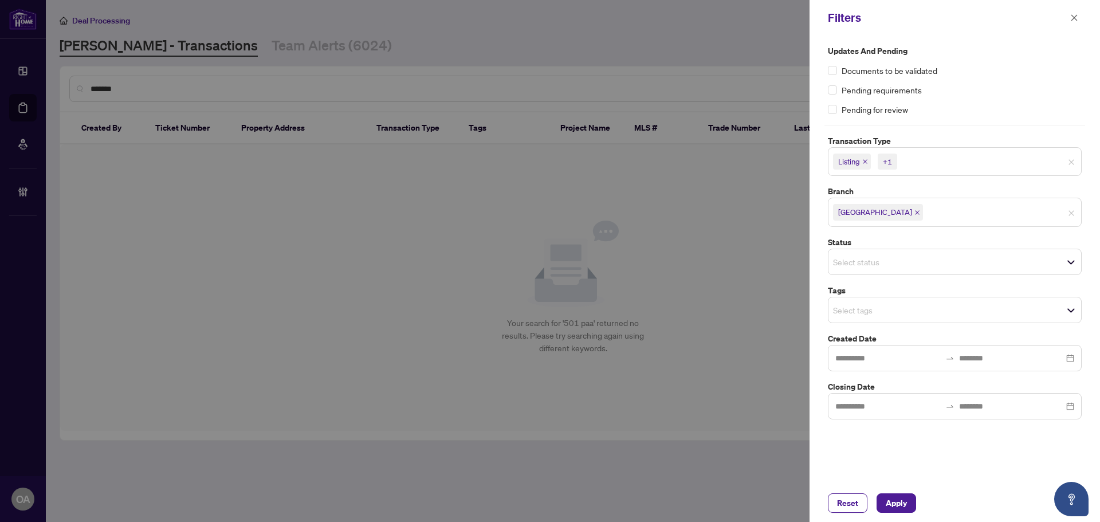
click at [866, 163] on icon "close" at bounding box center [865, 162] width 6 height 6
click at [891, 160] on icon "close" at bounding box center [891, 162] width 6 height 6
click at [887, 504] on span "Apply" at bounding box center [896, 503] width 21 height 18
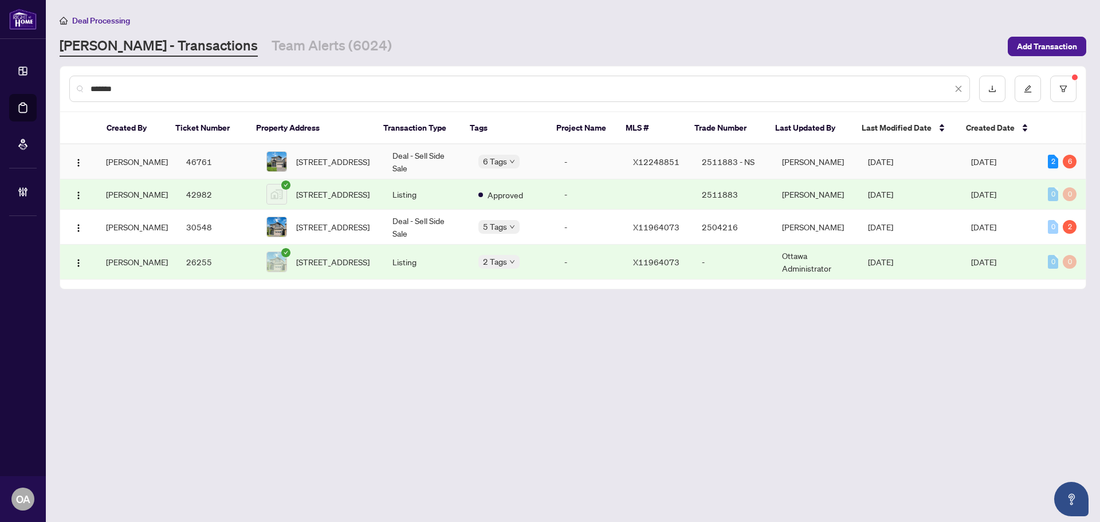
click at [418, 154] on td "Deal - Sell Side Sale" at bounding box center [426, 161] width 86 height 35
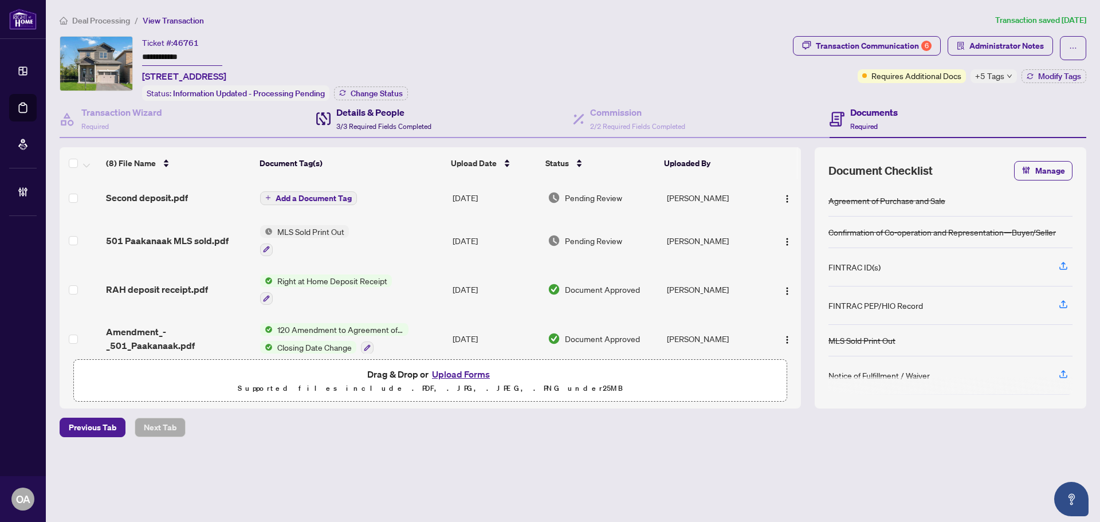
click at [361, 113] on h4 "Details & People" at bounding box center [383, 112] width 95 height 14
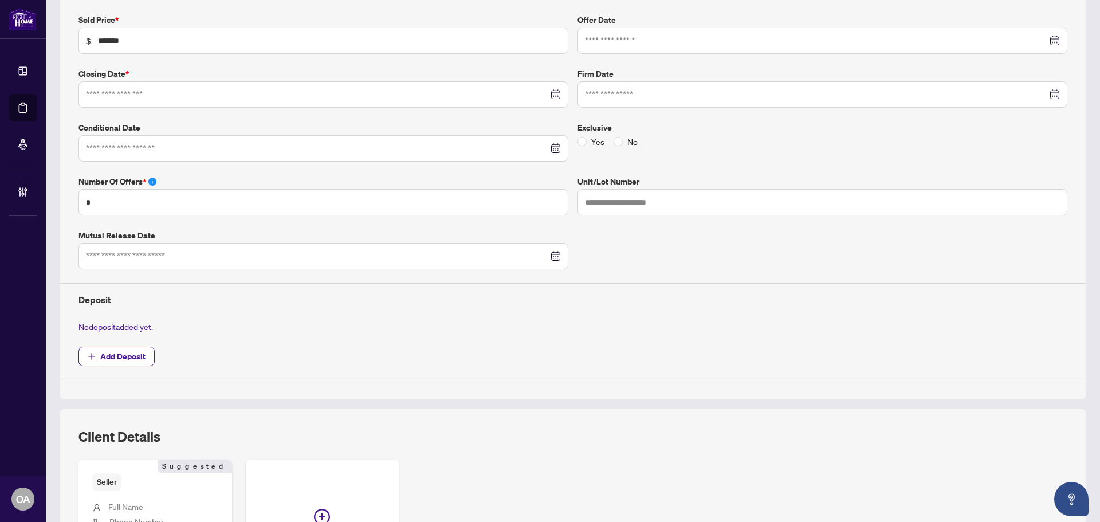
type input "**********"
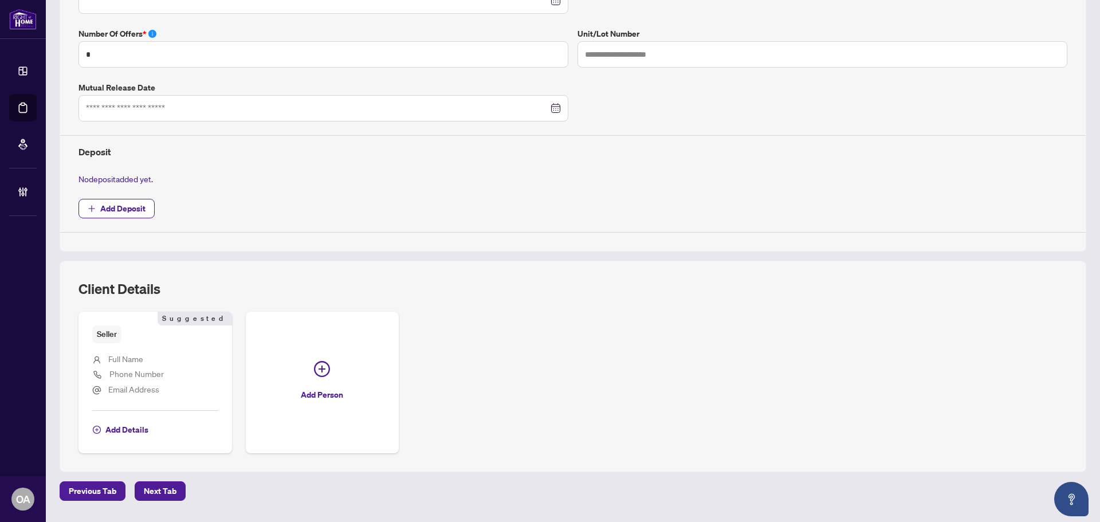
scroll to position [363, 0]
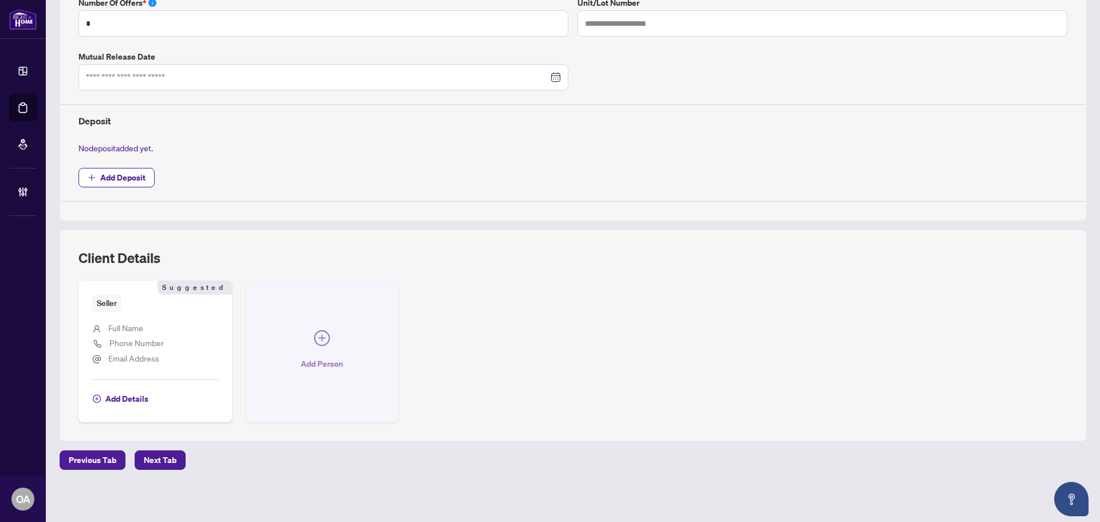
click at [317, 333] on icon "plus-circle" at bounding box center [322, 338] width 16 height 16
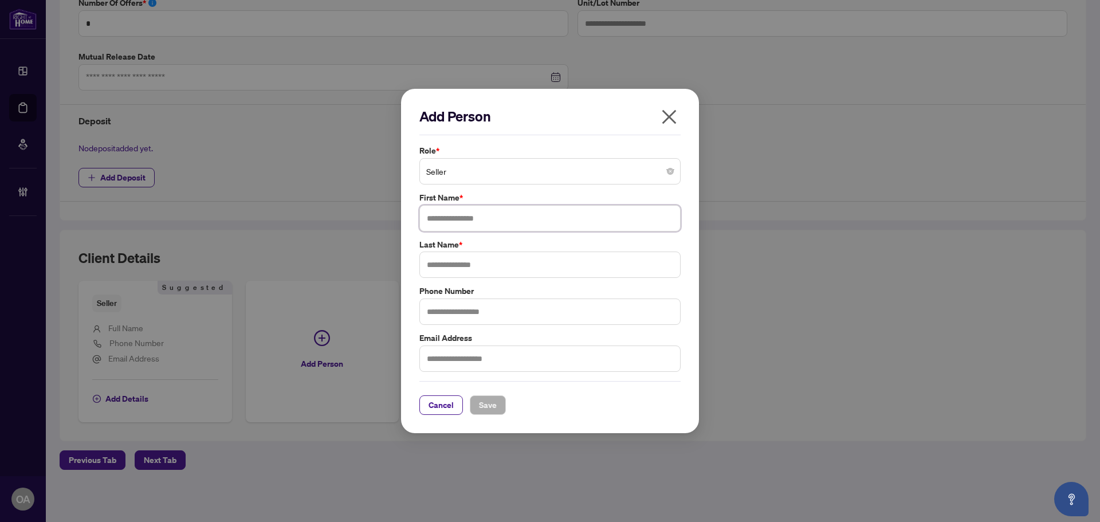
click at [447, 218] on input "text" at bounding box center [549, 218] width 261 height 26
click at [487, 218] on input "text" at bounding box center [549, 218] width 261 height 26
type input "**********"
drag, startPoint x: 514, startPoint y: 214, endPoint x: 327, endPoint y: 213, distance: 187.3
click at [327, 212] on div "**********" at bounding box center [550, 261] width 1100 height 522
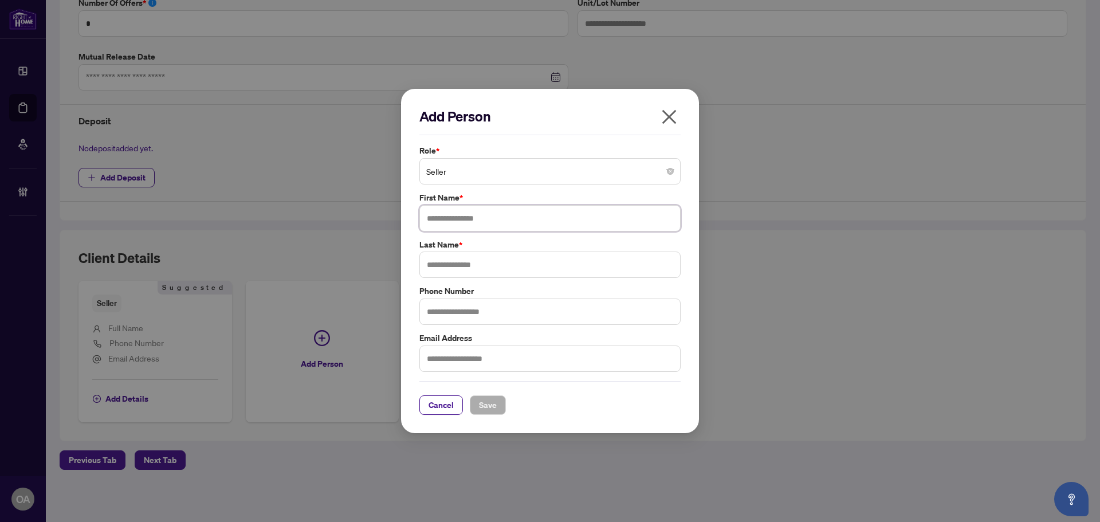
click at [481, 172] on span "Seller" at bounding box center [549, 171] width 247 height 22
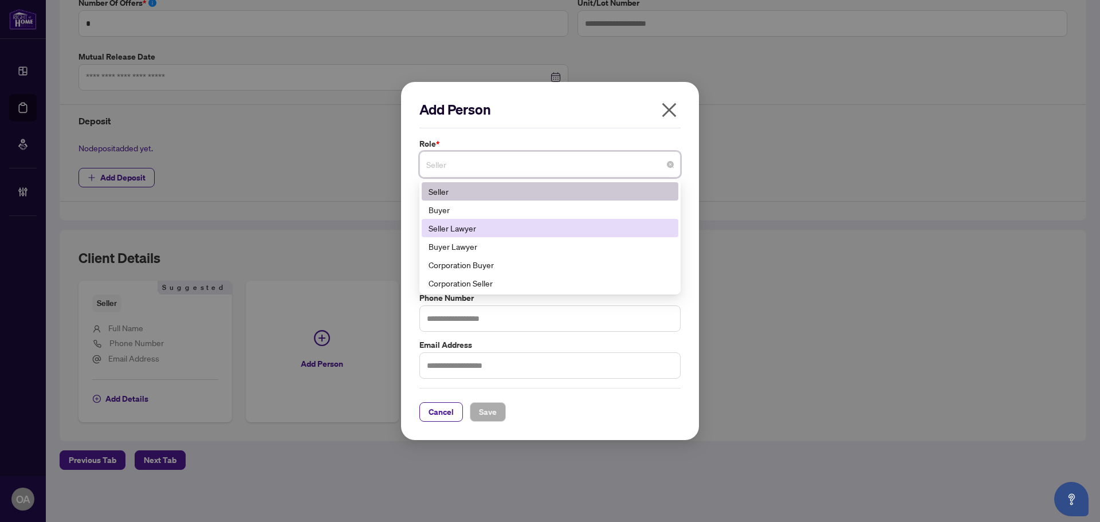
click at [473, 226] on div "Seller Lawyer" at bounding box center [549, 228] width 243 height 13
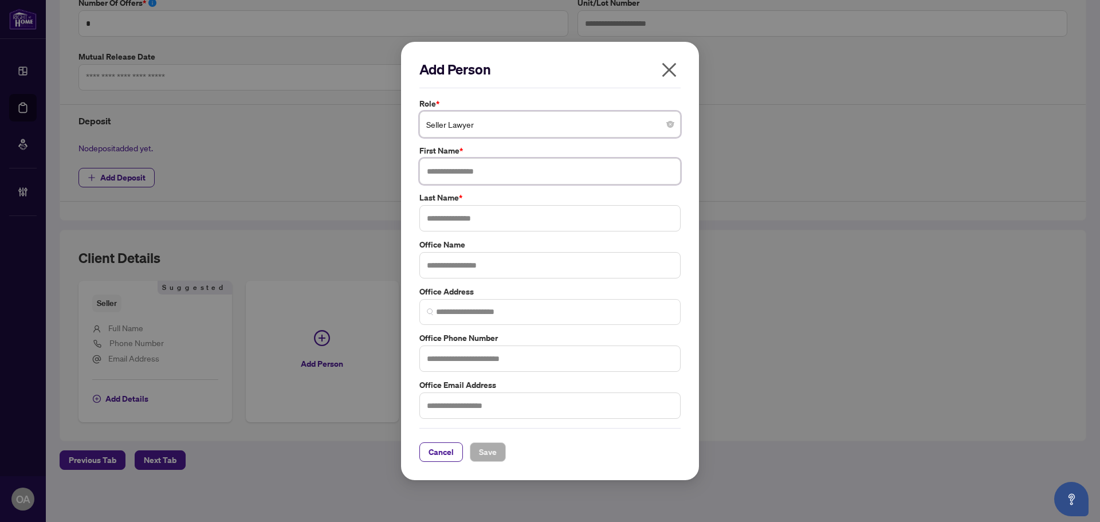
click at [463, 172] on input "text" at bounding box center [549, 171] width 261 height 26
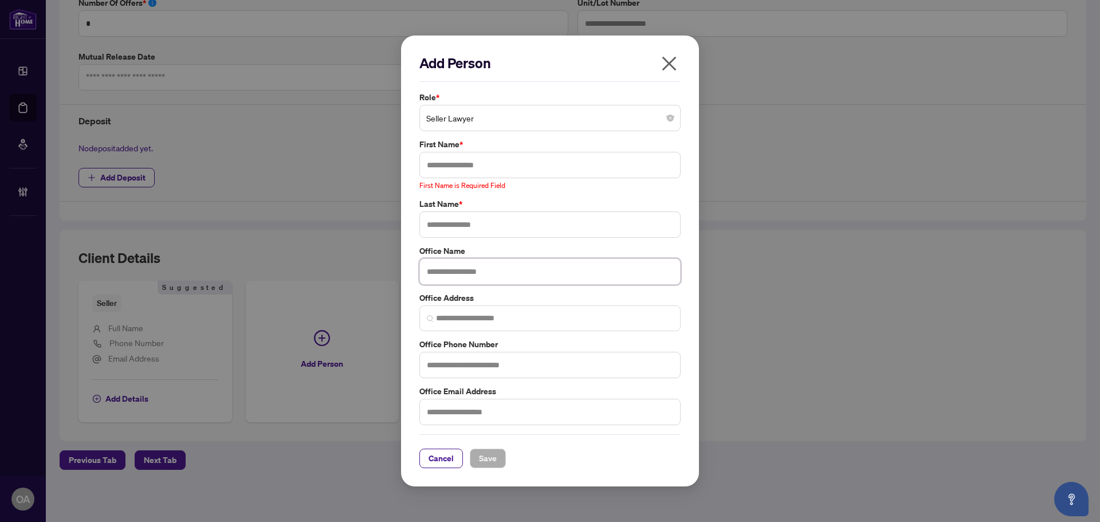
click at [446, 264] on input "text" at bounding box center [549, 271] width 261 height 26
type input "**********"
click at [438, 158] on input "text" at bounding box center [549, 165] width 261 height 26
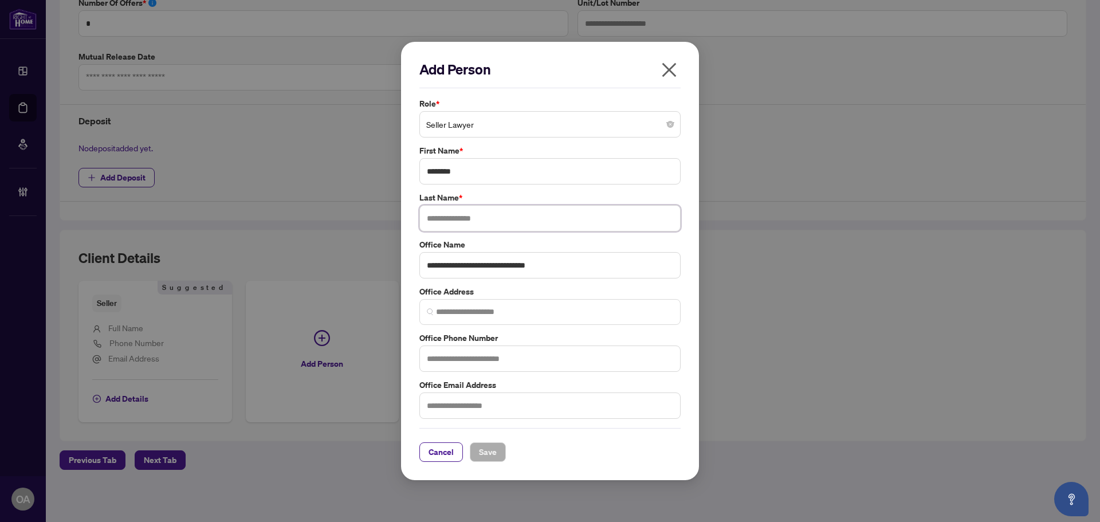
click at [434, 218] on input "text" at bounding box center [549, 218] width 261 height 26
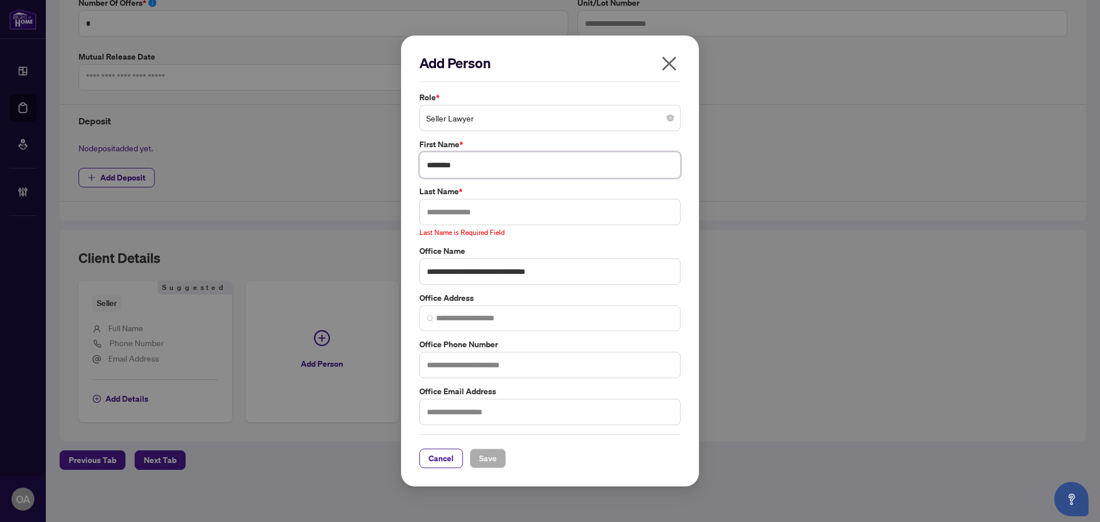
click at [439, 170] on input "********" at bounding box center [549, 165] width 261 height 26
type input "********"
click at [443, 215] on input "text" at bounding box center [549, 212] width 261 height 26
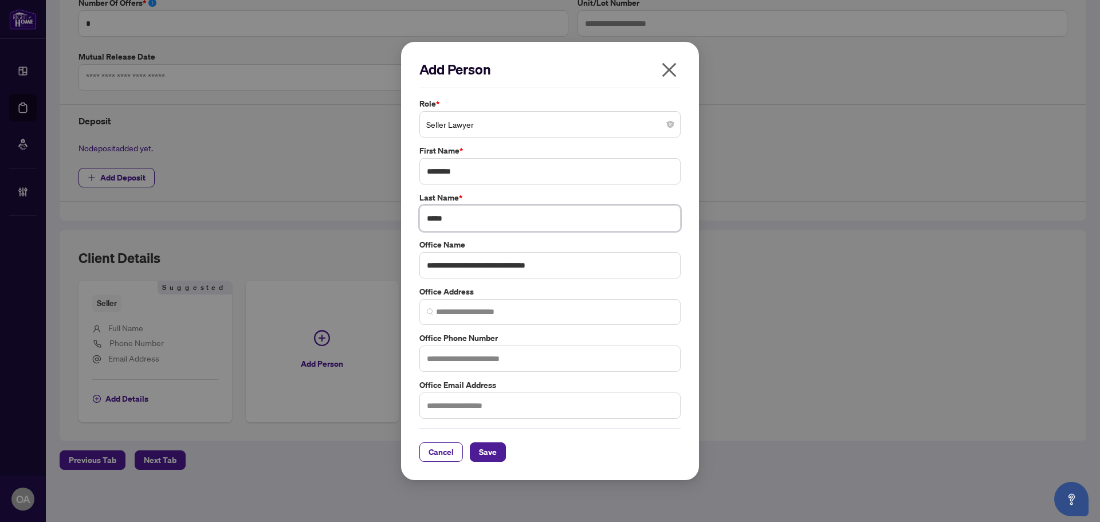
type input "*****"
click at [450, 359] on input "text" at bounding box center [549, 358] width 261 height 26
type input "**********"
click at [451, 404] on input "text" at bounding box center [549, 405] width 261 height 26
type input "**********"
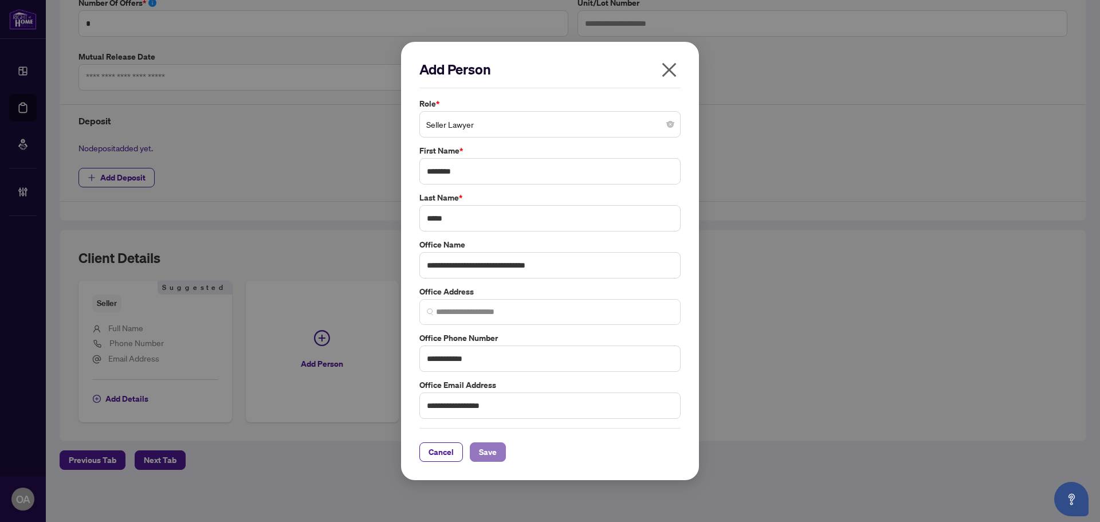
click at [493, 451] on span "Save" at bounding box center [488, 452] width 18 height 18
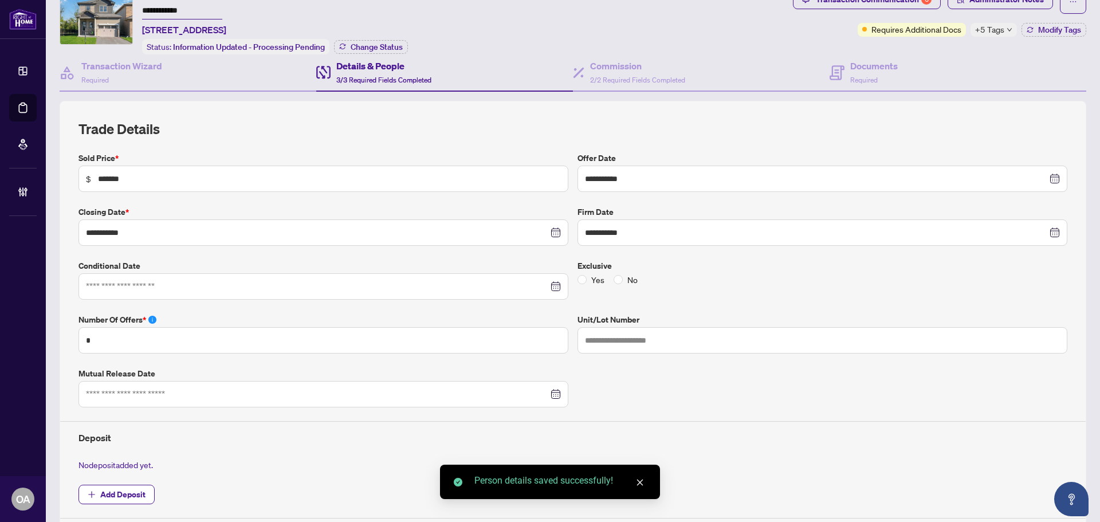
scroll to position [19, 0]
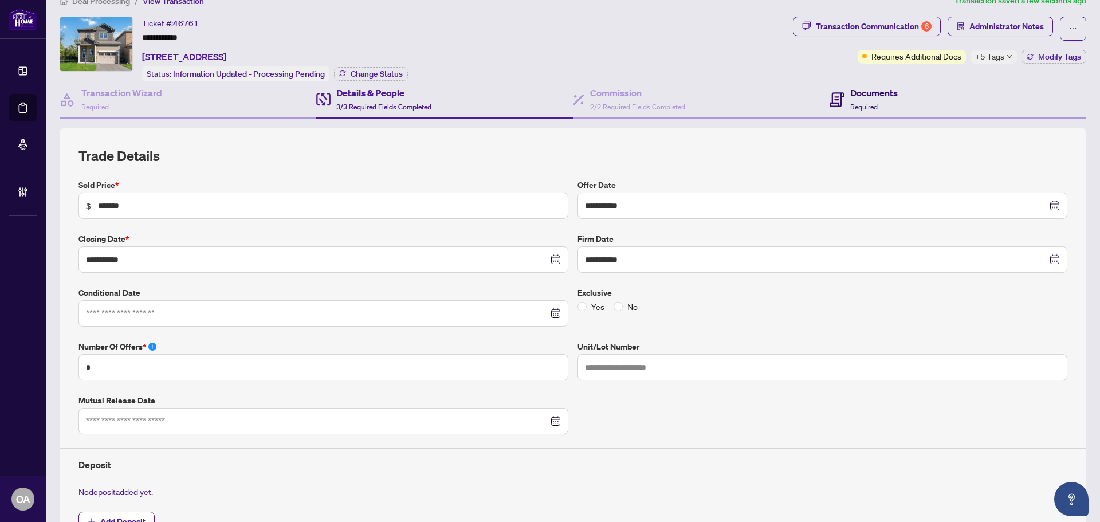
click at [868, 103] on span "Required" at bounding box center [863, 107] width 27 height 9
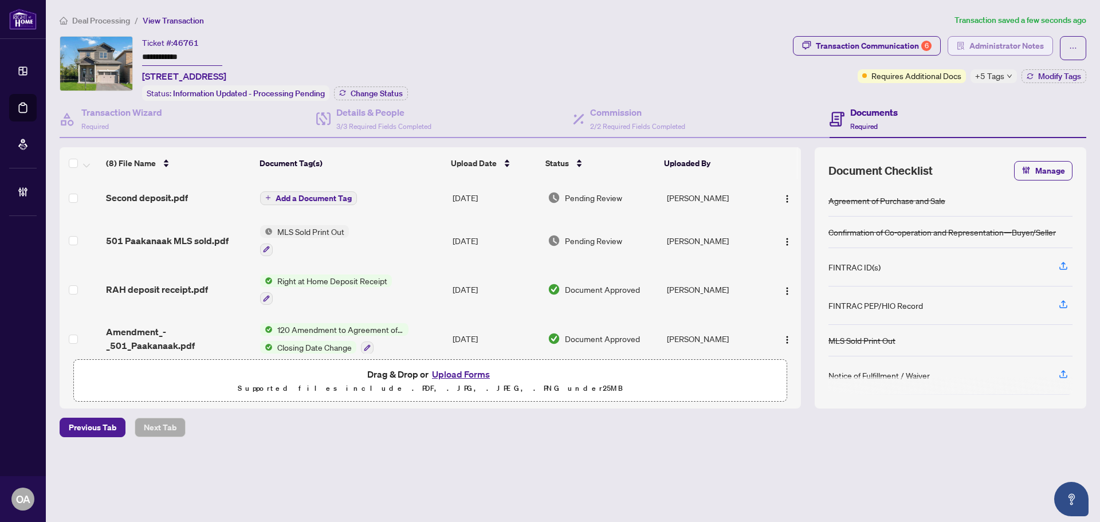
click at [997, 42] on span "Administrator Notes" at bounding box center [1006, 46] width 74 height 18
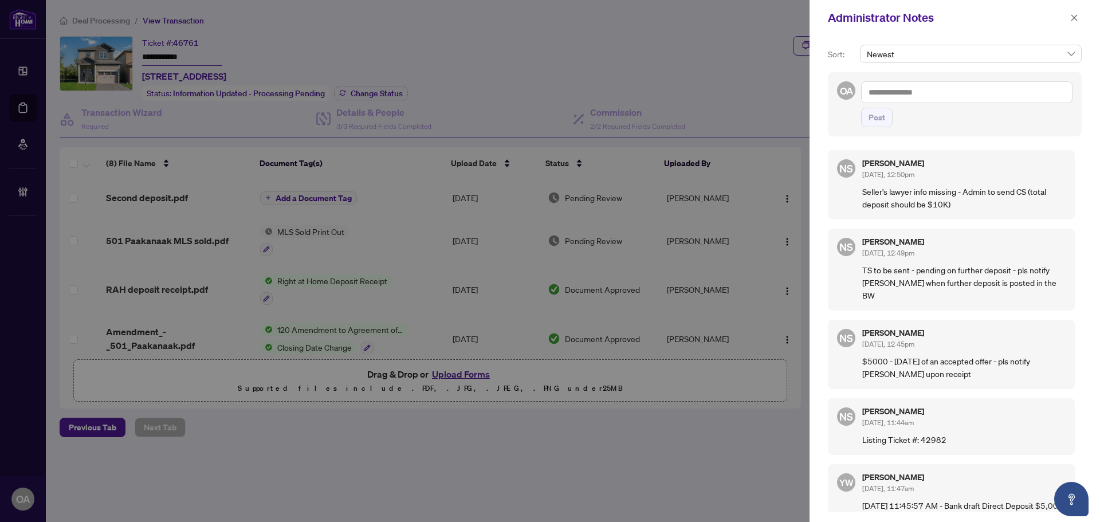
click at [896, 97] on textarea at bounding box center [966, 92] width 211 height 22
click at [911, 101] on b "Neena" at bounding box center [930, 100] width 62 height 10
click at [988, 91] on textarea "**********" at bounding box center [966, 92] width 211 height 22
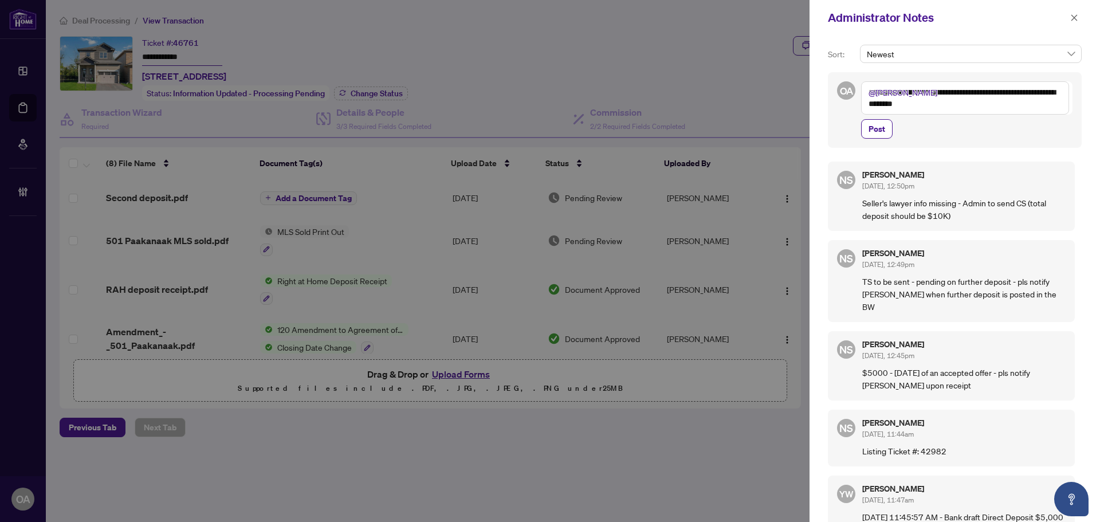
click at [909, 107] on textarea "**********" at bounding box center [965, 97] width 208 height 33
click at [1060, 104] on textarea "**********" at bounding box center [965, 97] width 208 height 33
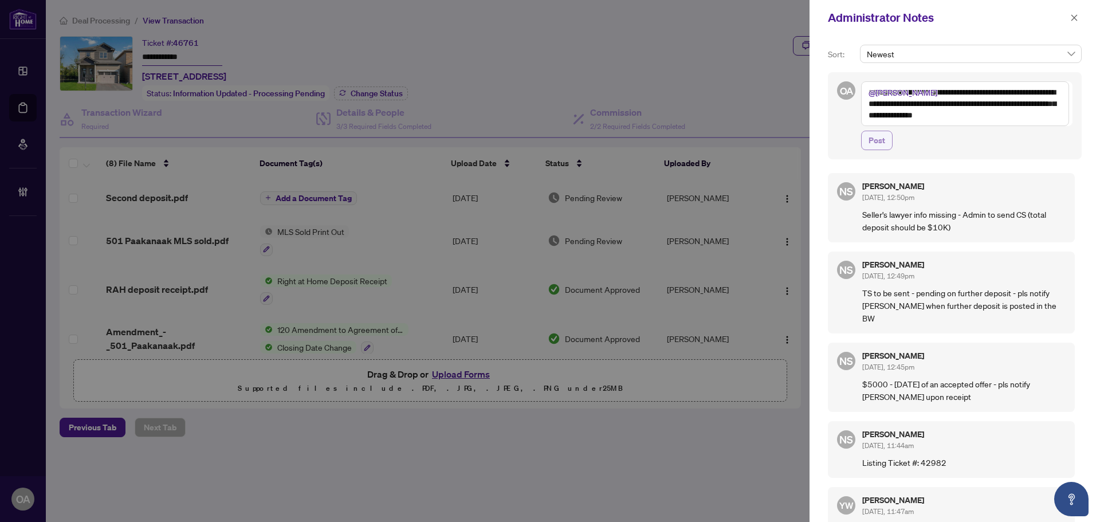
type textarea "**********"
click at [876, 136] on span "Post" at bounding box center [876, 140] width 17 height 18
